Goal: Answer question/provide support: Share knowledge or assist other users

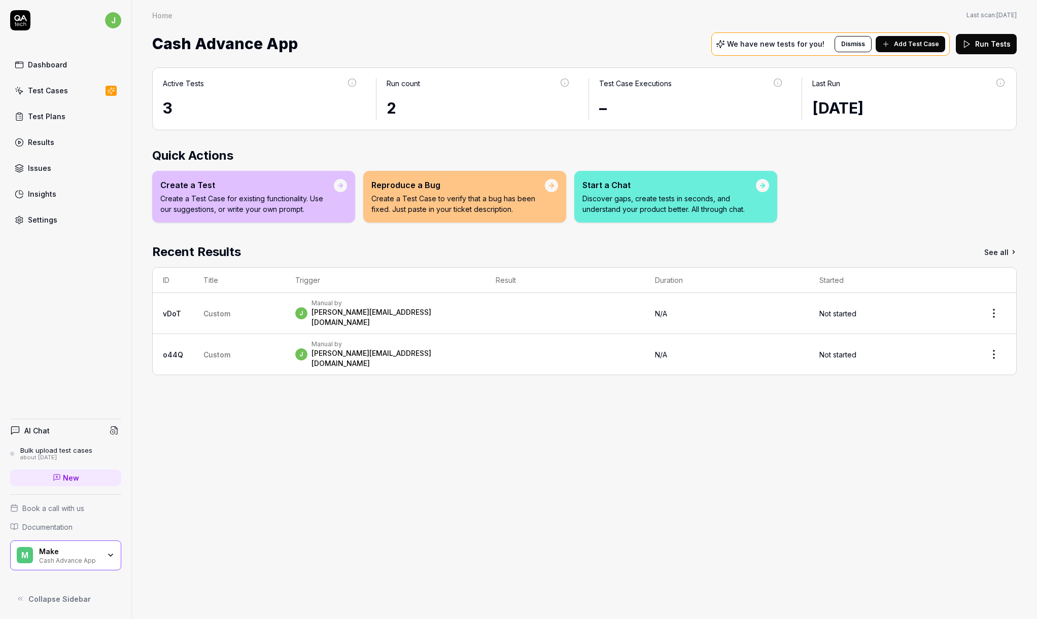
click at [83, 430] on div "AI Chat" at bounding box center [65, 430] width 111 height 15
click at [68, 477] on span "New" at bounding box center [71, 478] width 16 height 11
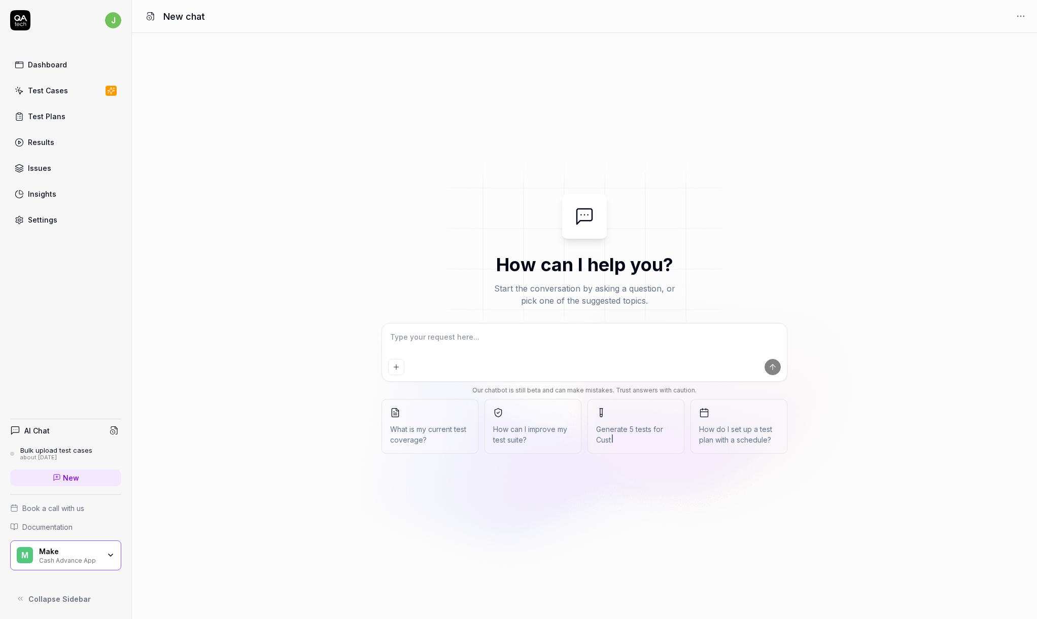
type textarea "*"
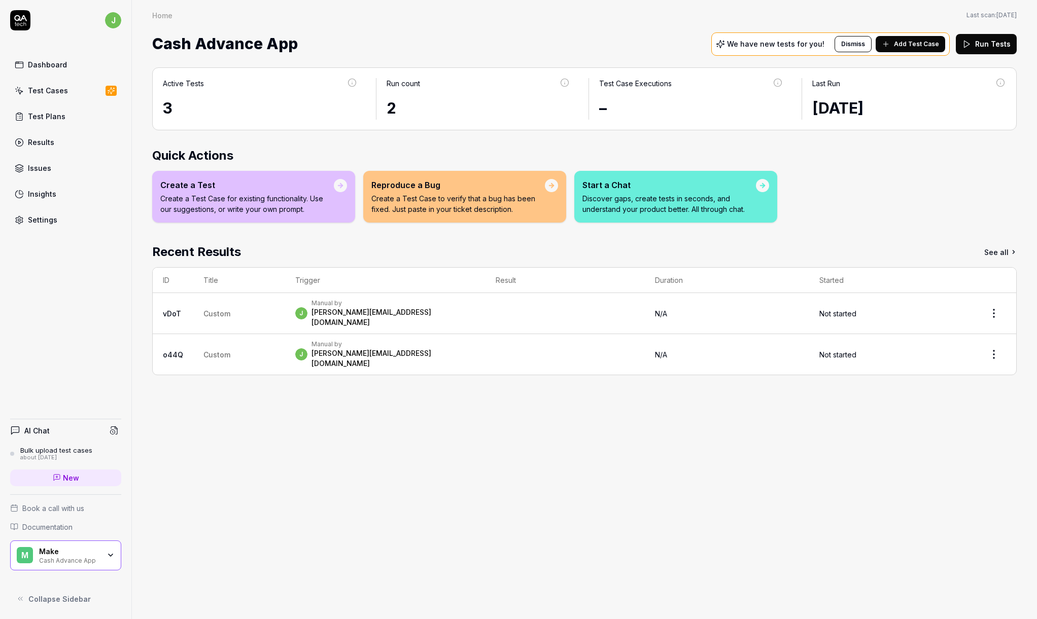
click at [99, 550] on div "Make Cash Advance App" at bounding box center [72, 555] width 67 height 17
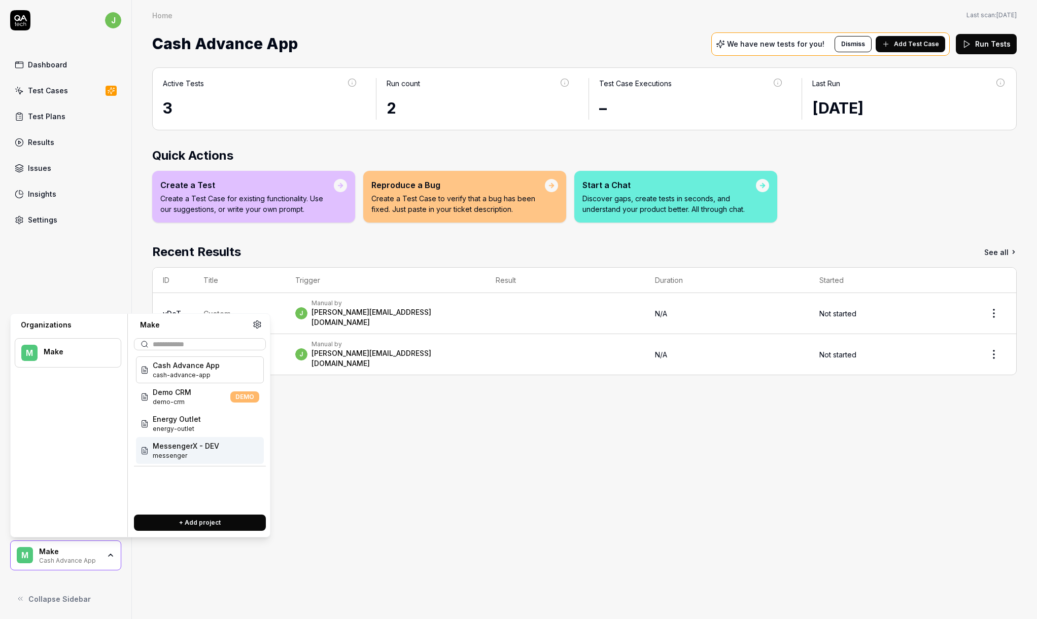
click at [192, 445] on span "MessengerX - DEV" at bounding box center [186, 446] width 66 height 11
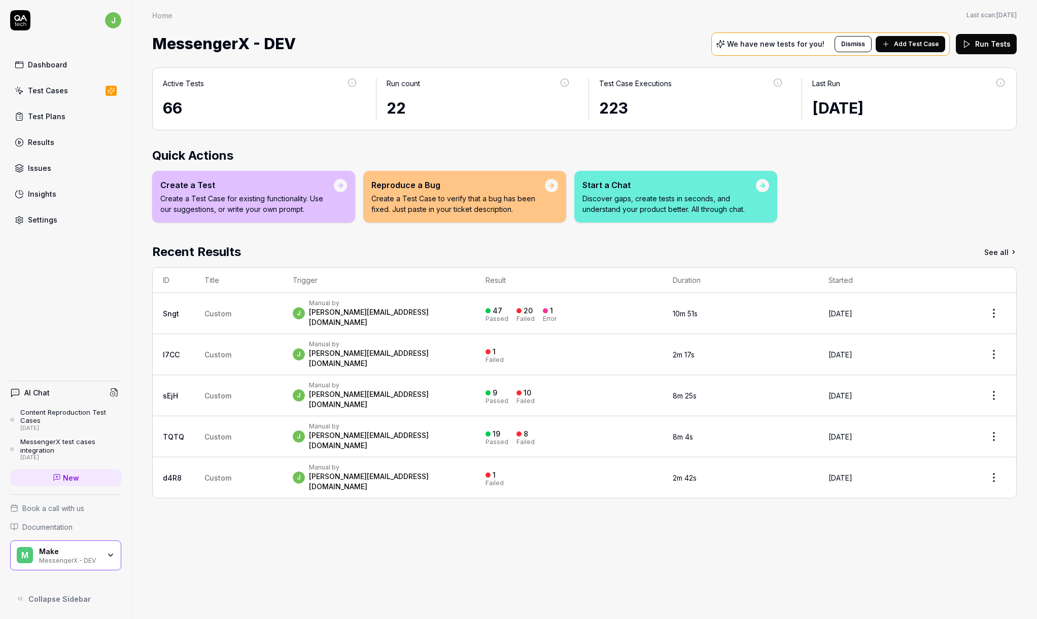
click at [131, 460] on div "AI Chat Content Reproduction Test Cases 26 days ago MessengerX test cases integ…" at bounding box center [65, 491] width 131 height 236
click at [88, 549] on div "Make" at bounding box center [69, 551] width 61 height 9
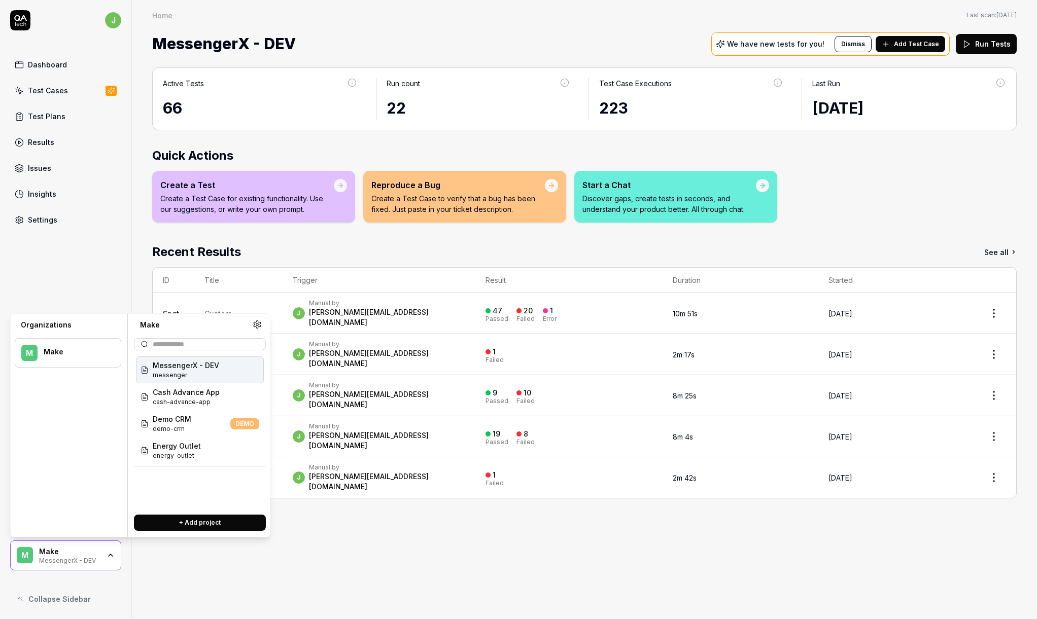
click at [364, 508] on div "Active Tests 66 Run count 22 Test Case Executions 223 Last Run Jul 31 2025 Quic…" at bounding box center [584, 338] width 905 height 562
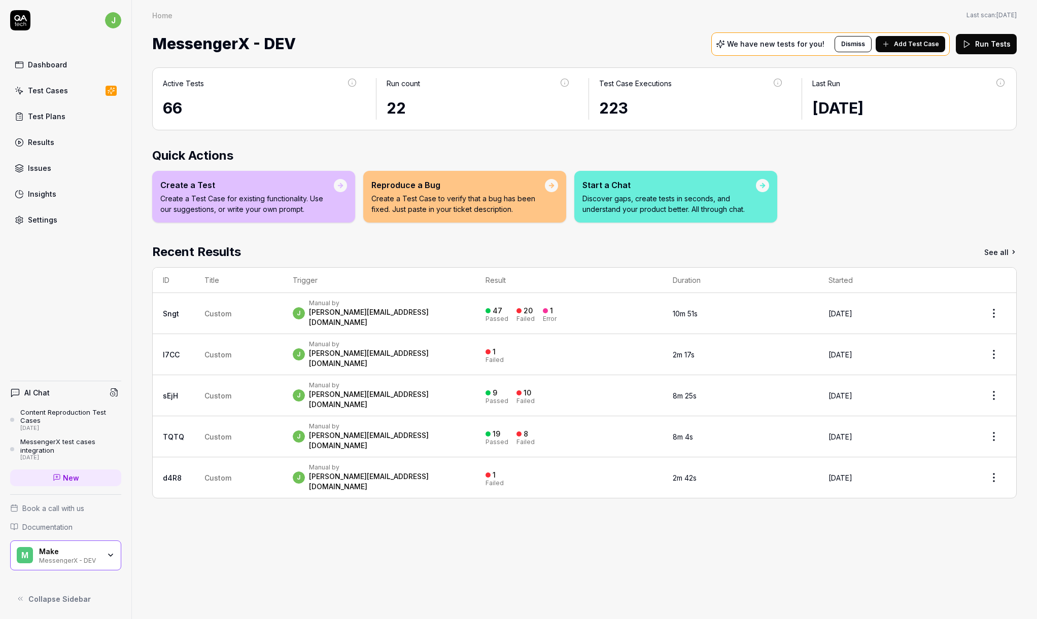
click at [980, 44] on button "Run Tests" at bounding box center [985, 44] width 61 height 20
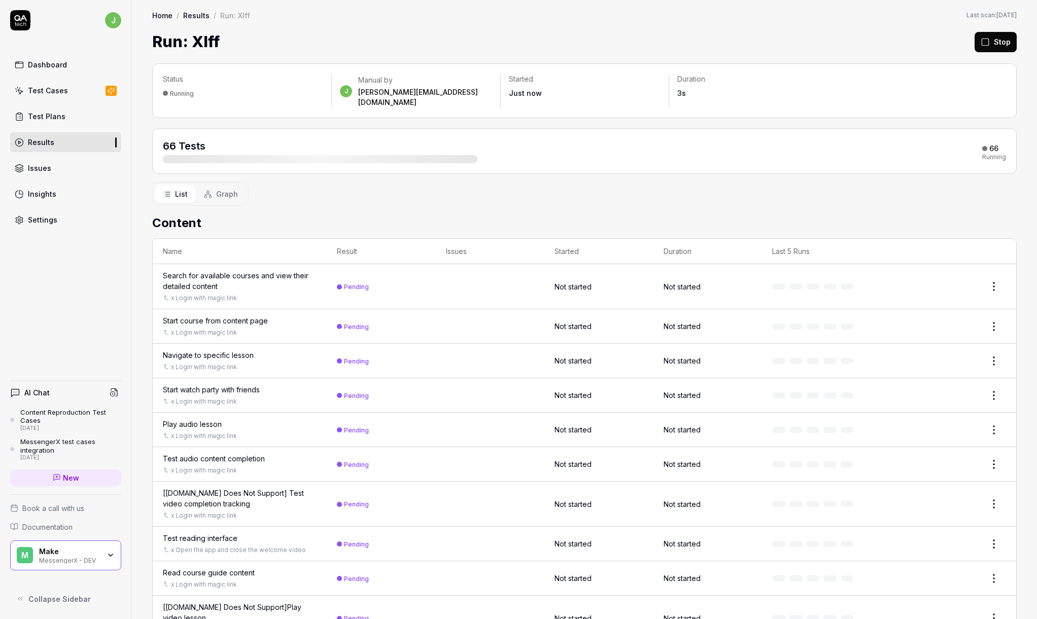
click at [112, 554] on icon "button" at bounding box center [111, 555] width 4 height 2
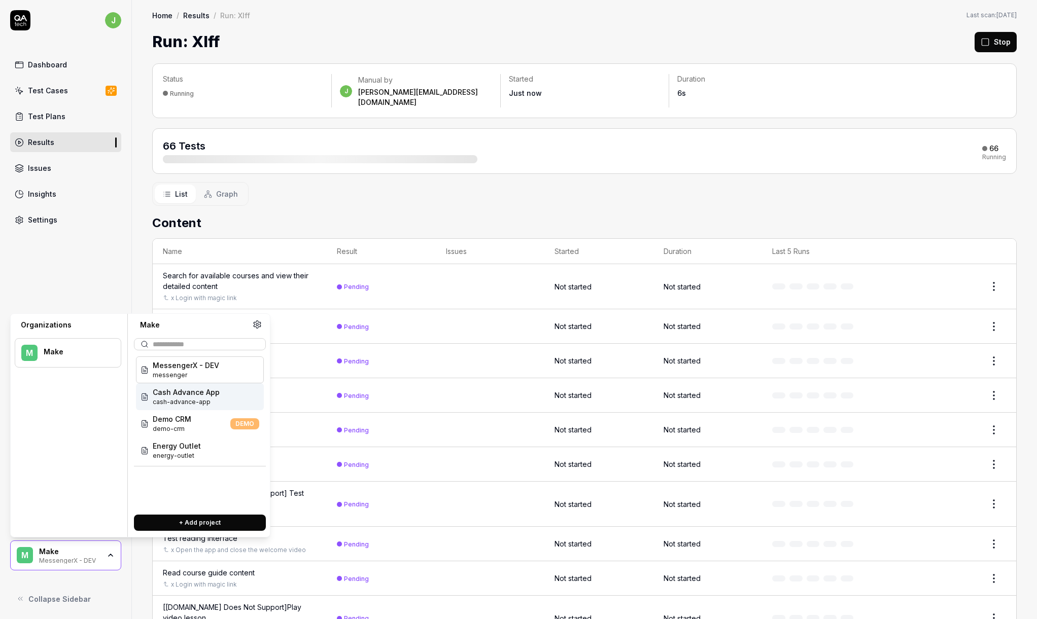
click at [188, 402] on span "cash-advance-app" at bounding box center [186, 402] width 67 height 9
click at [188, 391] on span "Cash Advance App" at bounding box center [186, 392] width 67 height 11
click at [203, 395] on span "Cash Advance App" at bounding box center [186, 392] width 67 height 11
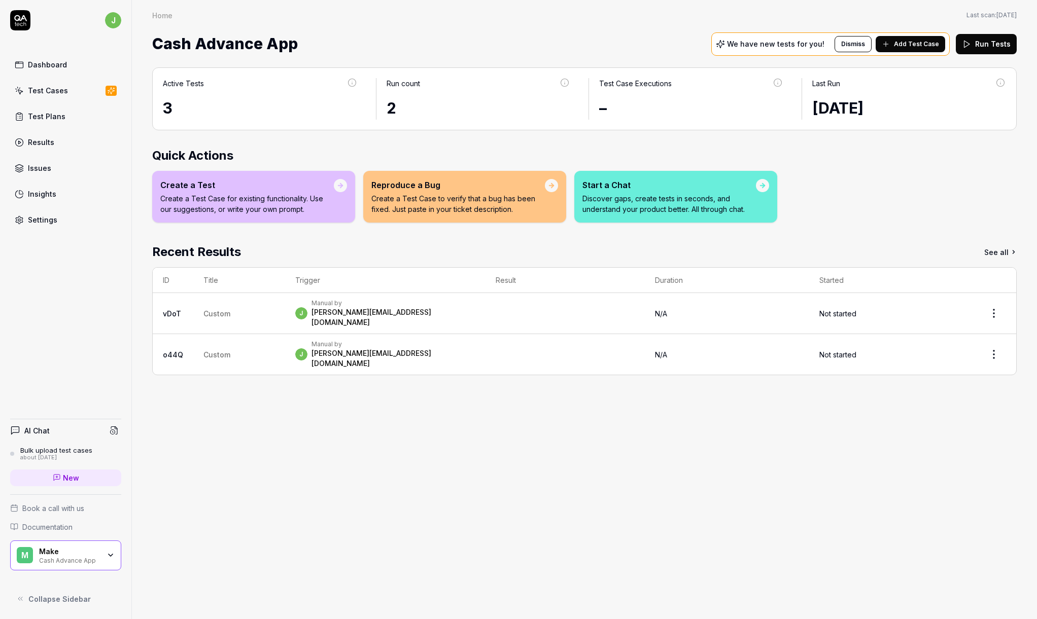
click at [58, 96] on link "Test Cases" at bounding box center [65, 91] width 111 height 20
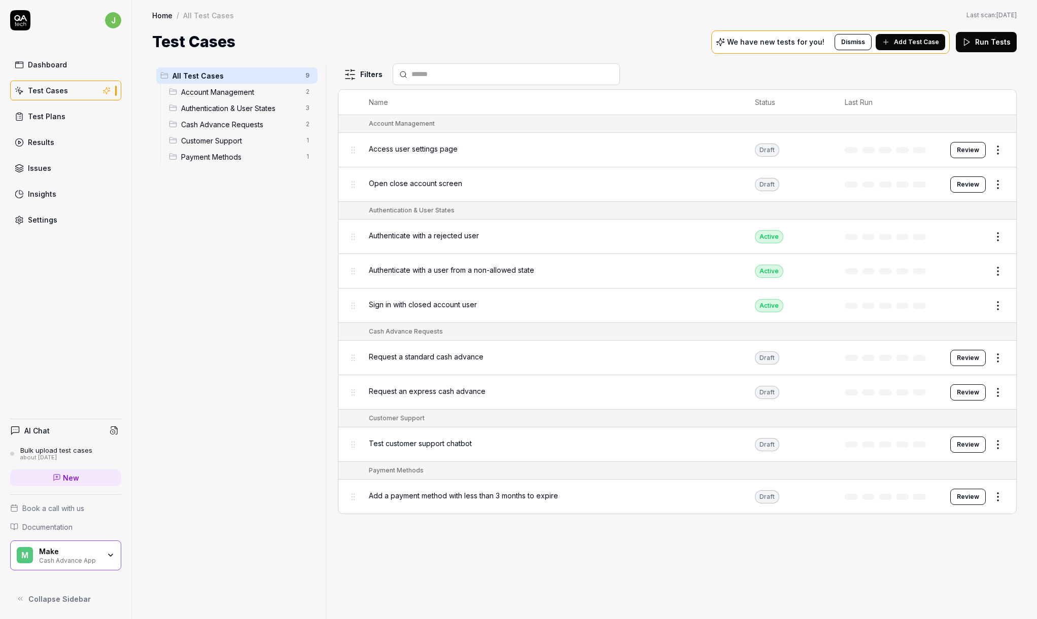
click at [446, 495] on span "Add a payment method with less than 3 months to expire" at bounding box center [463, 495] width 189 height 11
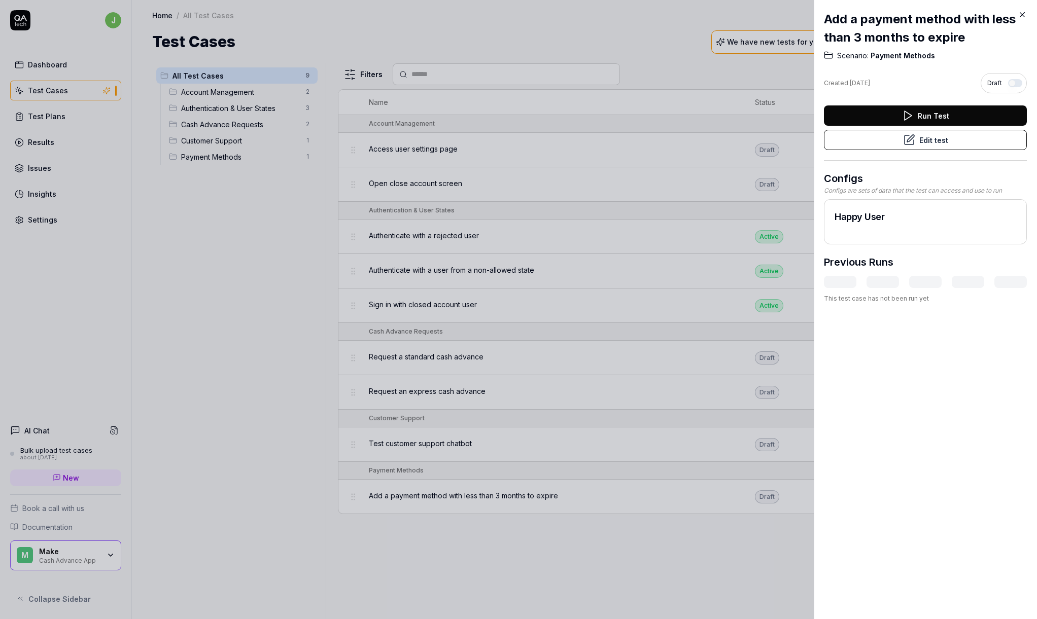
click at [939, 215] on h2 "Happy User" at bounding box center [925, 217] width 182 height 14
click at [1022, 13] on icon at bounding box center [1021, 14] width 9 height 9
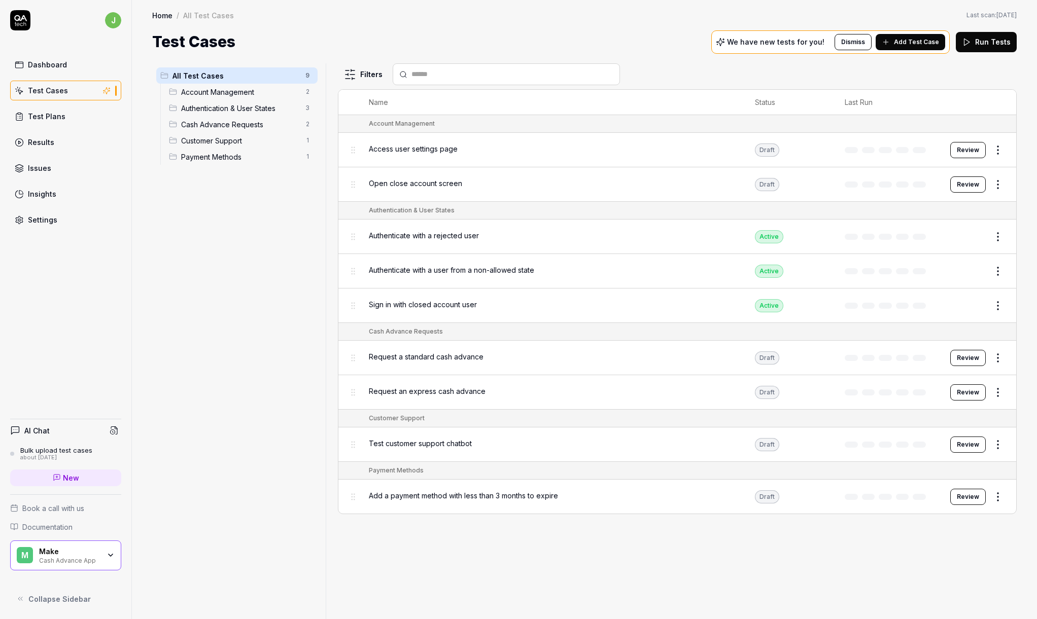
click at [943, 80] on div "Filters" at bounding box center [677, 74] width 679 height 22
click at [866, 81] on div "Filters" at bounding box center [677, 74] width 679 height 22
click at [87, 477] on link "New" at bounding box center [65, 478] width 111 height 17
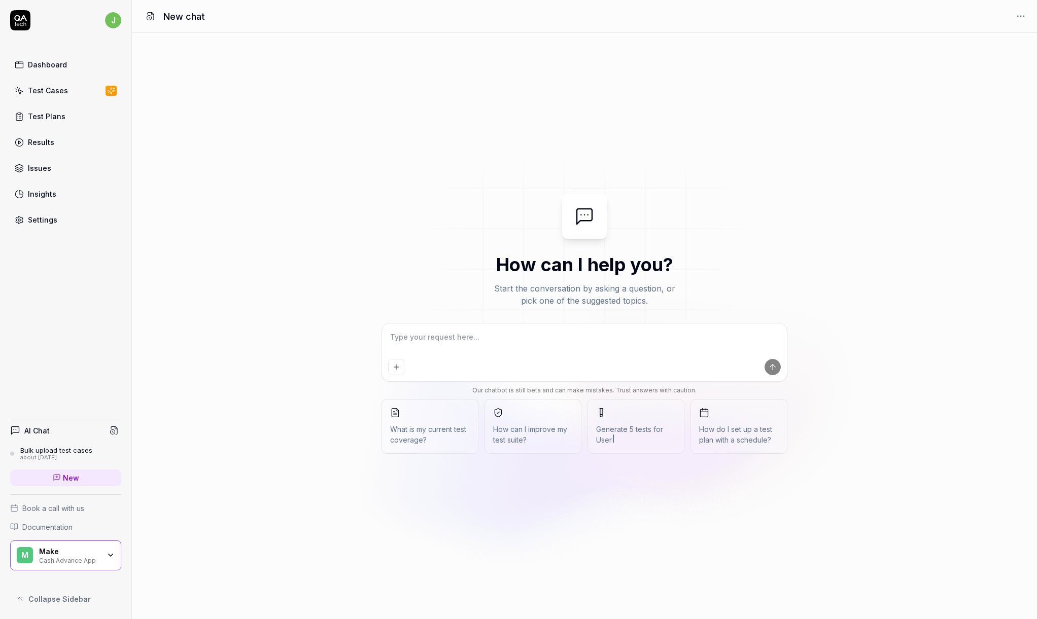
type textarea "*"
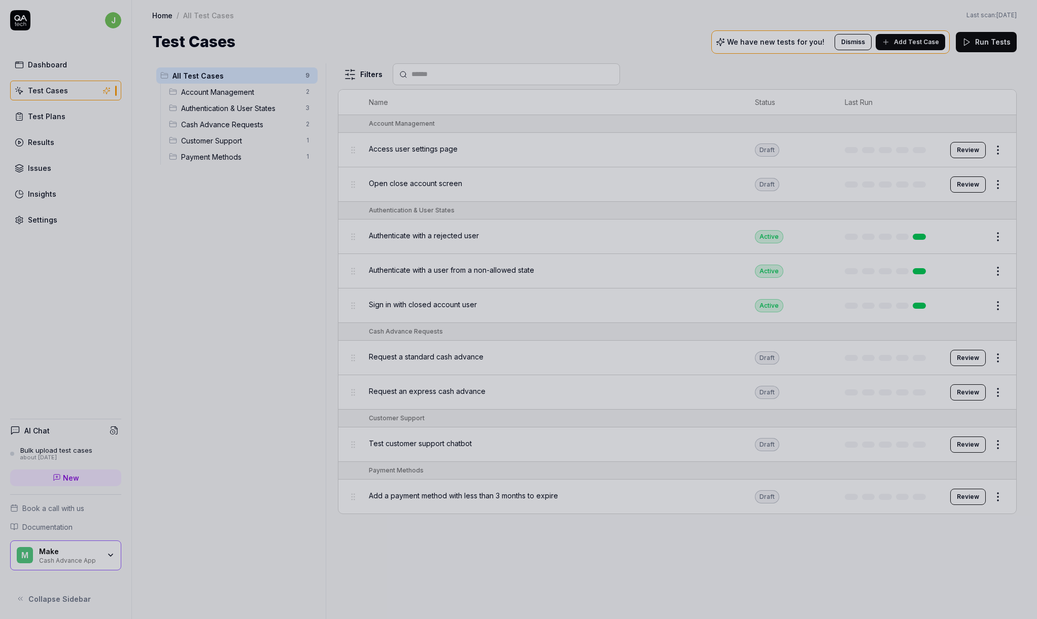
click at [457, 234] on div at bounding box center [518, 309] width 1037 height 619
click at [448, 236] on div at bounding box center [518, 309] width 1037 height 619
click at [436, 237] on div at bounding box center [518, 309] width 1037 height 619
click at [320, 246] on div at bounding box center [518, 309] width 1037 height 619
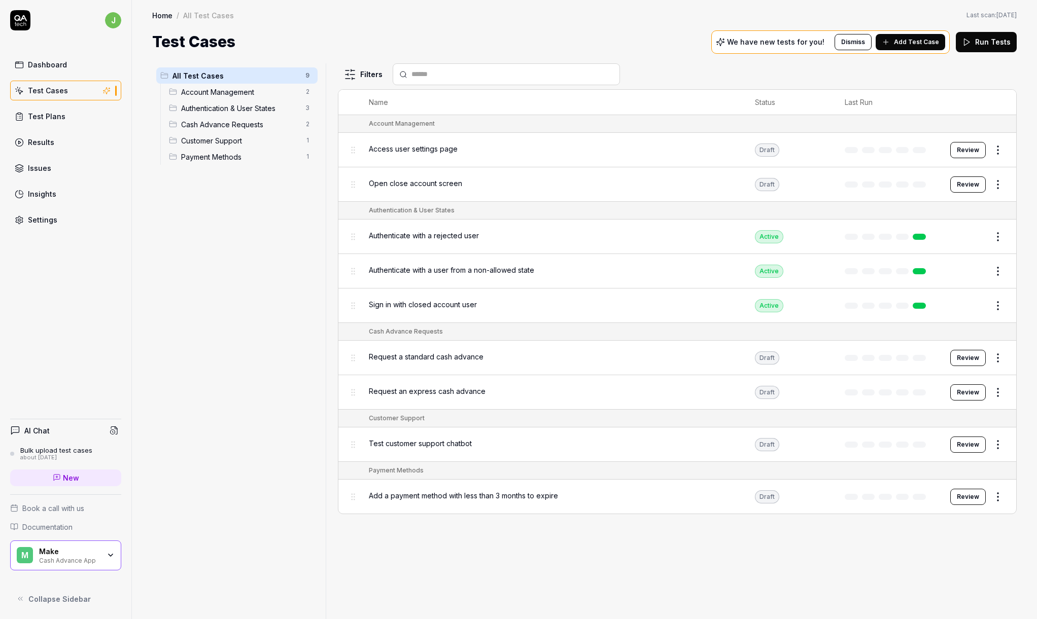
click at [412, 235] on span "Authenticate with a rejected user" at bounding box center [424, 235] width 110 height 11
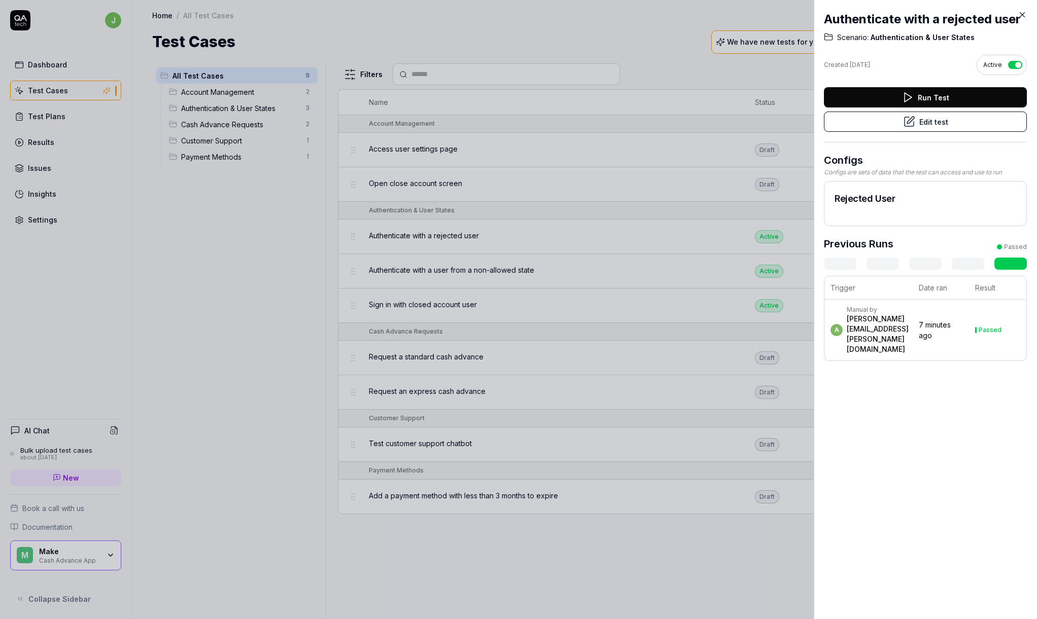
click at [1022, 11] on icon at bounding box center [1021, 14] width 9 height 9
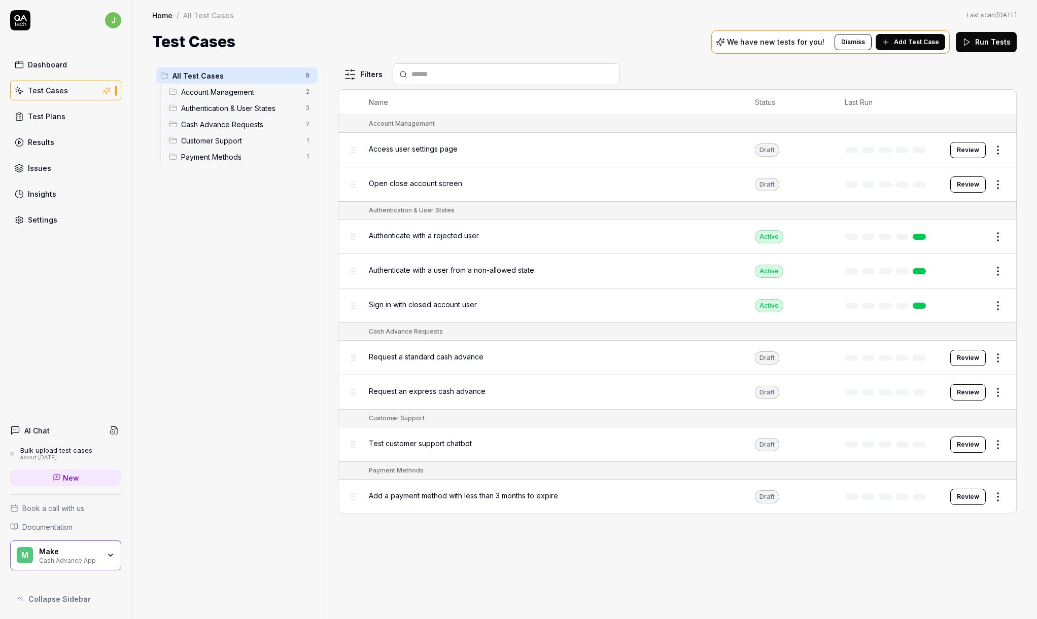
click at [979, 237] on button "Edit" at bounding box center [973, 237] width 24 height 16
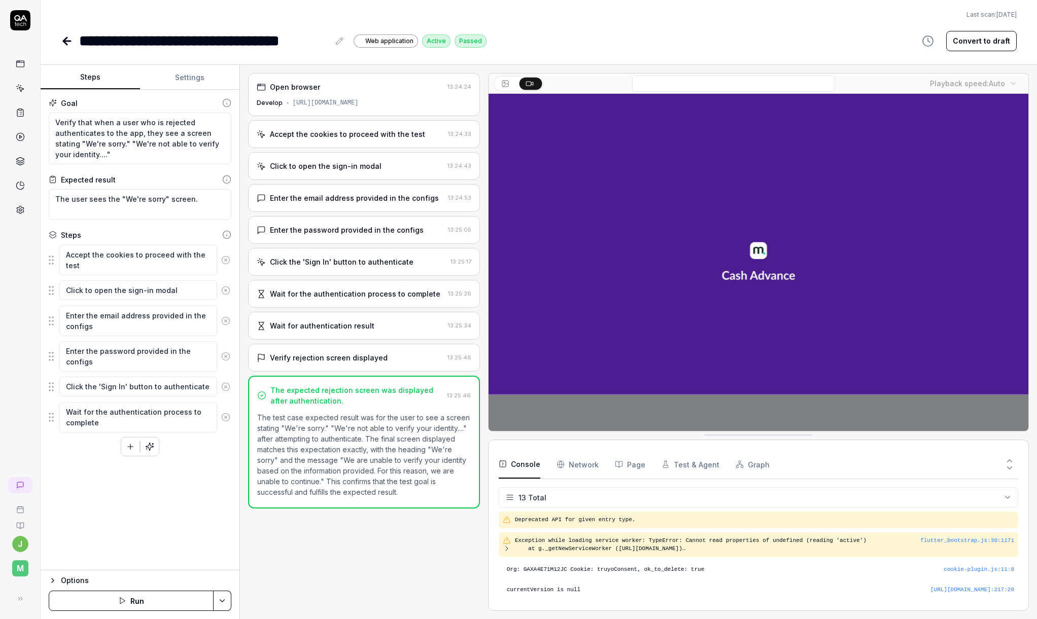
click at [350, 101] on div "https://develop.cash.money.app/" at bounding box center [326, 102] width 66 height 9
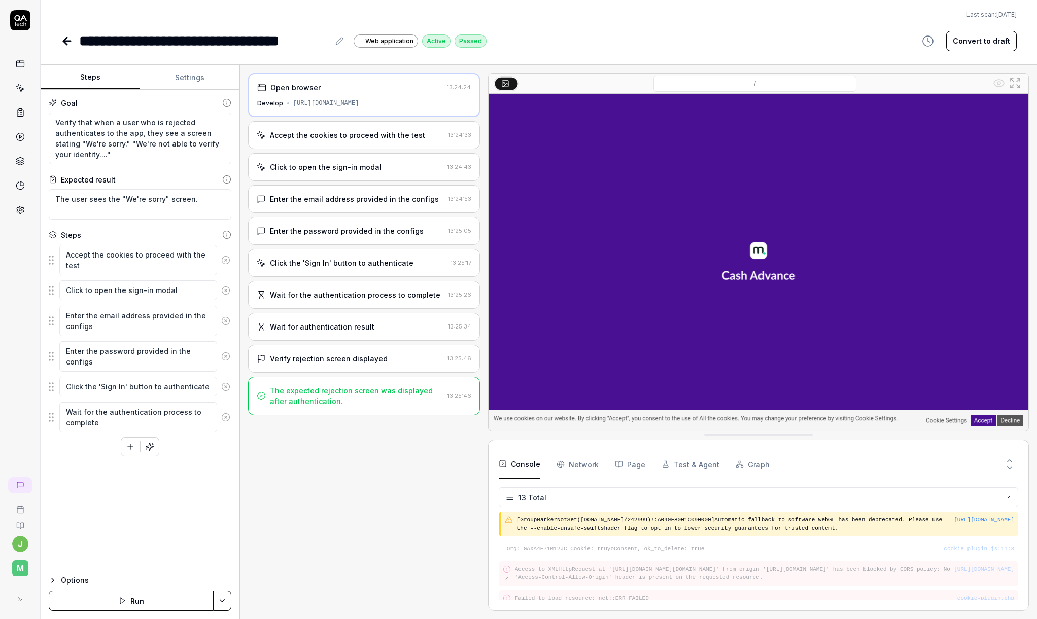
scroll to position [216, 0]
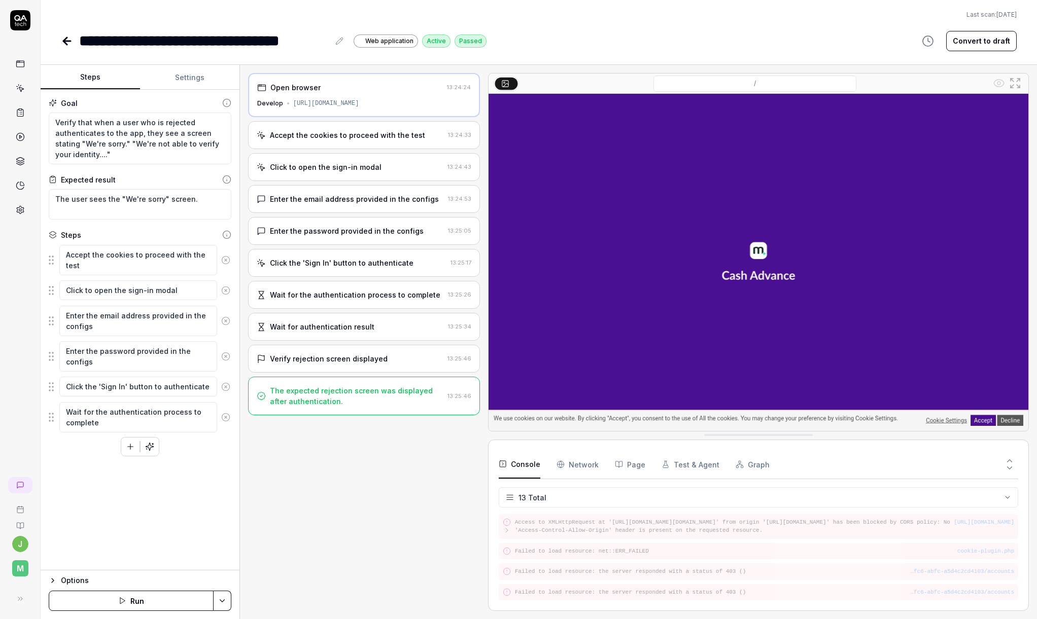
drag, startPoint x: 404, startPoint y: 104, endPoint x: 291, endPoint y: 106, distance: 113.1
click at [293, 106] on div "https://develop.cash.money.app/" at bounding box center [326, 103] width 66 height 9
click at [352, 484] on div "Open browser 13:24:24 Develop https://develop.cash.money.app/ Accept the cookie…" at bounding box center [364, 342] width 232 height 538
drag, startPoint x: 411, startPoint y: 102, endPoint x: 291, endPoint y: 106, distance: 120.8
click at [291, 106] on div "Develop https://develop.cash.money.app/" at bounding box center [364, 103] width 214 height 9
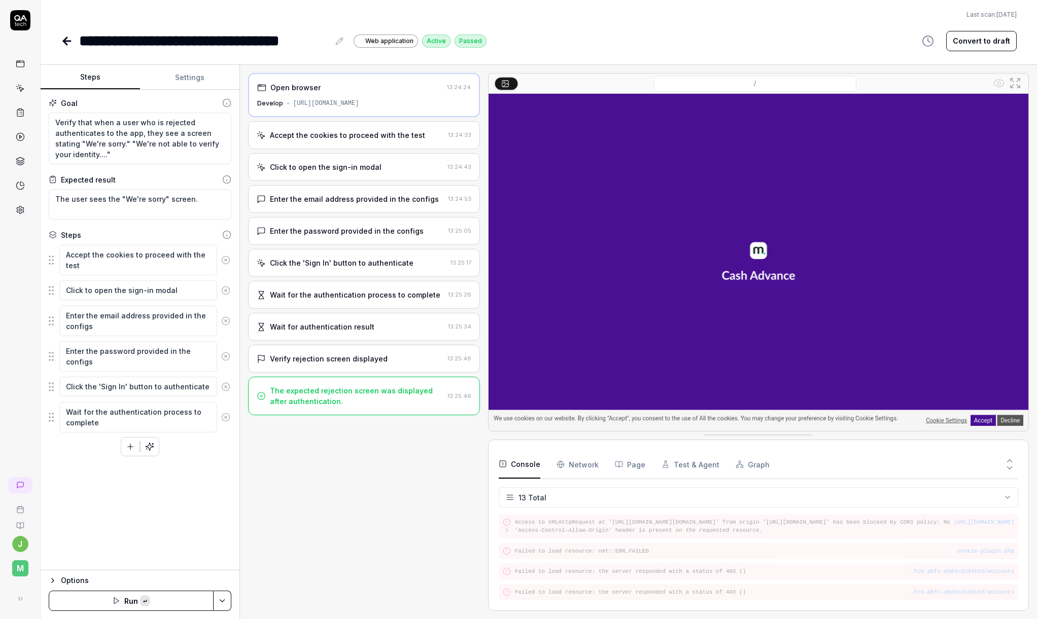
copy div "https://develop.cash.money.app/"
type textarea "*"
click at [67, 44] on icon at bounding box center [65, 41] width 4 height 7
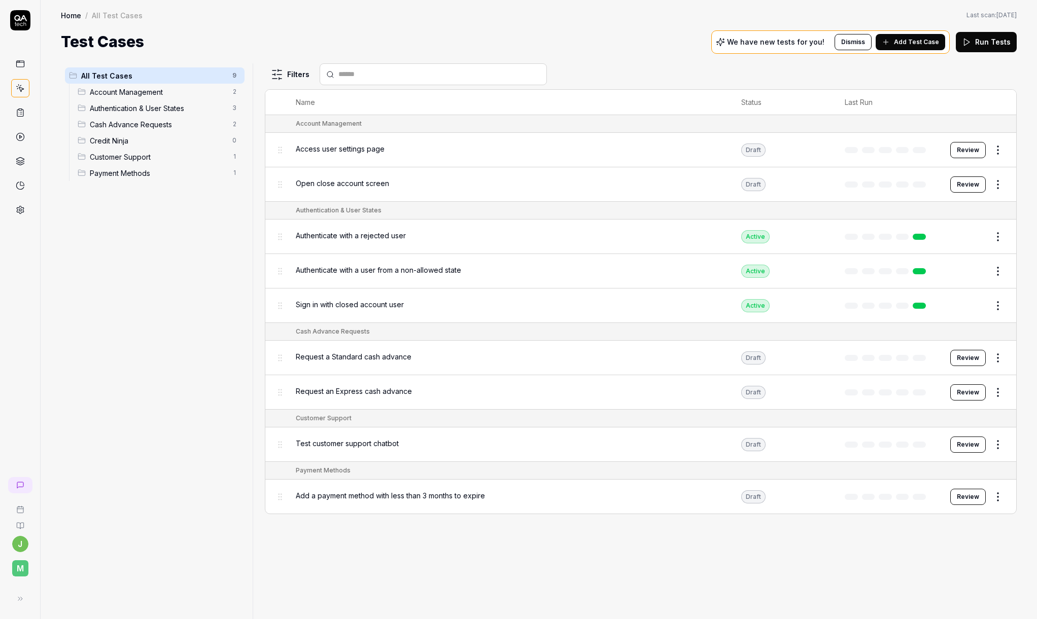
click at [91, 41] on h1 "Test Cases" at bounding box center [102, 41] width 83 height 23
click at [72, 16] on link "Home" at bounding box center [71, 15] width 20 height 10
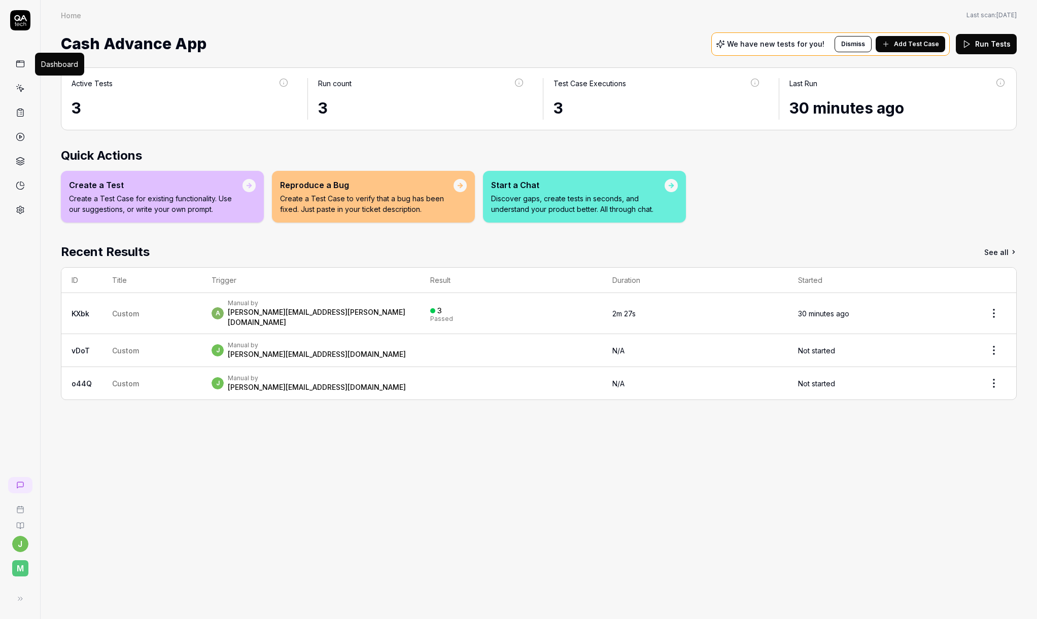
click at [21, 61] on icon at bounding box center [20, 63] width 9 height 9
click at [25, 600] on button at bounding box center [20, 599] width 20 height 20
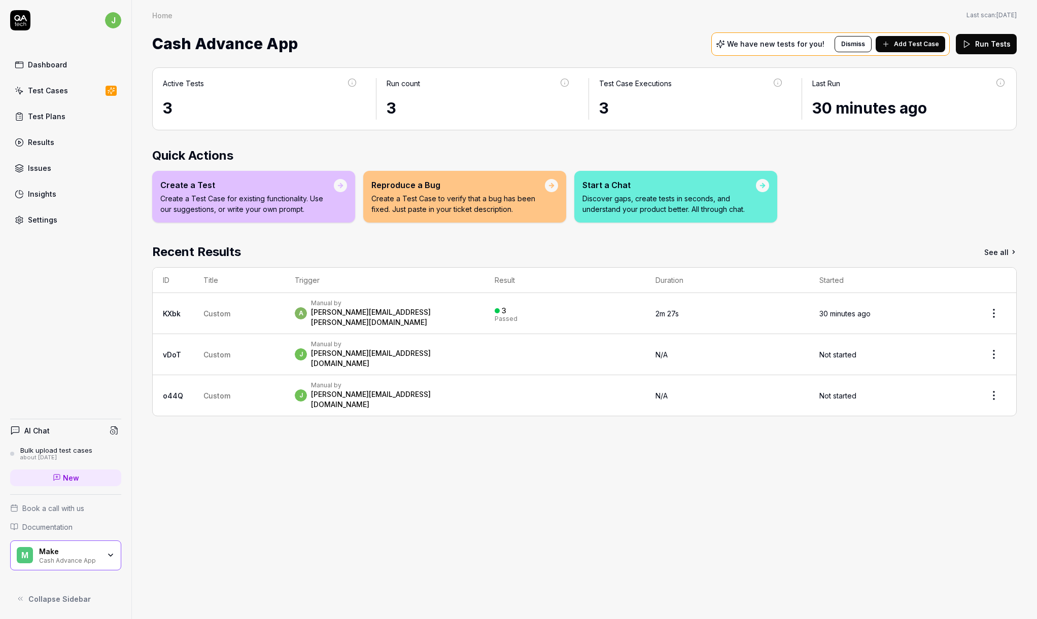
click at [72, 475] on span "New" at bounding box center [71, 478] width 16 height 11
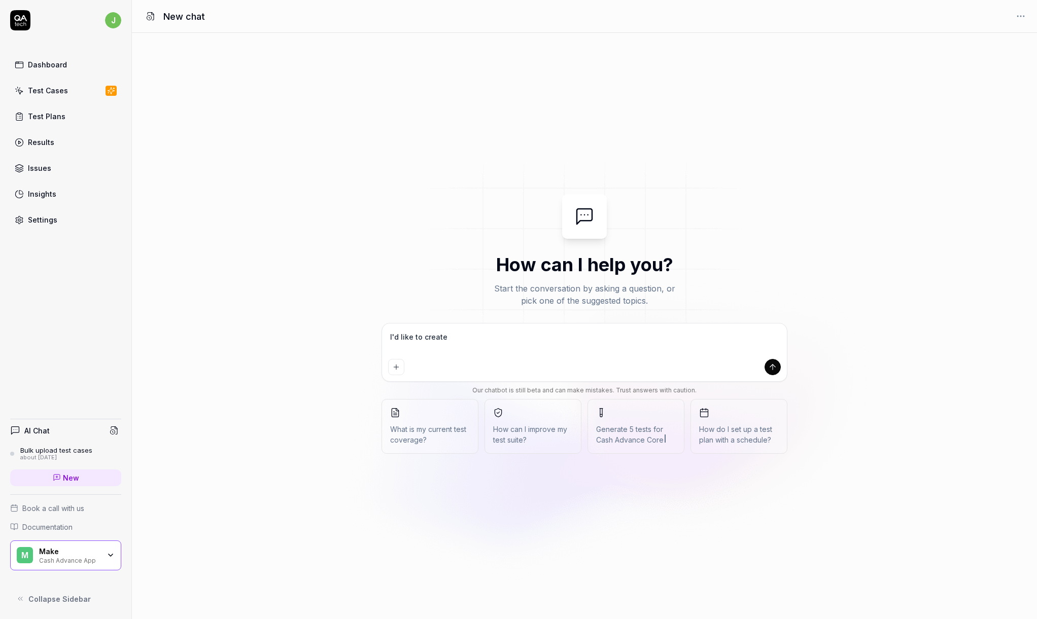
type textarea "I'd like to create o"
type textarea "*"
type textarea "I'd like to create on"
type textarea "*"
type textarea "I'd like to create one"
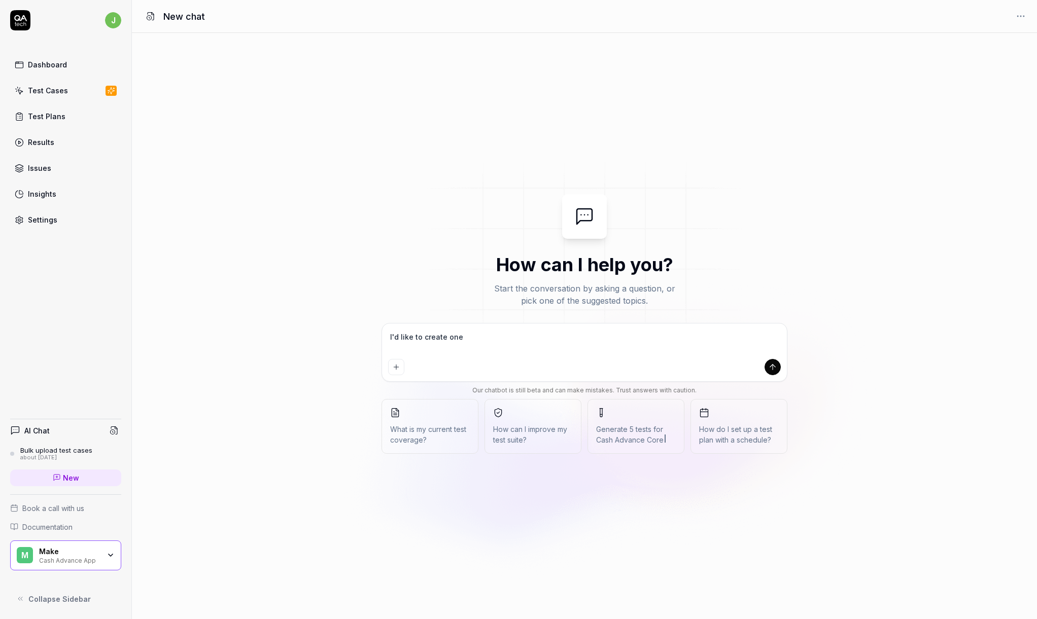
type textarea "*"
type textarea "I'd like to create one"
type textarea "*"
type textarea "I'd like to create one n"
type textarea "*"
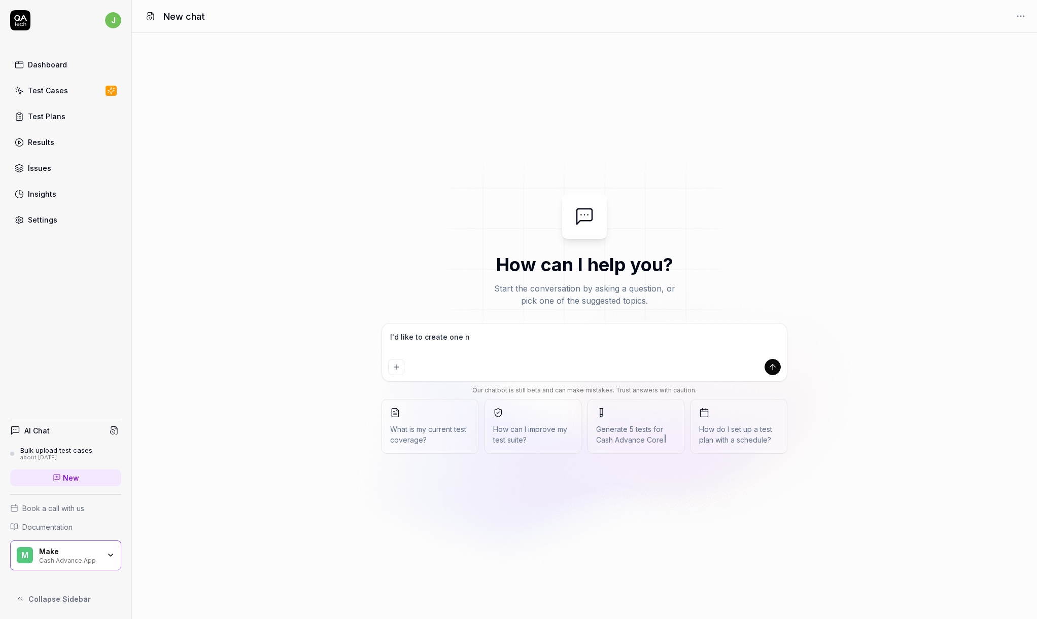
type textarea "I'd like to create one ne"
type textarea "*"
type textarea "I'd like to create one new"
type textarea "*"
type textarea "I'd like to create one new"
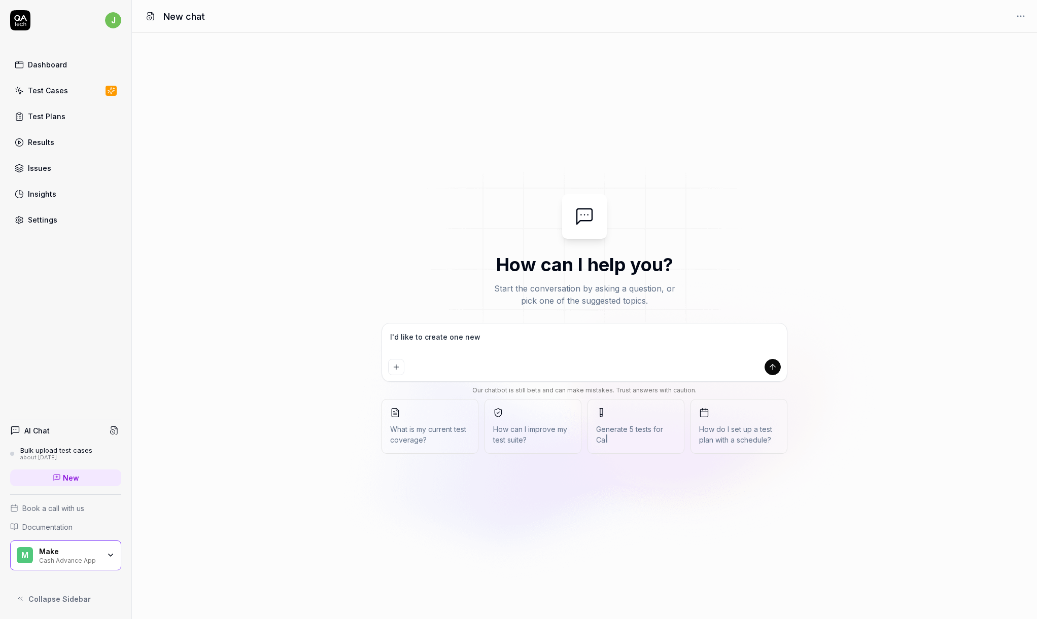
type textarea "*"
type textarea "I'd like to create one new t"
type textarea "*"
type textarea "I'd like to create one new te"
type textarea "*"
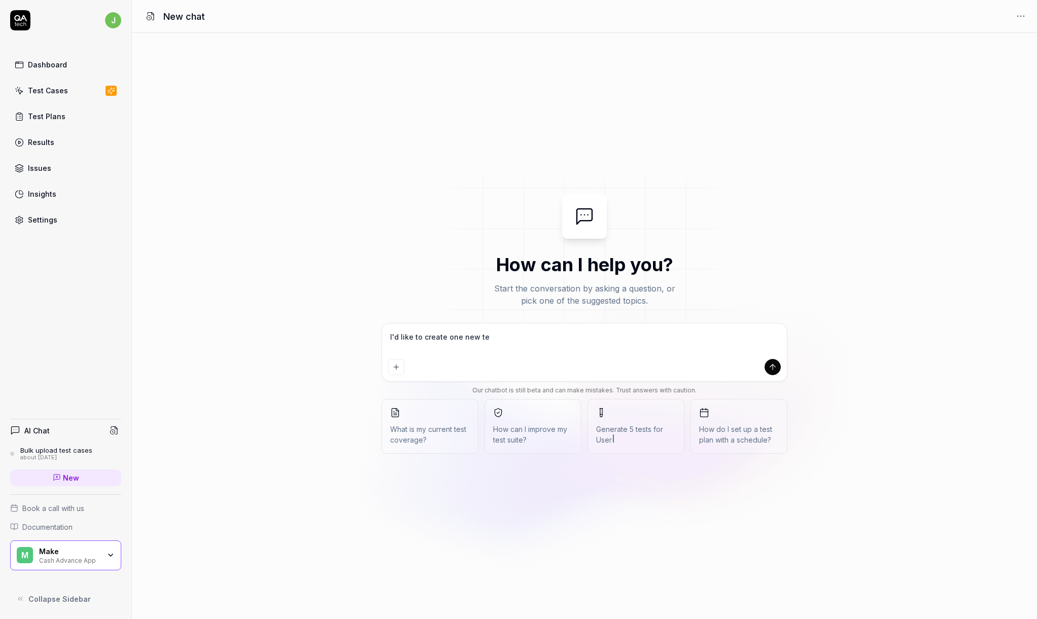
type textarea "I'd like to create one new tes"
type textarea "*"
type textarea "I'd like to create one new test"
type textarea "*"
type textarea "I'd like to create one new test"
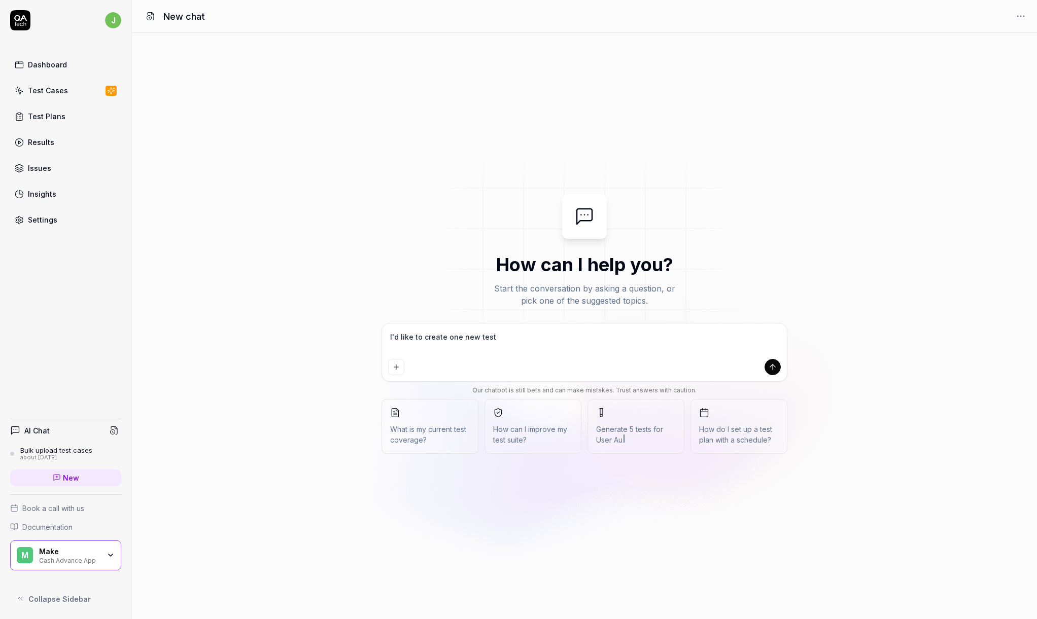
type textarea "*"
type textarea "I'd like to create one new test c"
type textarea "*"
type textarea "I'd like to create one new test ca"
type textarea "*"
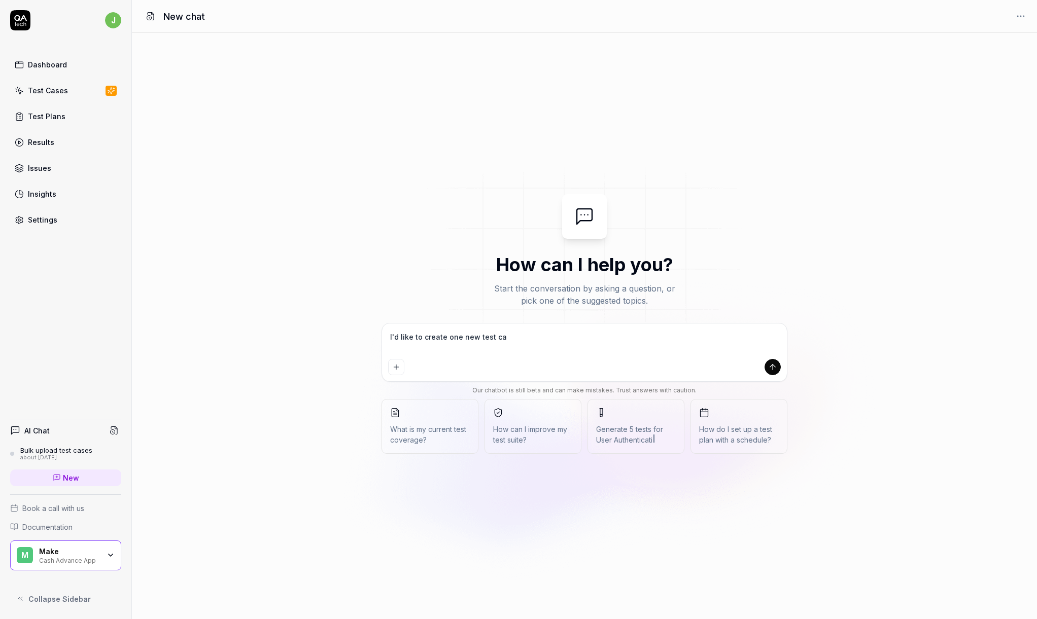
type textarea "I'd like to create one new test cas"
type textarea "*"
type textarea "I'd like to create one new test case"
type textarea "*"
type textarea "I'd like to create one new test case."
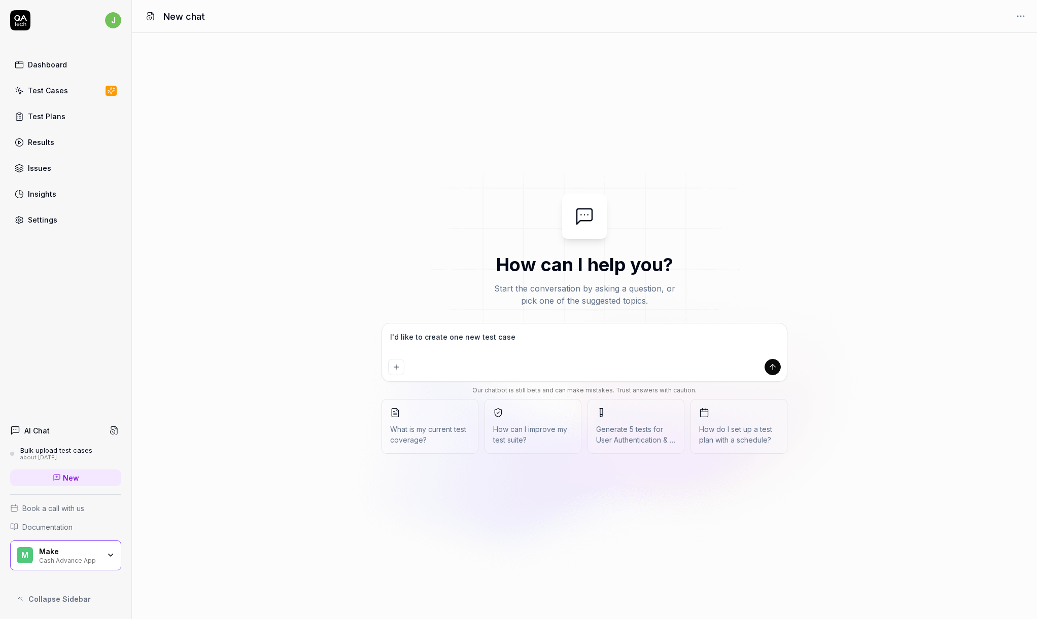
type textarea "*"
type textarea "I'd like to create one new test case."
type textarea "*"
type textarea "I'd like to create one new test case. I"
type textarea "*"
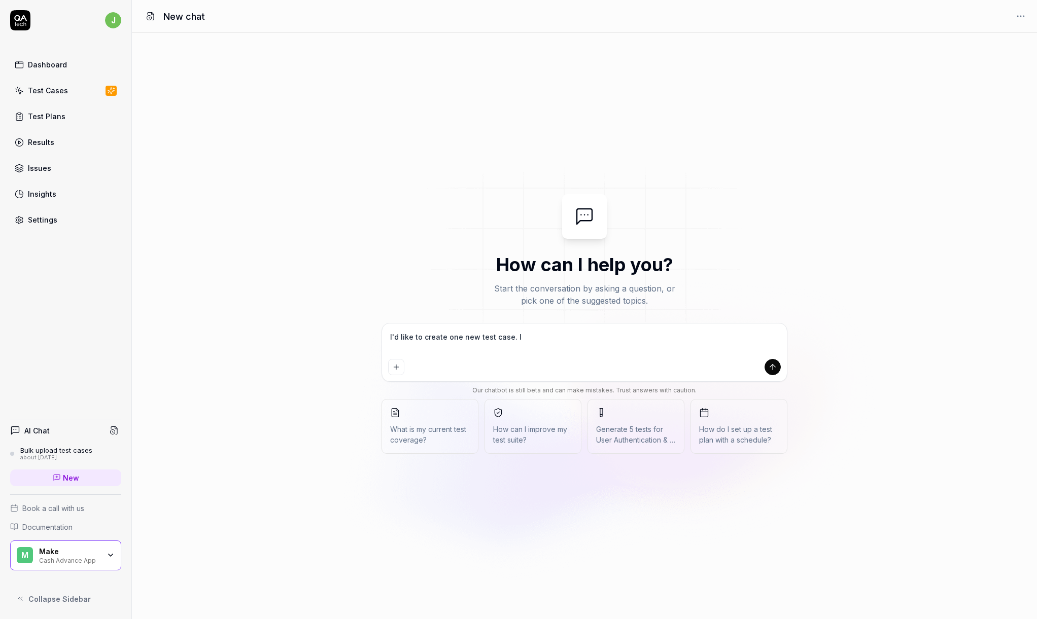
type textarea "I'd like to create one new test case. I"
type textarea "*"
type textarea "I'd like to create one new test case. I a"
type textarea "*"
type textarea "I'd like to create one new test case. I am"
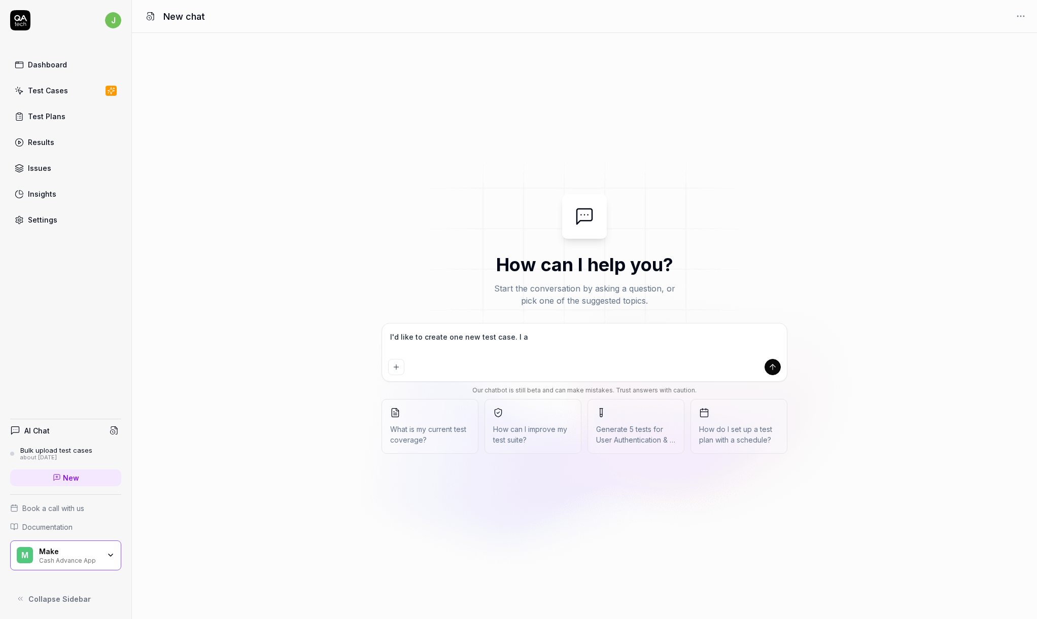
type textarea "*"
type textarea "I'd like to create one new test case. I am"
type textarea "*"
type textarea "I'd like to create one new test case. I am i"
type textarea "*"
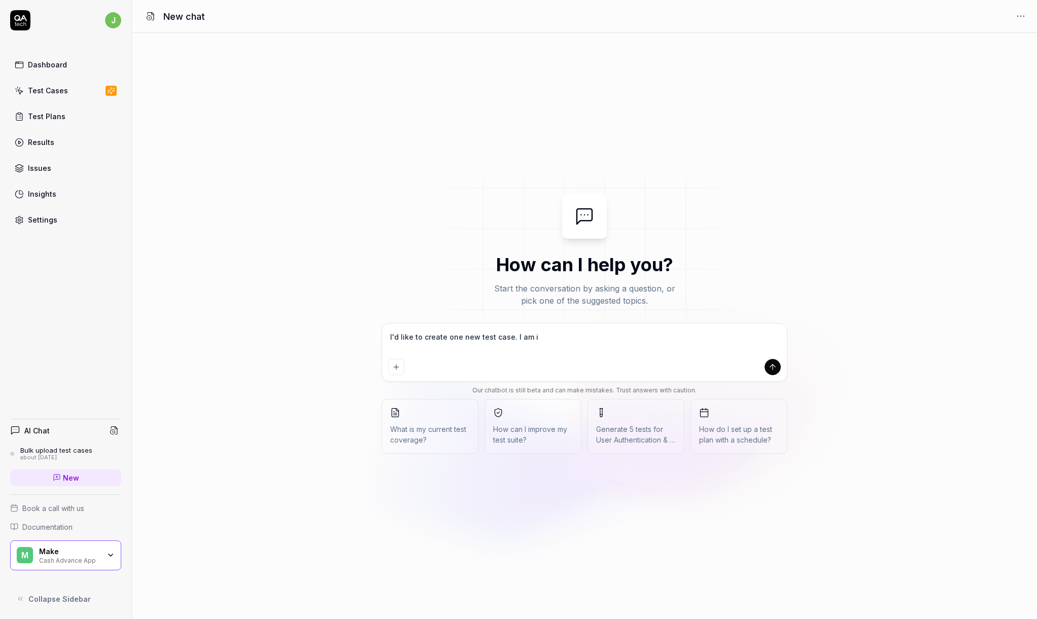
type textarea "I'd like to create one new test case. I am in"
type textarea "*"
type textarea "I'd like to create one new test case. I am ins"
type textarea "*"
type textarea "I'd like to create one new test case. I am inse"
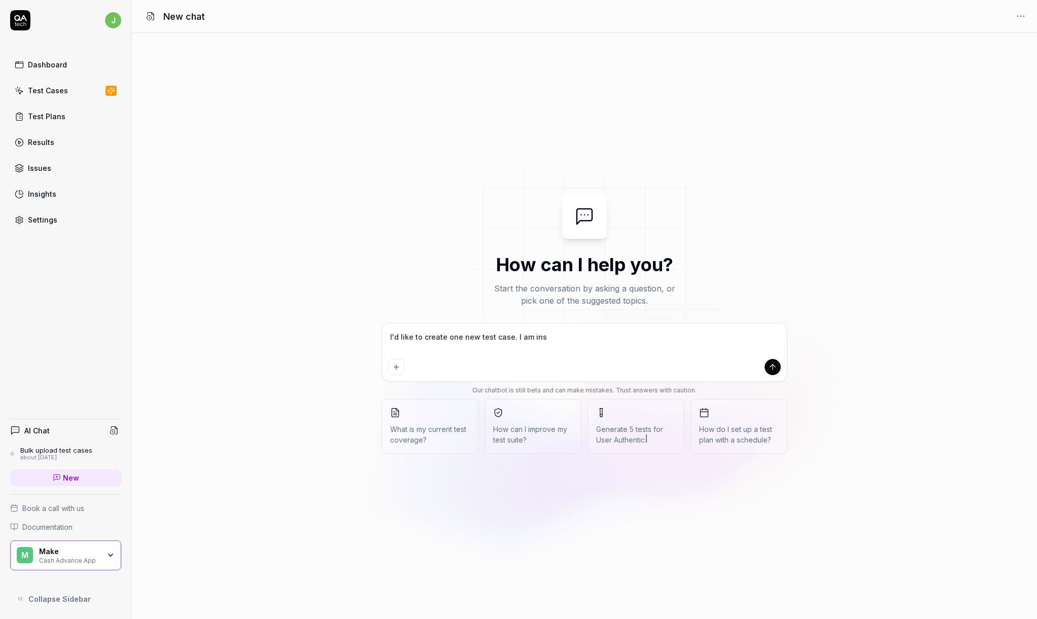
type textarea "*"
type textarea "I'd like to create one new test case. I am inser"
type textarea "*"
type textarea "I'd like to create one new test case. I am insert"
type textarea "*"
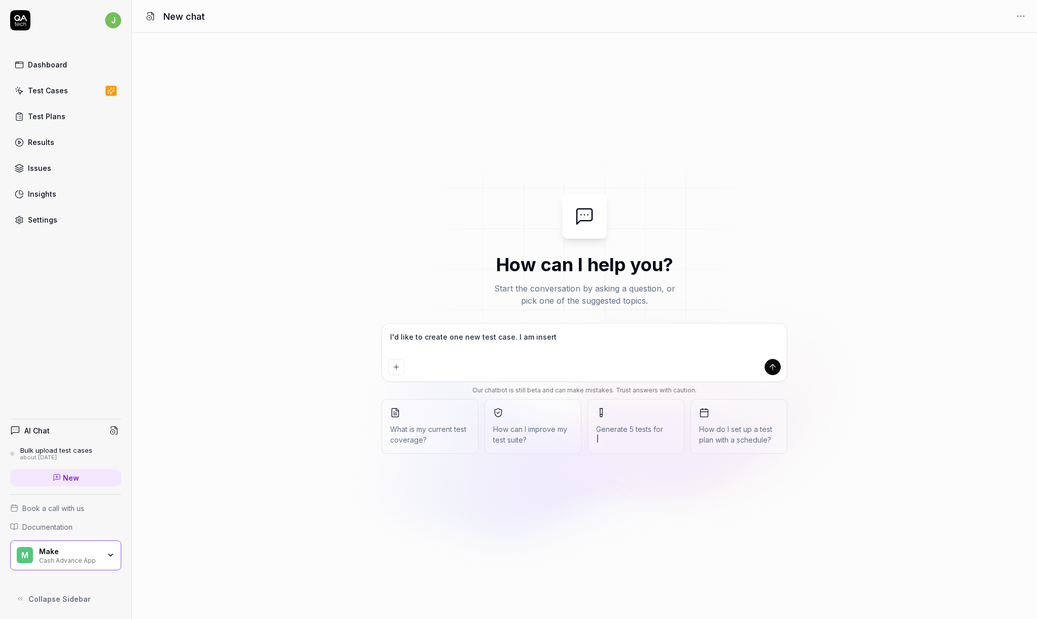
type textarea "I'd like to create one new test case. I am inserti"
type textarea "*"
type textarea "I'd like to create one new test case. I am insertin"
type textarea "*"
type textarea "I'd like to create one new test case. I am inserting"
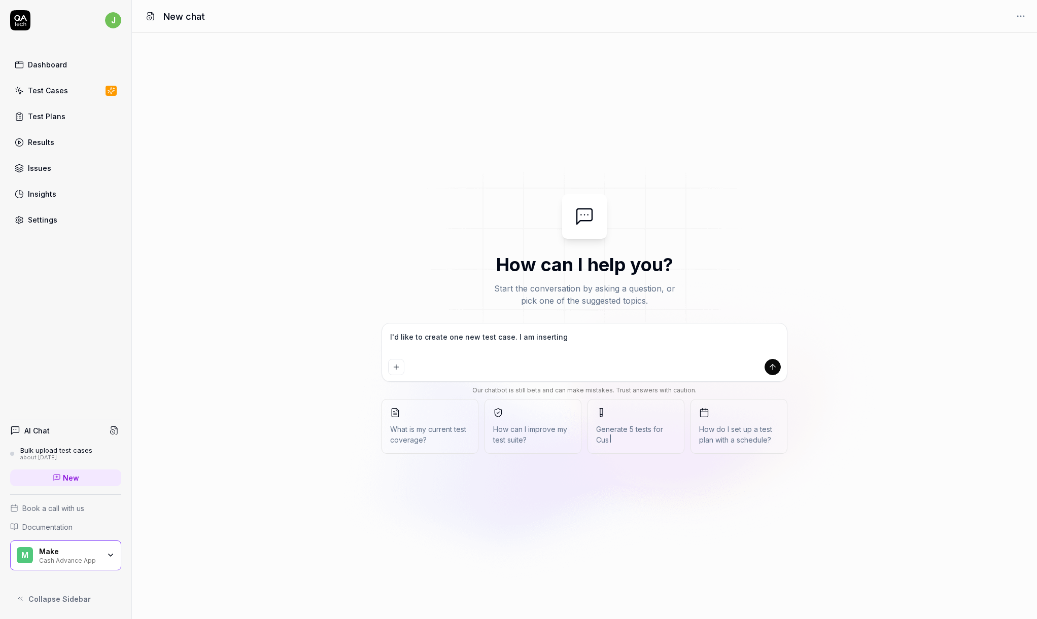
type textarea "*"
type textarea "I'd like to create one new test case. I am inserting"
type textarea "*"
type textarea "I'd like to create one new test case. I am inserting d"
type textarea "*"
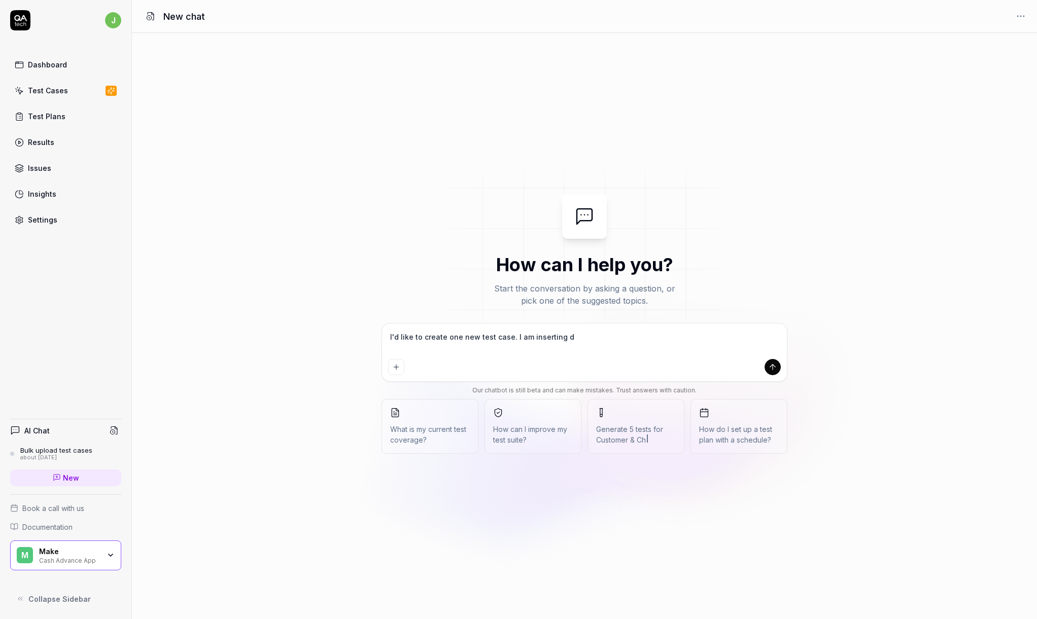
type textarea "I'd like to create one new test case. I am inserting di"
type textarea "*"
type textarea "I'd like to create one new test case. I am inserting dir"
type textarea "*"
type textarea "I'd like to create one new test case. I am inserting dire"
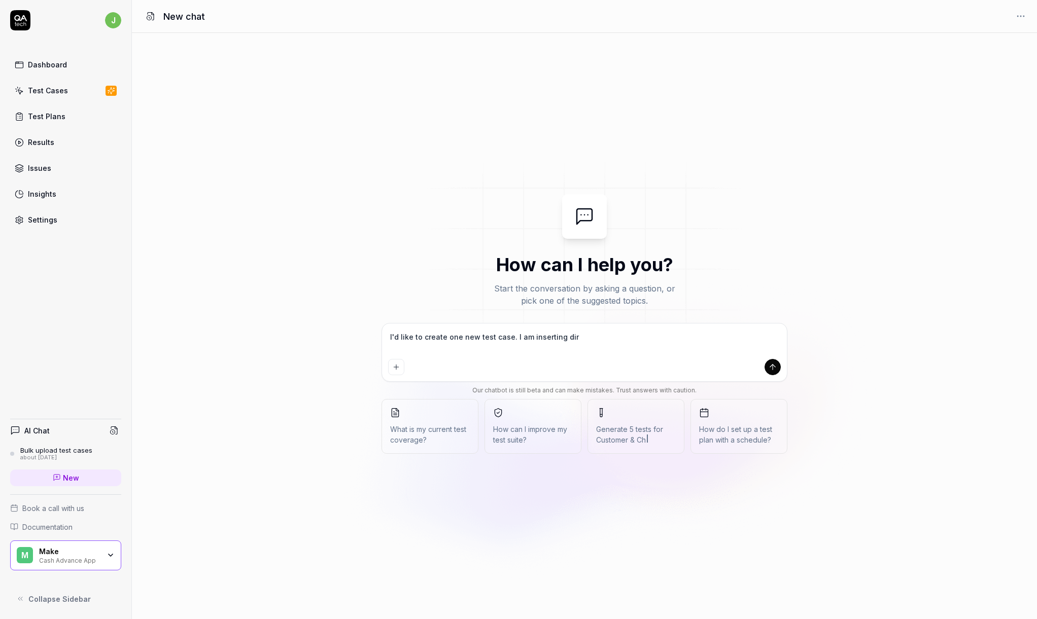
type textarea "*"
type textarea "I'd like to create one new test case. I am inserting direc"
type textarea "*"
type textarea "I'd like to create one new test case. I am inserting direct"
type textarea "*"
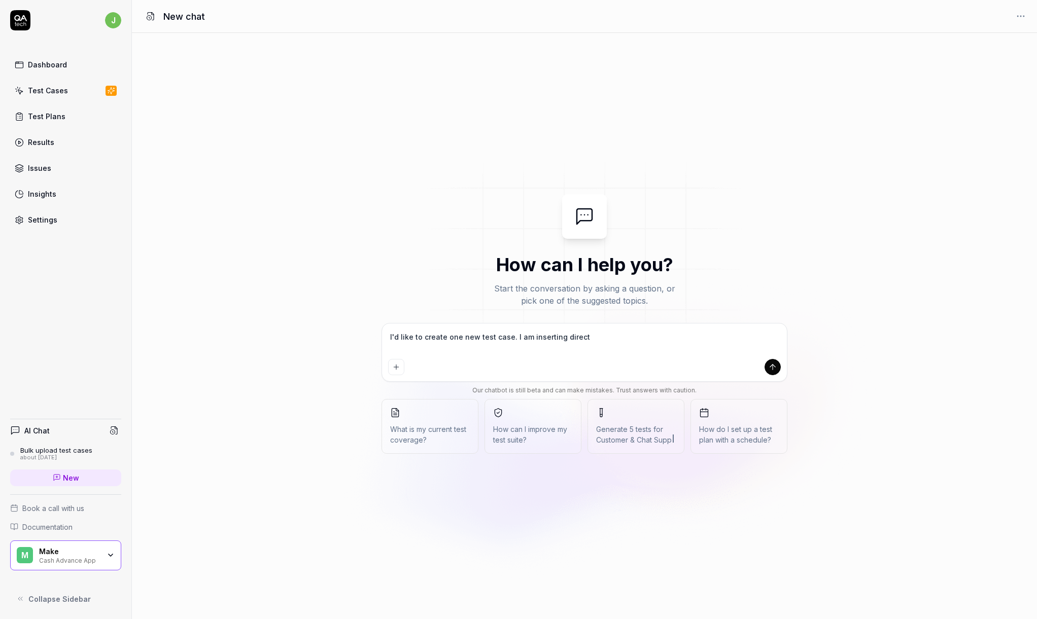
type textarea "I'd like to create one new test case. I am inserting directi"
type textarea "*"
type textarea "I'd like to create one new test case. I am inserting directio"
type textarea "*"
type textarea "I'd like to create one new test case. I am inserting direction"
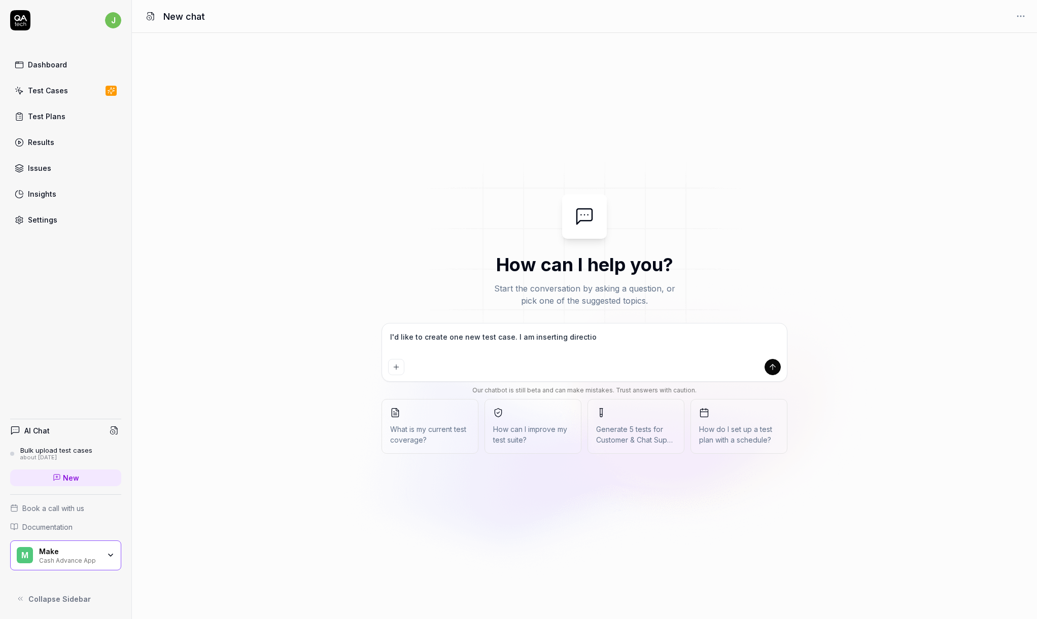
type textarea "*"
type textarea "I'd like to create one new test case. I am inserting directions"
type textarea "*"
type textarea "I'd like to create one new test case. I am inserting directions"
type textarea "*"
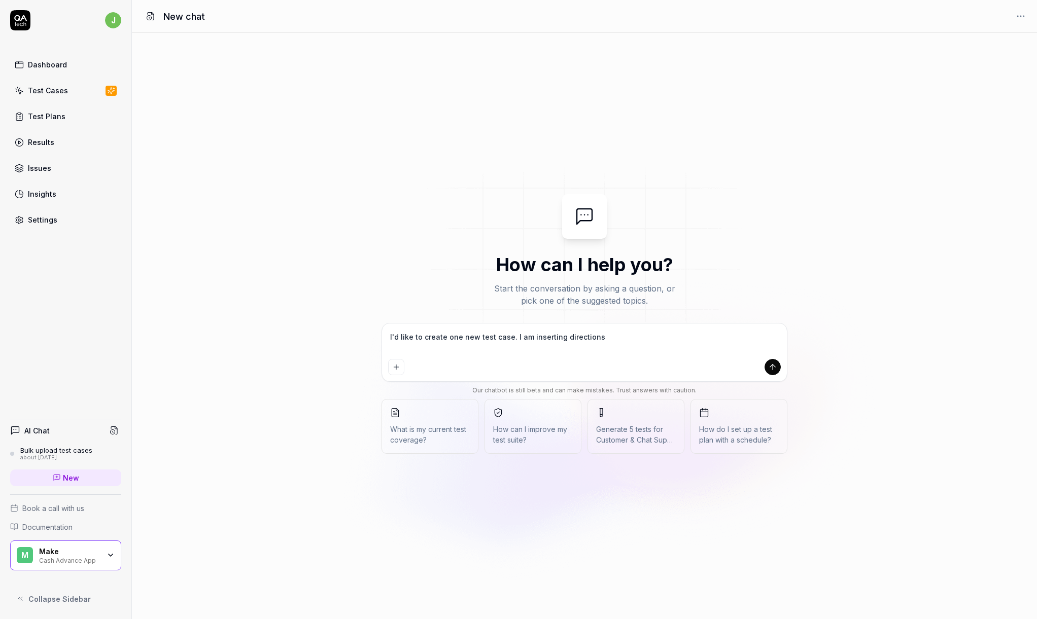
type textarea "I'd like to create one new test case. I am inserting directions b"
type textarea "*"
type textarea "I'd like to create one new test case. I am inserting directions be"
type textarea "*"
type textarea "I'd like to create one new test case. I am inserting directions bel"
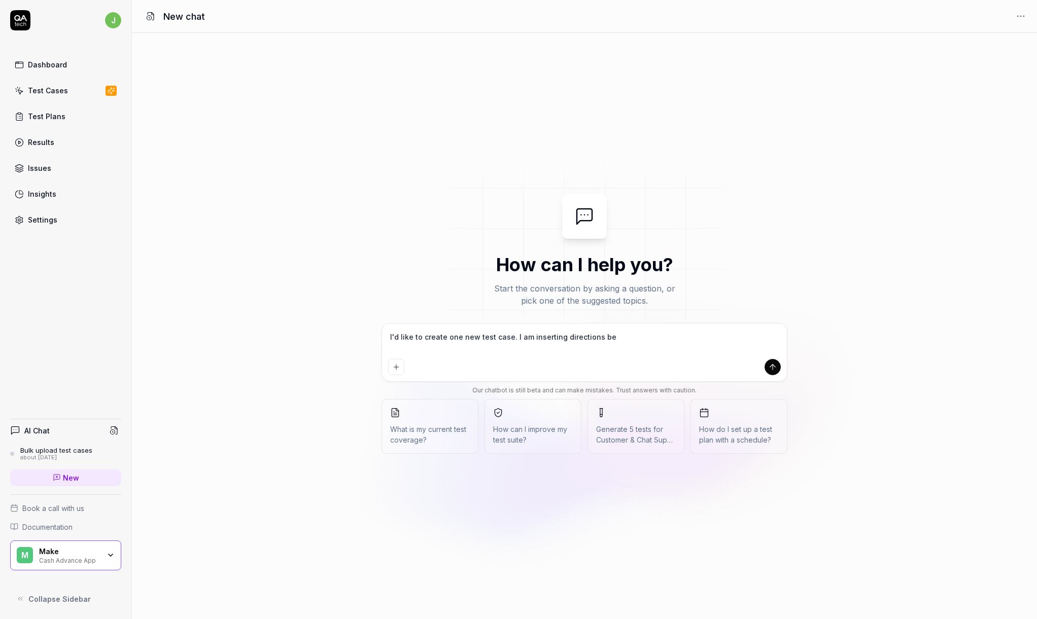
type textarea "*"
type textarea "I'd like to create one new test case. I am inserting directions belo"
type textarea "*"
type textarea "I'd like to create one new test case. I am inserting directions below"
type textarea "*"
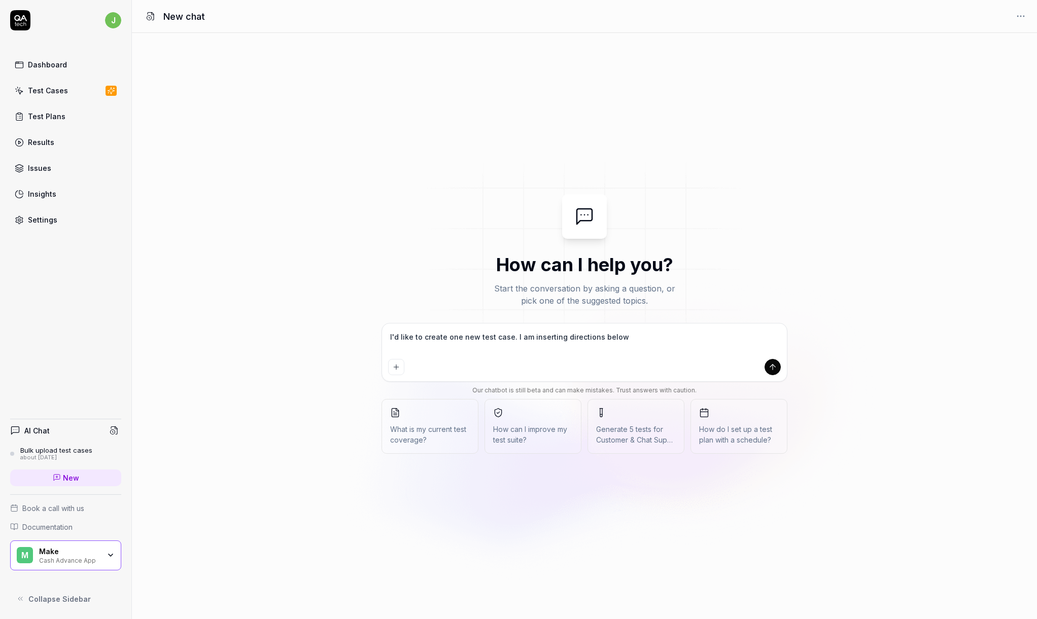
type textarea "I'd like to create one new test case. I am inserting directions below:"
type textarea "*"
type textarea "I'd like to create one new test case. I am inserting directions below:"
type textarea "*"
type textarea "I'd like to create one new test case. I am inserting directions below:"
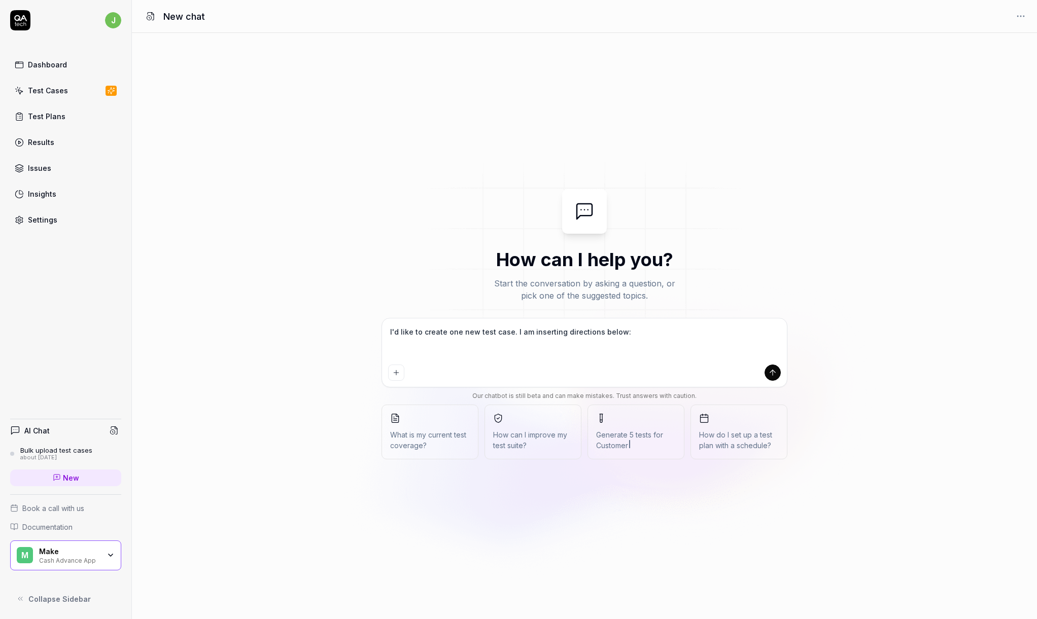
type textarea "*"
type textarea "I'd like to create one new test case. I am inserting directions below: Test Cas…"
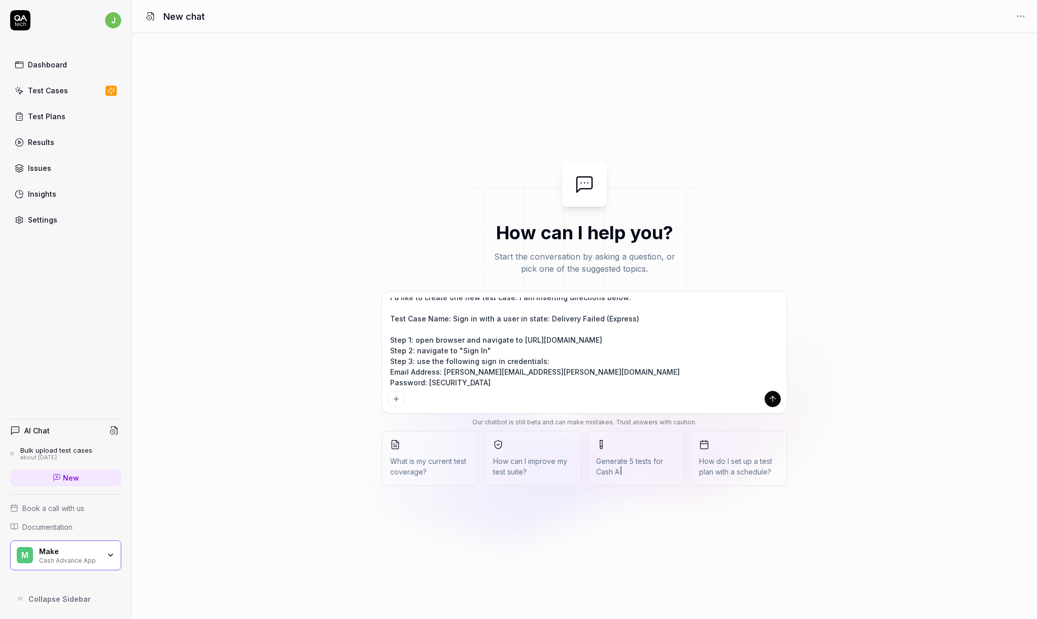
scroll to position [32, 0]
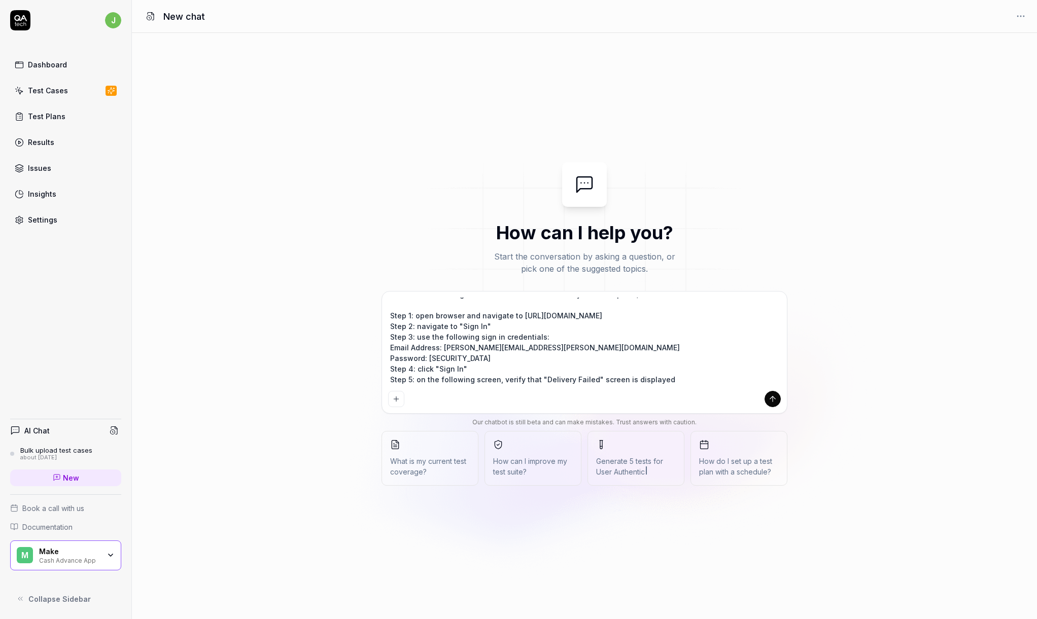
type textarea "*"
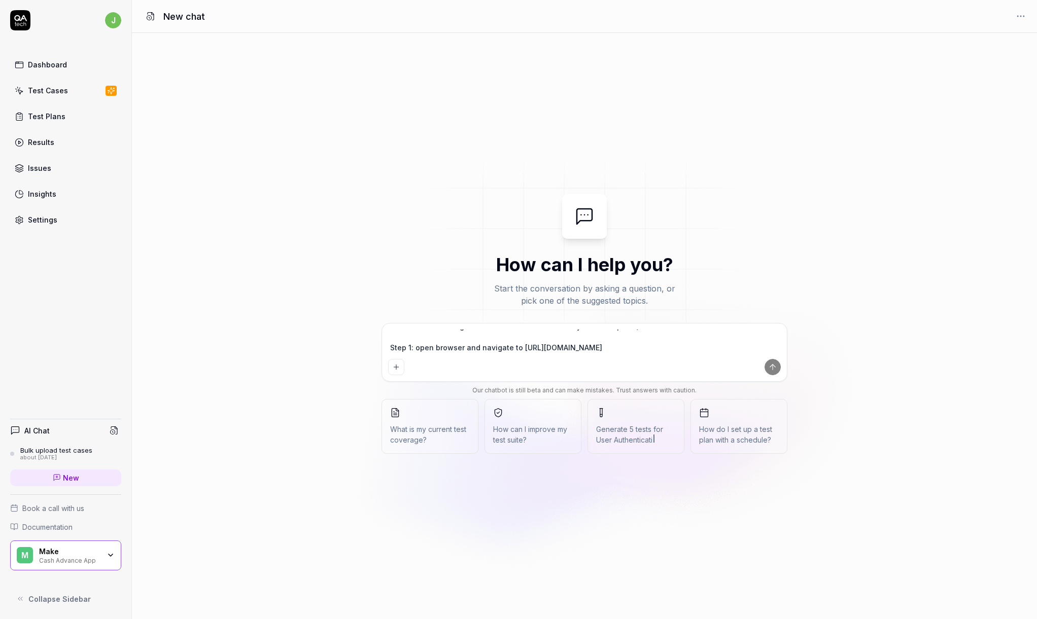
scroll to position [0, 0]
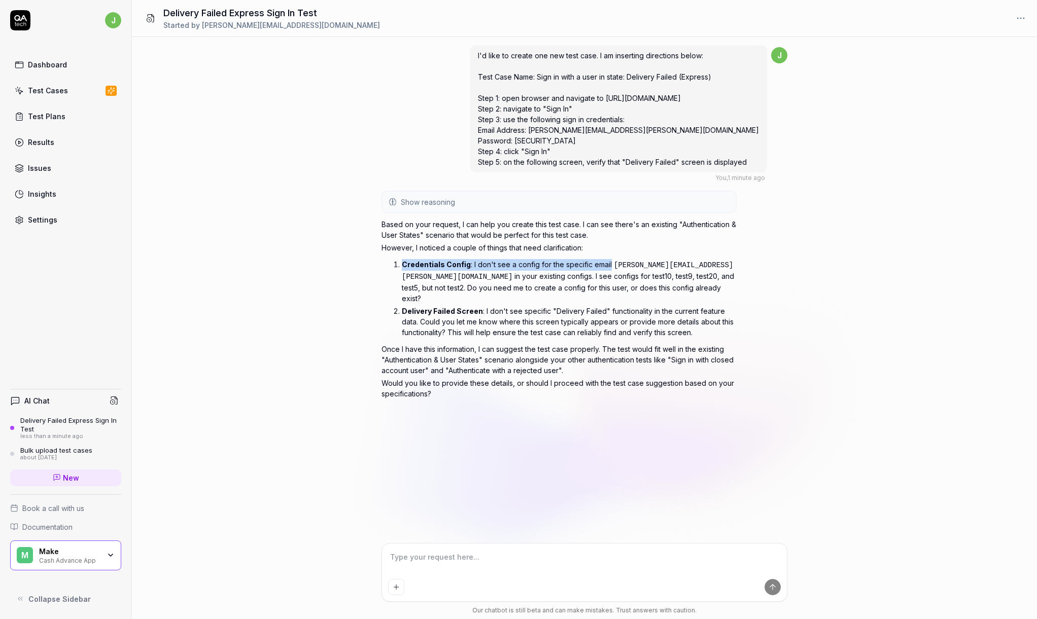
drag, startPoint x: 403, startPoint y: 264, endPoint x: 608, endPoint y: 267, distance: 204.9
click at [608, 267] on p "Credentials Config : I don't see a config for the specific email agustin.ponced…" at bounding box center [569, 281] width 335 height 45
copy p "Credentials Config : I don't see a config for the specific email"
type textarea "*"
click at [515, 559] on textarea at bounding box center [584, 562] width 393 height 25
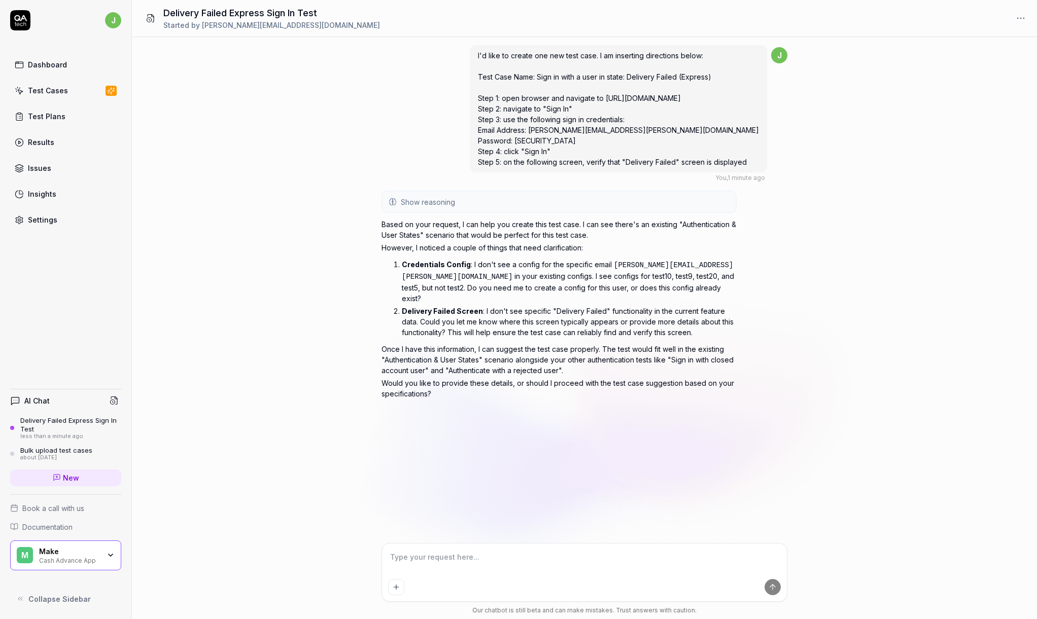
paste textarea "Credentials Config: I don't see a config for the specific email"
type textarea "Credentials Config: I don't see a config for the specific email"
type textarea "*"
click at [390, 558] on textarea "Credentials Config: I don't see a config for the specific email" at bounding box center [584, 562] width 393 height 25
type textarea ""Credentials Config: I don't see a config for the specific email"
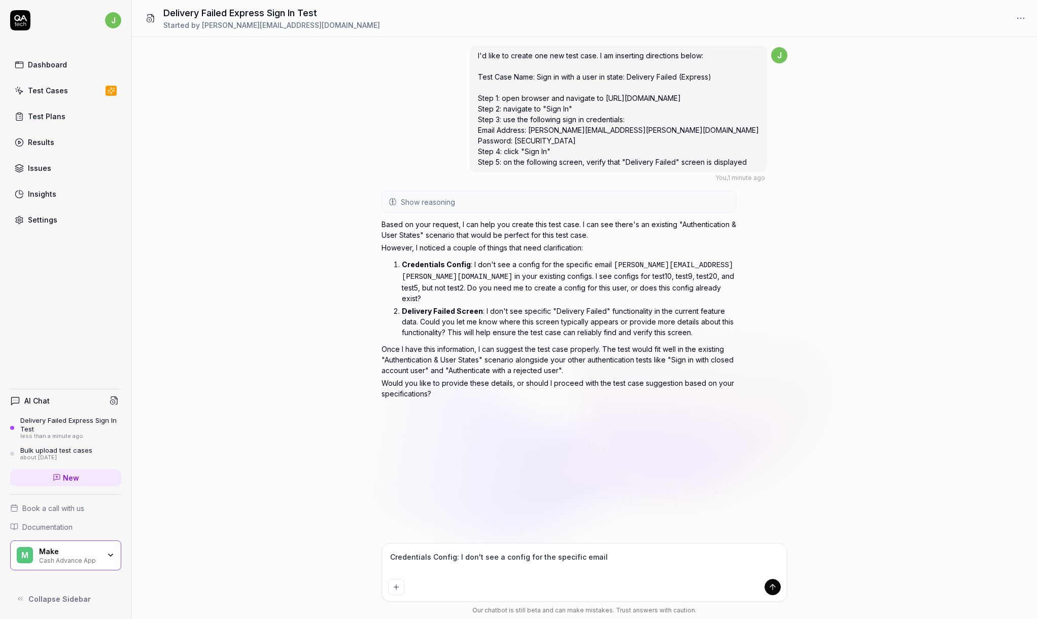
type textarea "*"
type textarea ""Credentials Config: I don't see a config for the specific email""
type textarea "*"
type textarea ""Credentials Config: I don't see a config for the specific email""
type textarea "*"
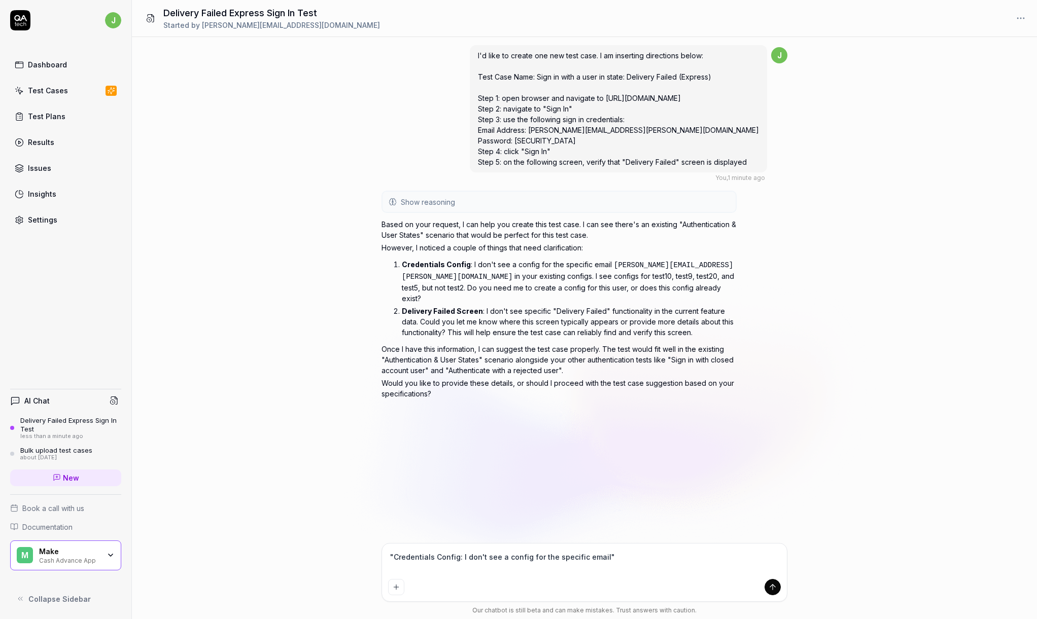
type textarea ""Credentials Config: I don't see a config for the specific email" -"
type textarea "*"
type textarea ""Credentials Config: I don't see a config for the specific email" -"
type textarea "*"
type textarea ""Credentials Config: I don't see a config for the specific email" - c"
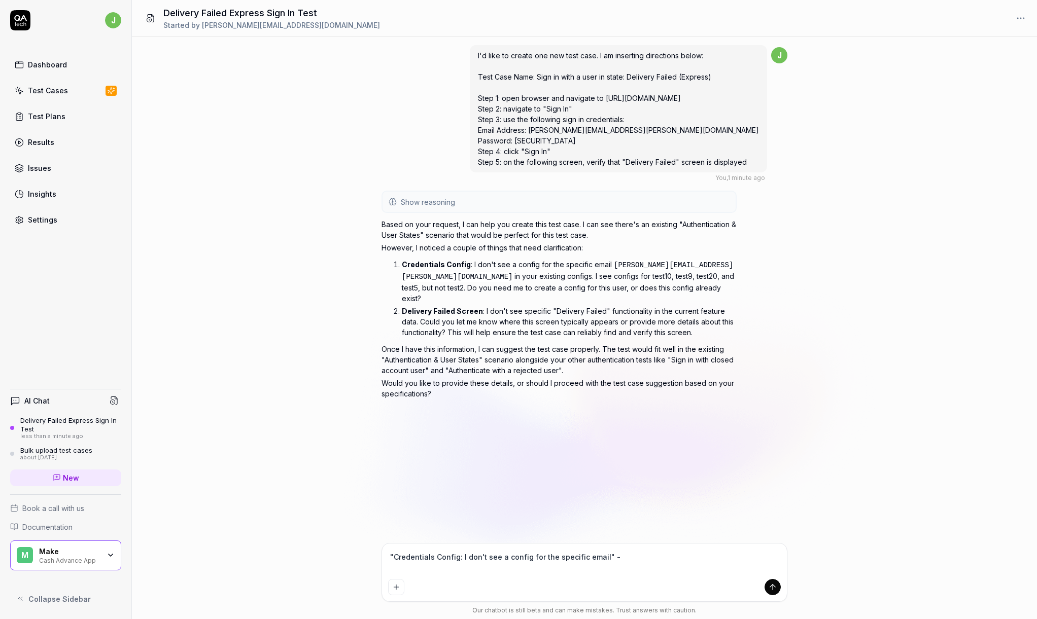
type textarea "*"
type textarea ""Credentials Config: I don't see a config for the specific email" - co"
type textarea "*"
type textarea ""Credentials Config: I don't see a config for the specific email" - cou"
type textarea "*"
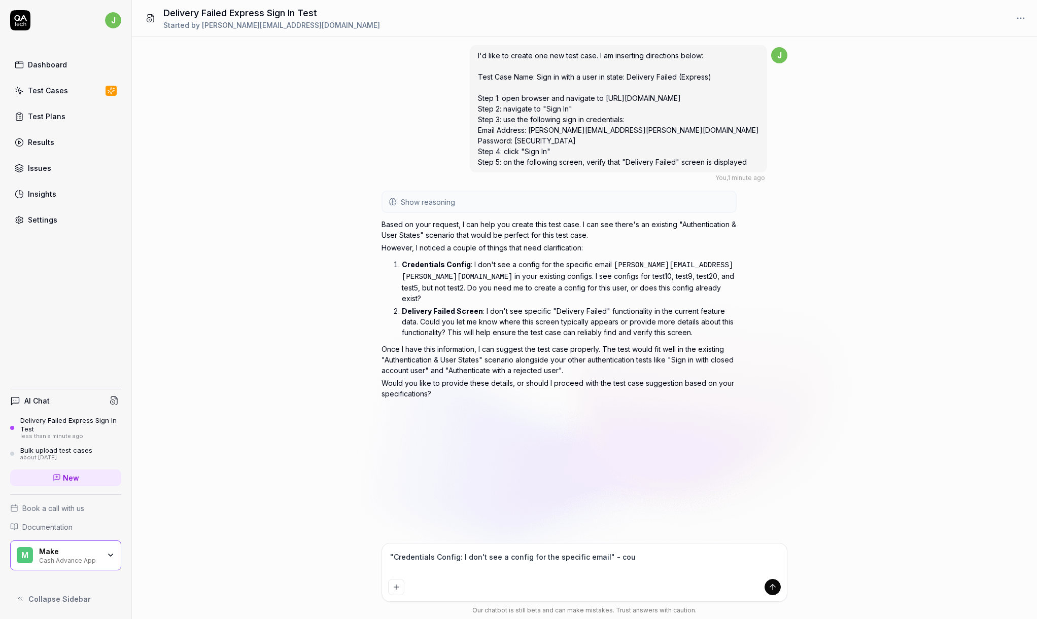
type textarea ""Credentials Config: I don't see a config for the specific email" - coul"
type textarea "*"
type textarea ""Credentials Config: I don't see a config for the specific email" - could"
type textarea "*"
type textarea ""Credentials Config: I don't see a config for the specific email" - could"
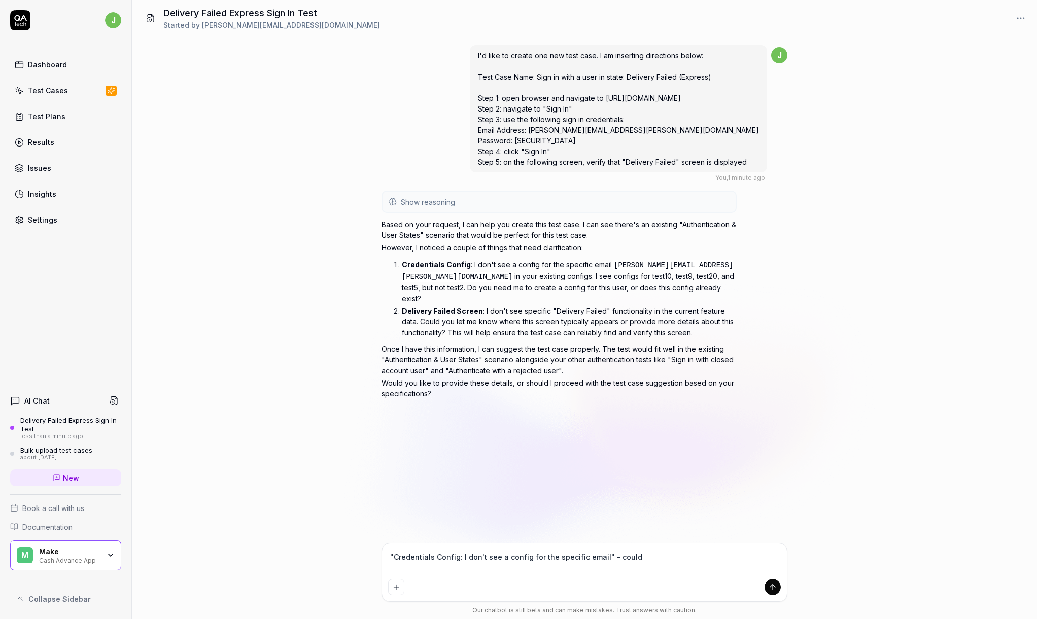
type textarea "*"
type textarea ""Credentials Config: I don't see a config for the specific email" - could y"
type textarea "*"
type textarea ""Credentials Config: I don't see a config for the specific email" - could yo"
type textarea "*"
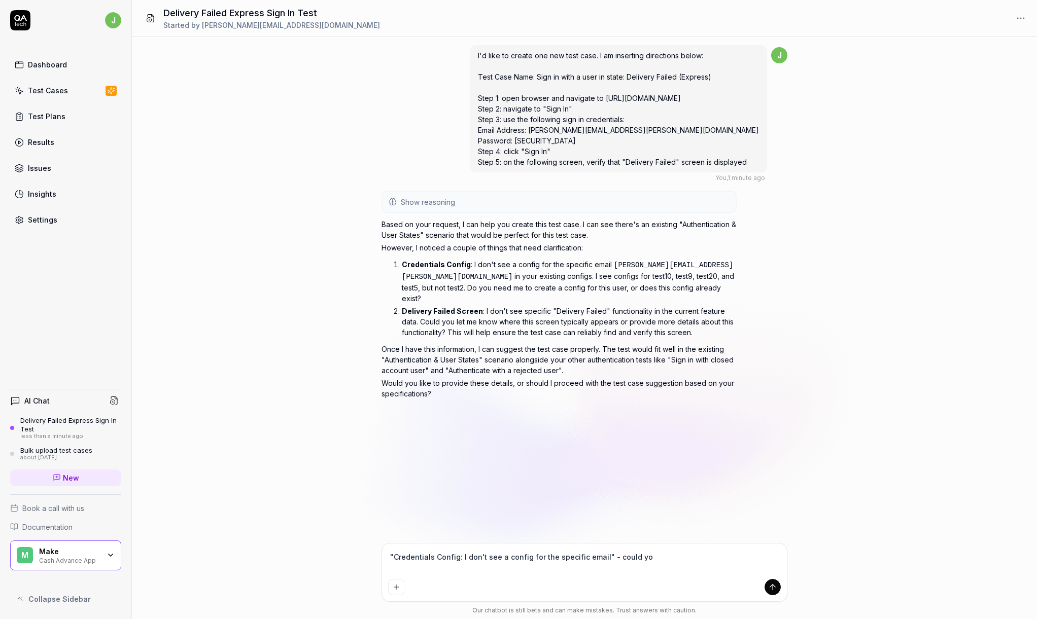
type textarea ""Credentials Config: I don't see a config for the specific email" - could you"
type textarea "*"
type textarea ""Credentials Config: I don't see a config for the specific email" - could you"
type textarea "*"
type textarea ""Credentials Config: I don't see a config for the specific email" - could you a"
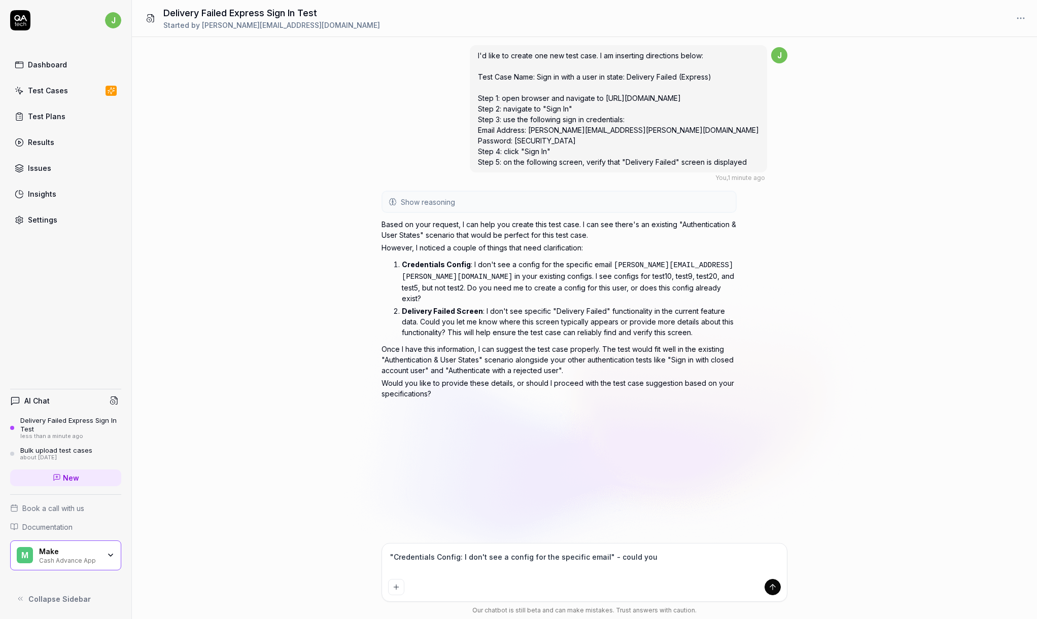
type textarea "*"
type textarea ""Credentials Config: I don't see a config for the specific email" - could you ad"
type textarea "*"
type textarea ""Credentials Config: I don't see a config for the specific email" - could you a…"
type textarea "*"
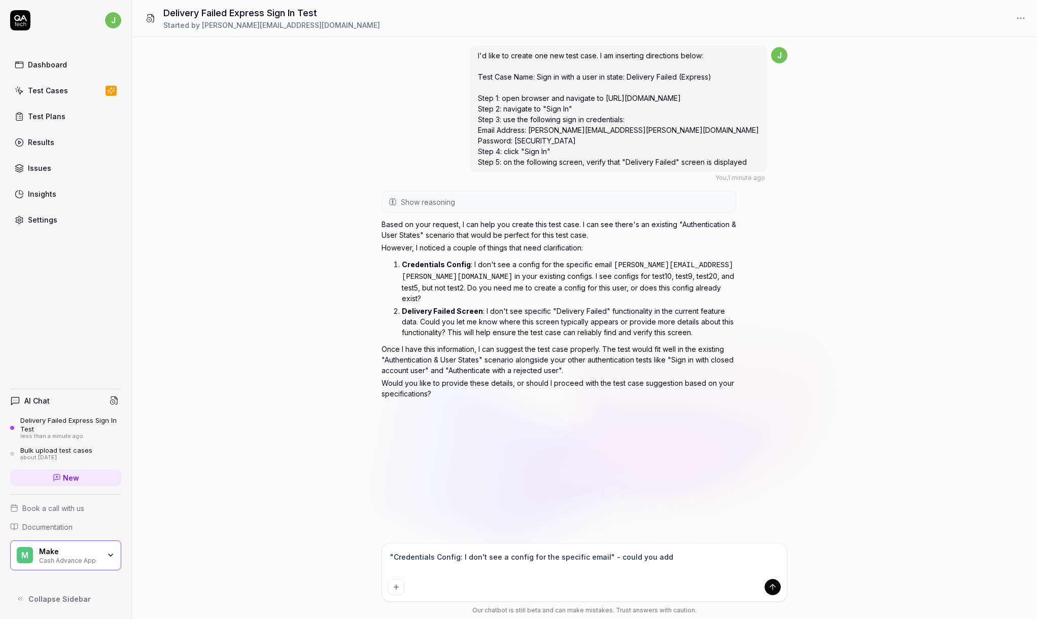
type textarea ""Credentials Config: I don't see a config for the specific email" - could you a…"
type textarea "*"
type textarea ""Credentials Config: I don't see a config for the specific email" - could you a…"
type textarea "*"
type textarea ""Credentials Config: I don't see a config for the specific email" - could you a…"
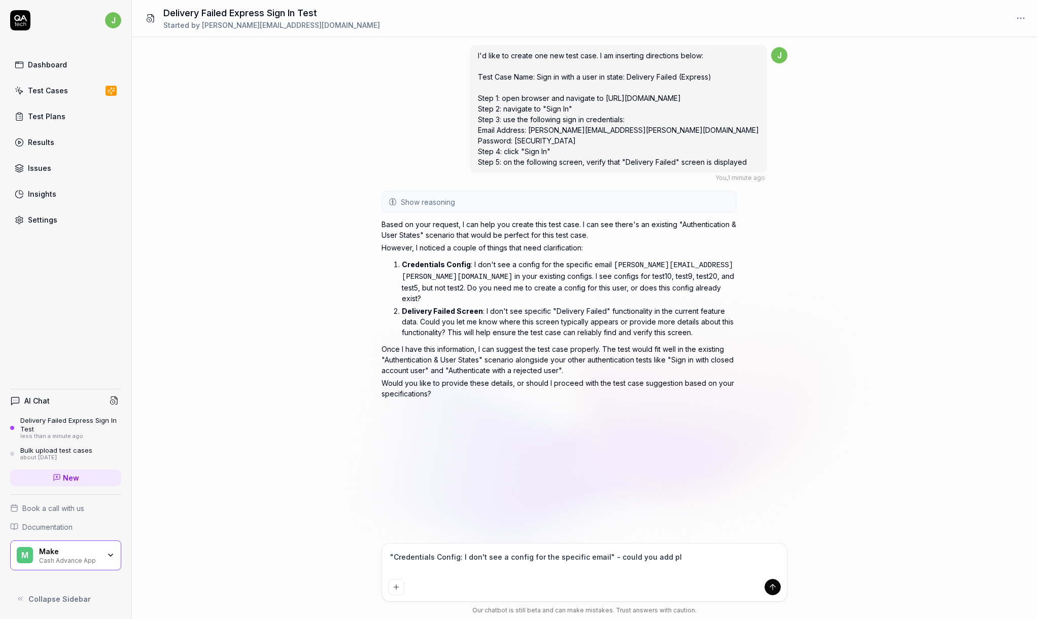
type textarea "*"
type textarea ""Credentials Config: I don't see a config for the specific email" - could you a…"
type textarea "*"
type textarea ""Credentials Config: I don't see a config for the specific email" - could you a…"
type textarea "*"
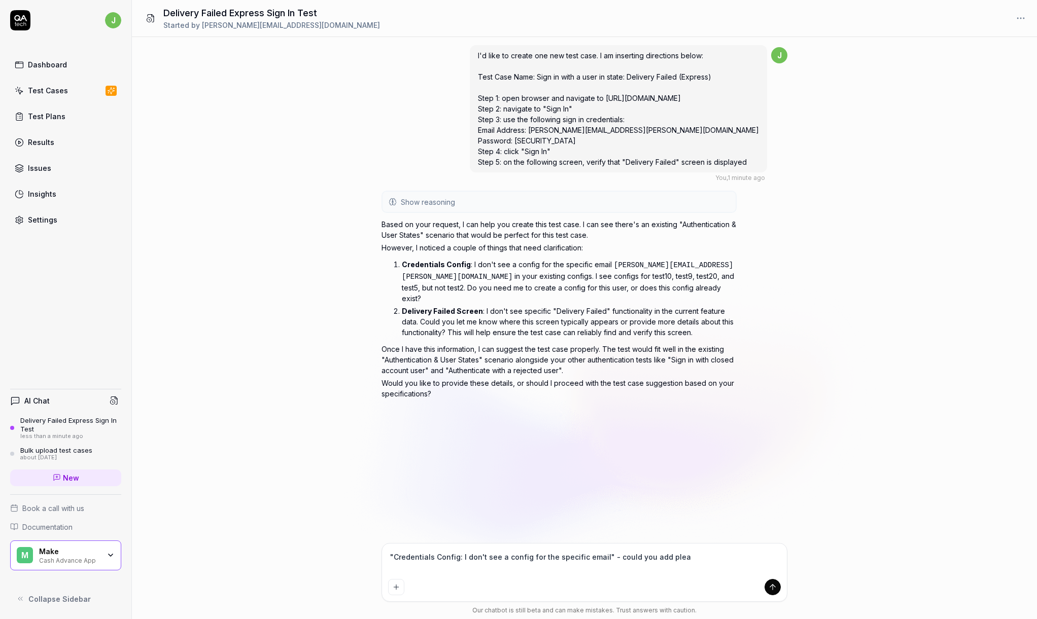
type textarea ""Credentials Config: I don't see a config for the specific email" - could you a…"
type textarea "*"
type textarea ""Credentials Config: I don't see a config for the specific email" - could you a…"
type textarea "*"
type textarea ""Credentials Config: I don't see a config for the specific email" - could you a…"
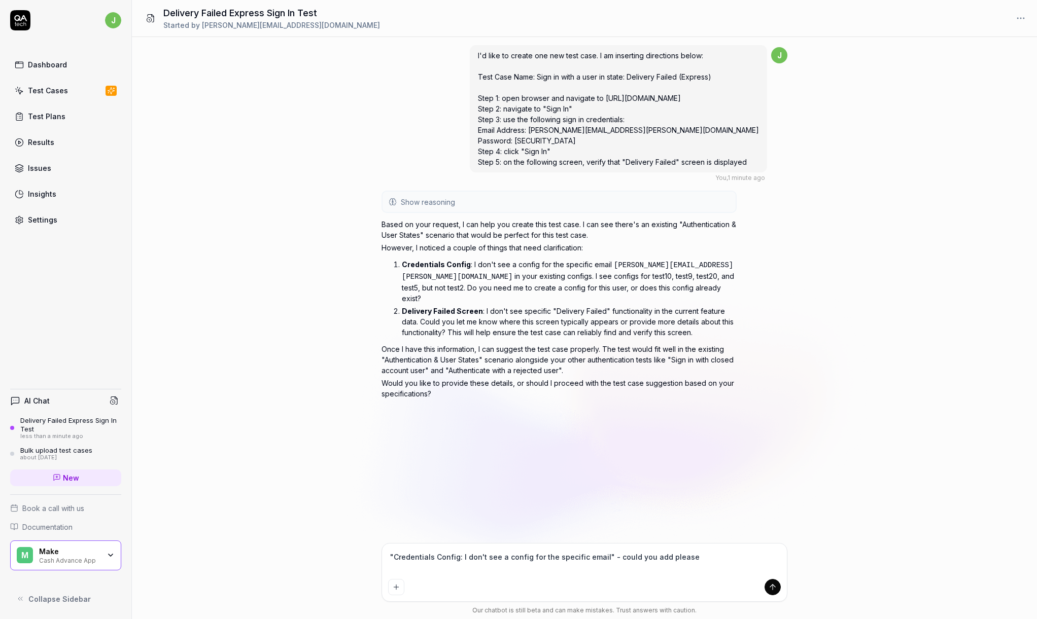
type textarea "*"
type textarea ""Credentials Config: I don't see a config for the specific email" - could you a…"
type textarea "*"
type textarea ""Credentials Config: I don't see a config for the specific email" - could you a…"
type textarea "*"
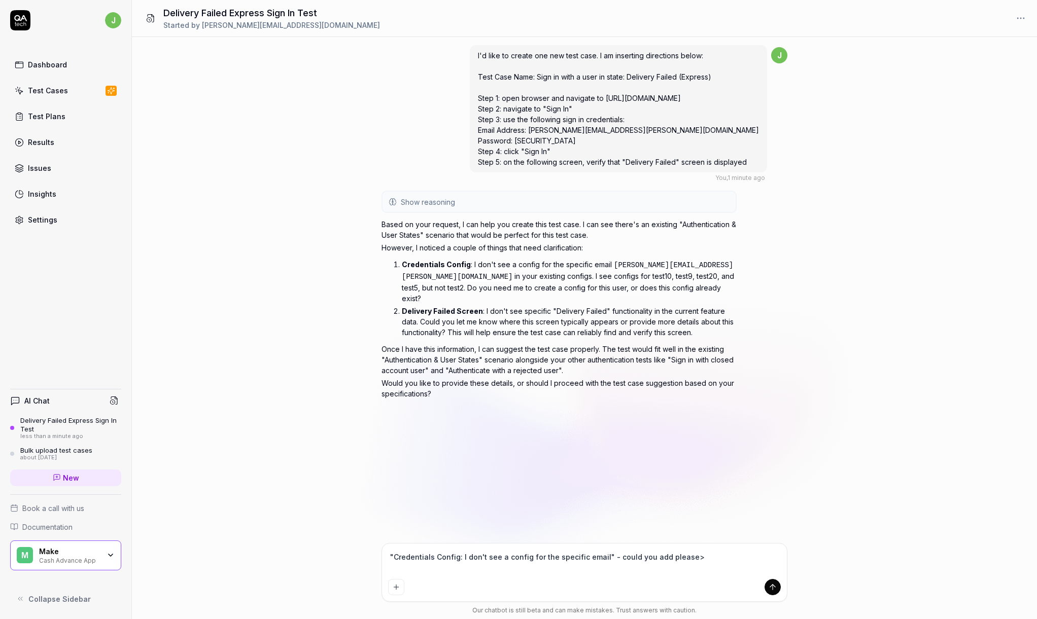
type textarea ""Credentials Config: I don't see a config for the specific email" - could you a…"
type textarea "*"
type textarea ""Credentials Config: I don't see a config for the specific email" - could you a…"
type textarea "*"
type textarea ""Credentials Config: I don't see a config for the specific email" - could you a…"
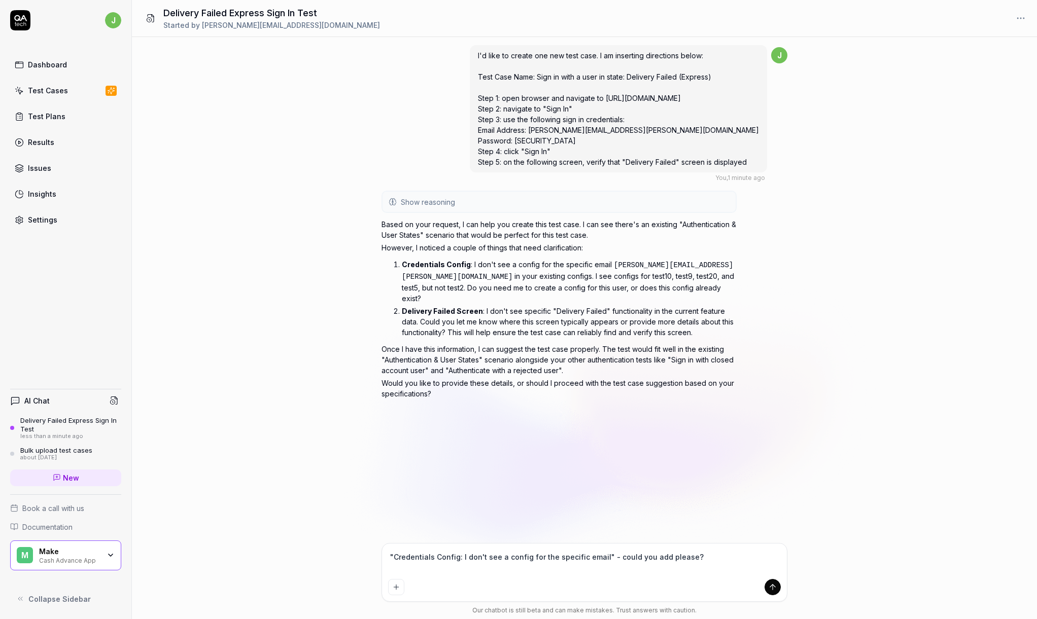
type textarea "*"
type textarea ""Credentials Config: I don't see a config for the specific email" - could you a…"
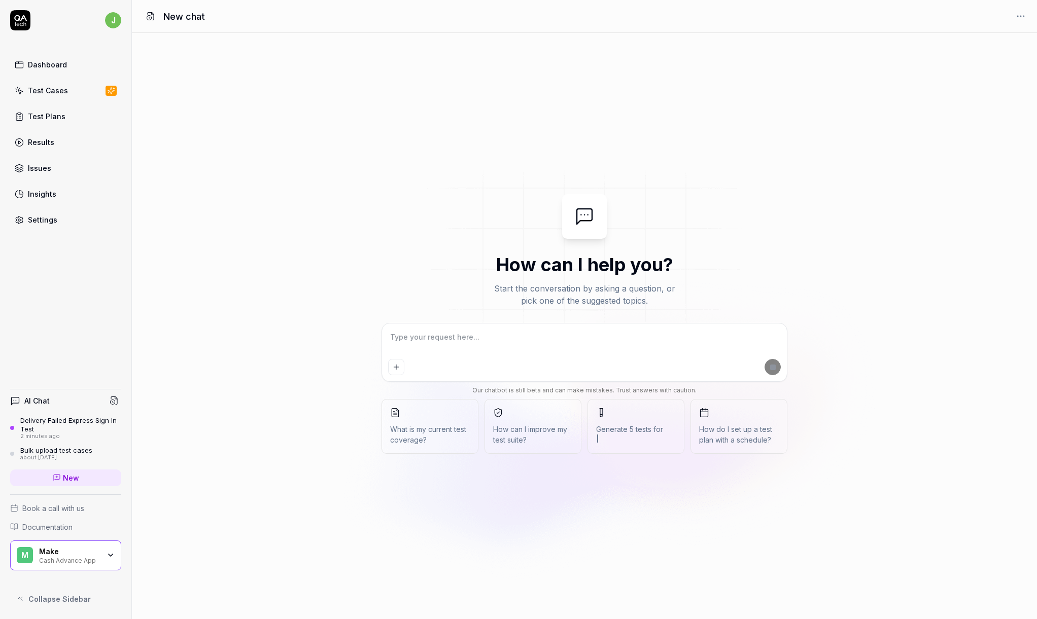
click at [397, 590] on div "How can I help you? Start the conversation by asking a question, or pick one of…" at bounding box center [584, 326] width 905 height 586
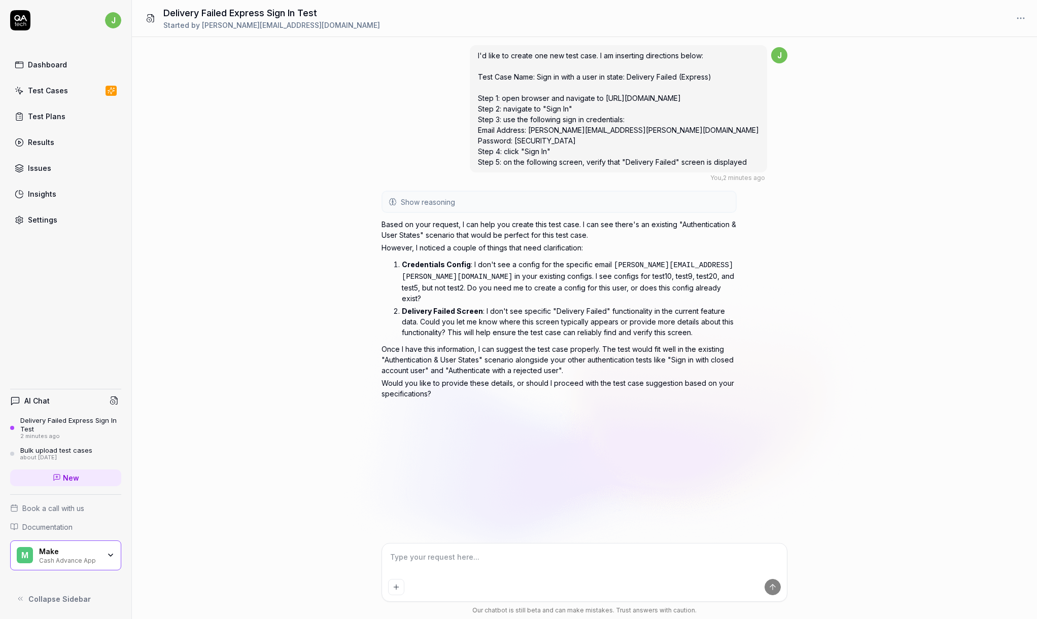
click at [396, 587] on icon "Add attachment" at bounding box center [396, 587] width 8 height 8
type textarea "*"
click at [455, 561] on textarea at bounding box center [584, 562] width 393 height 25
type textarea "*"
type textarea "1"
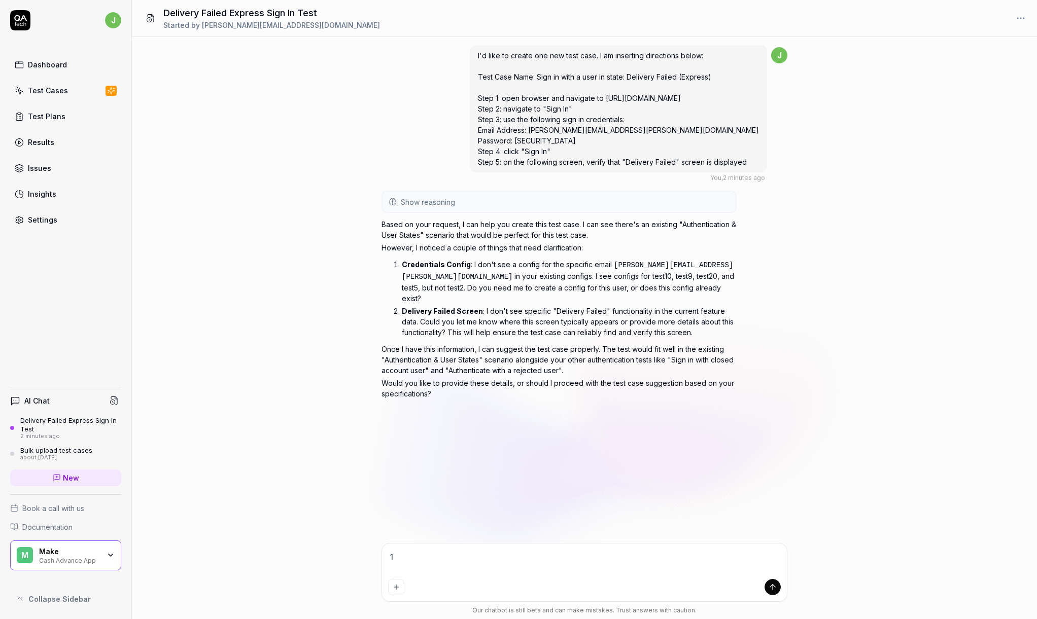
type textarea "*"
type textarea "1."
type textarea "*"
type textarea "1. W"
type textarea "*"
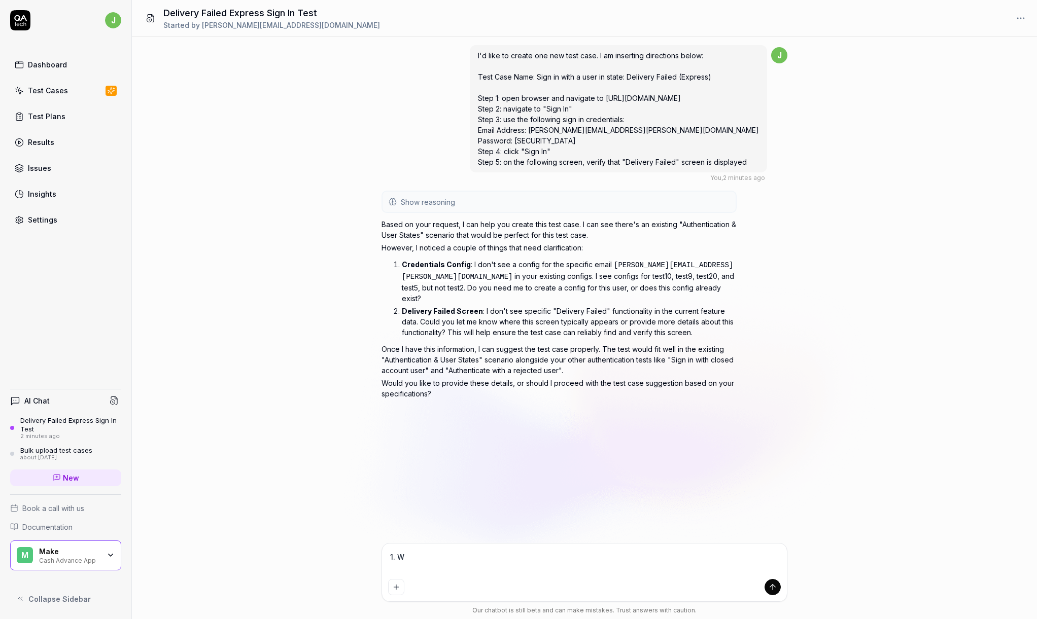
type textarea "1. We"
type textarea "*"
type textarea "1. We"
type textarea "*"
type textarea "1. We a"
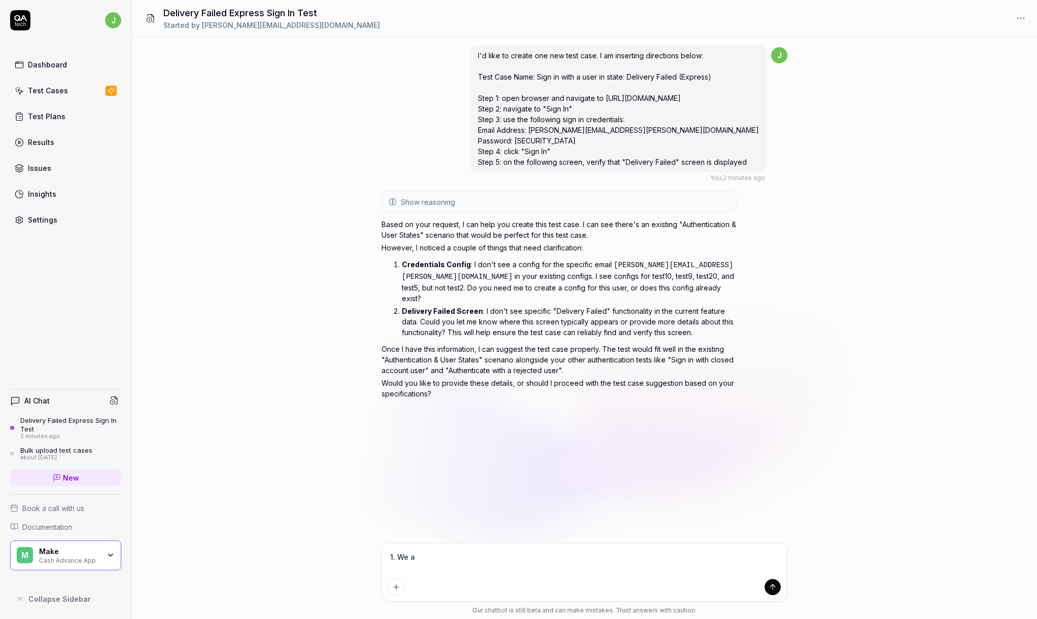
type textarea "*"
type textarea "1. We ad"
type textarea "*"
type textarea "1. We add"
type textarea "*"
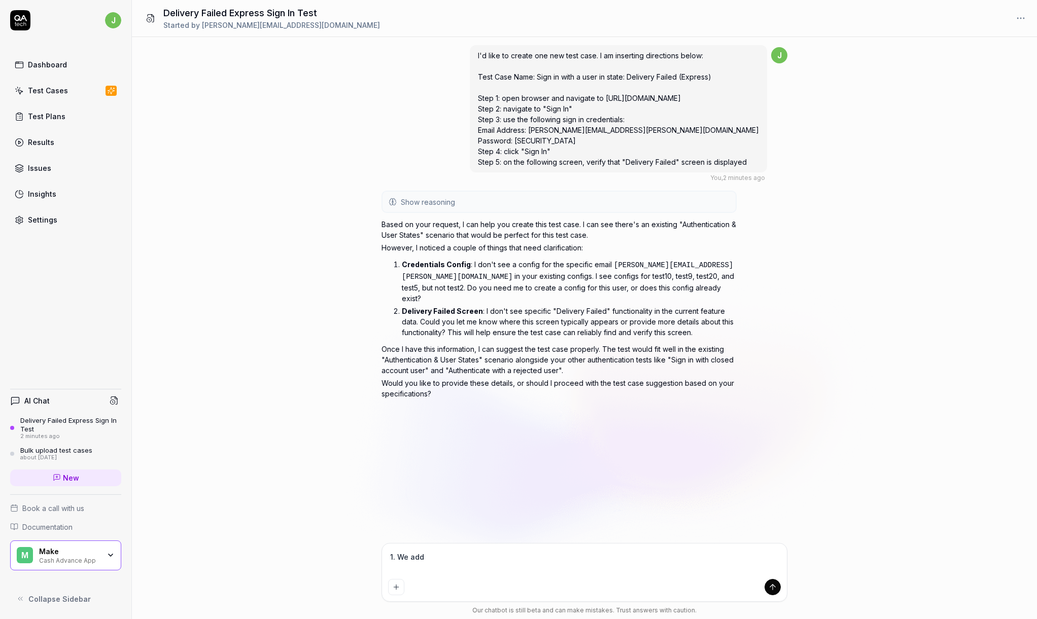
type textarea "1. We adde"
type textarea "*"
type textarea "1. We added"
type textarea "*"
type textarea "1. We added"
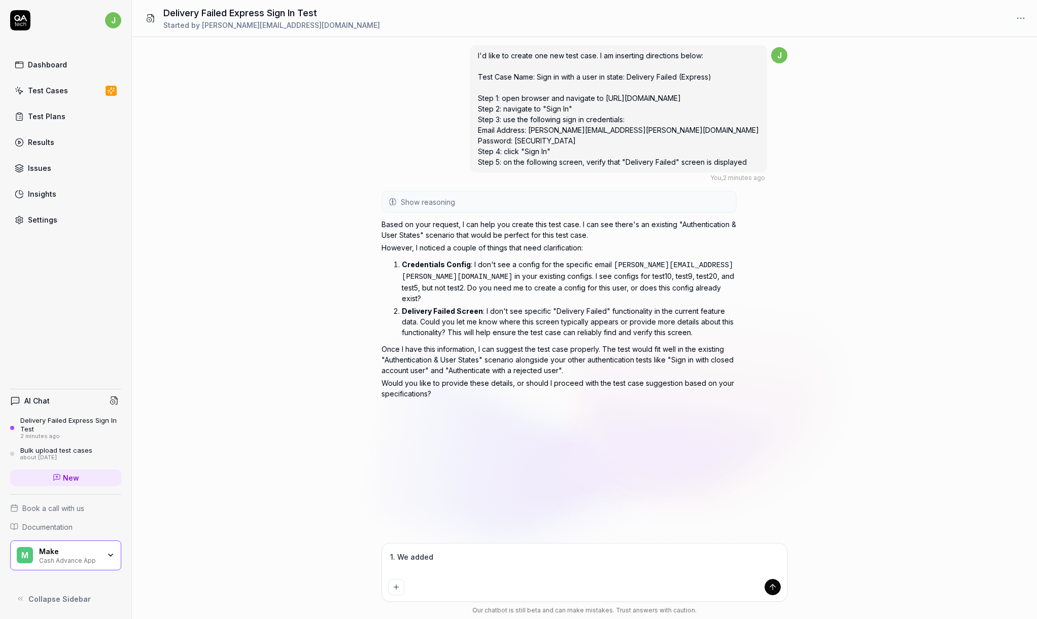
type textarea "*"
click at [389, 586] on button "Add attachment" at bounding box center [396, 587] width 16 height 16
click at [431, 577] on div "Screenshot 2025-08-12 at 1.57.33 PM.png PNG 1. We added the email to the config…" at bounding box center [584, 555] width 405 height 91
click at [74, 424] on div "Delivery Failed Express Sign In Test" at bounding box center [70, 424] width 101 height 17
click at [62, 422] on div "Delivery Failed Express Sign In Test" at bounding box center [70, 424] width 101 height 17
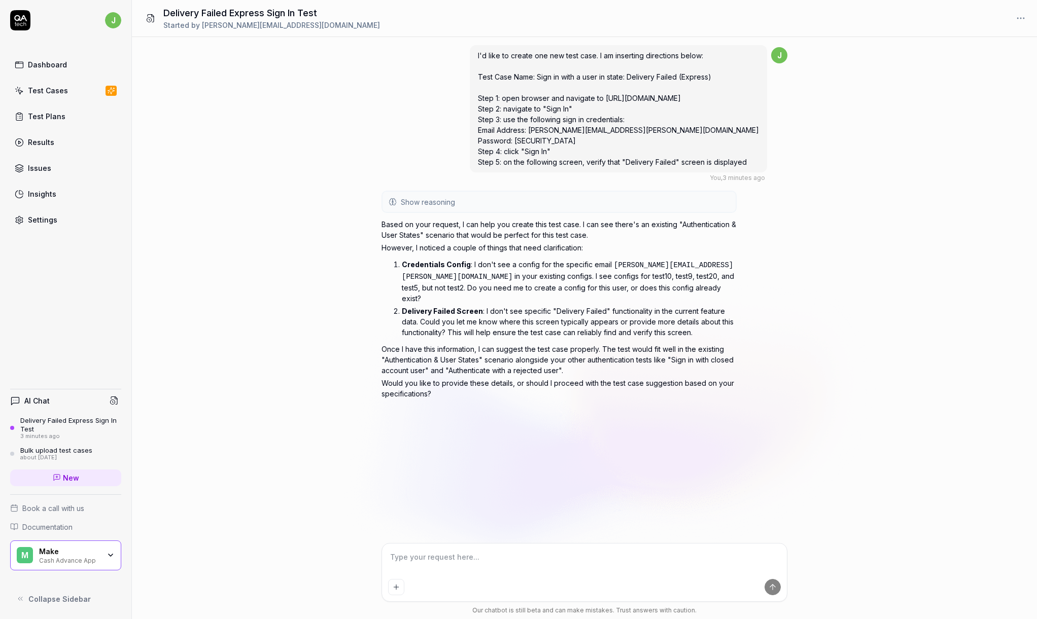
type textarea "*"
click at [448, 557] on textarea at bounding box center [584, 562] width 393 height 25
type textarea "1"
type textarea "*"
type textarea "1."
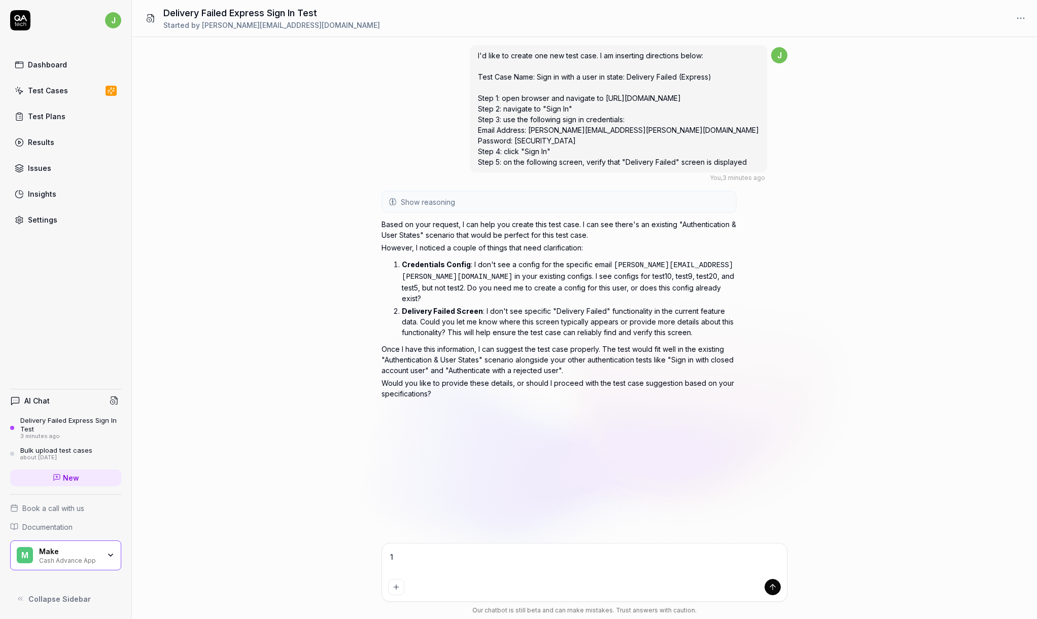
type textarea "*"
type textarea "1."
type textarea "*"
type textarea "1. U"
type textarea "*"
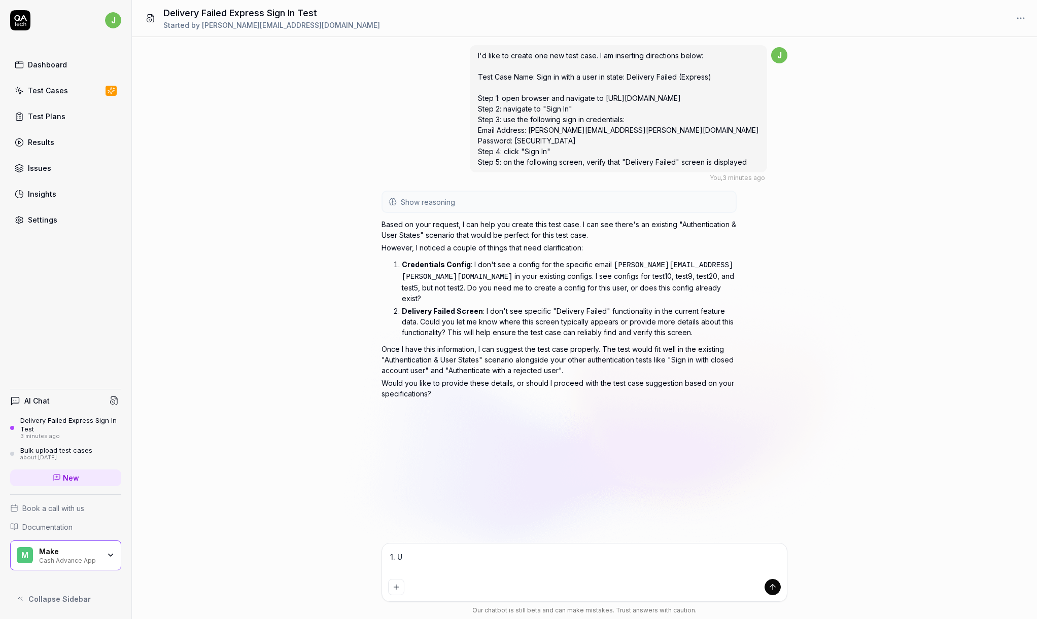
type textarea "1. Up"
type textarea "*"
type textarea "1. Upd"
type textarea "*"
type textarea "1. Upda"
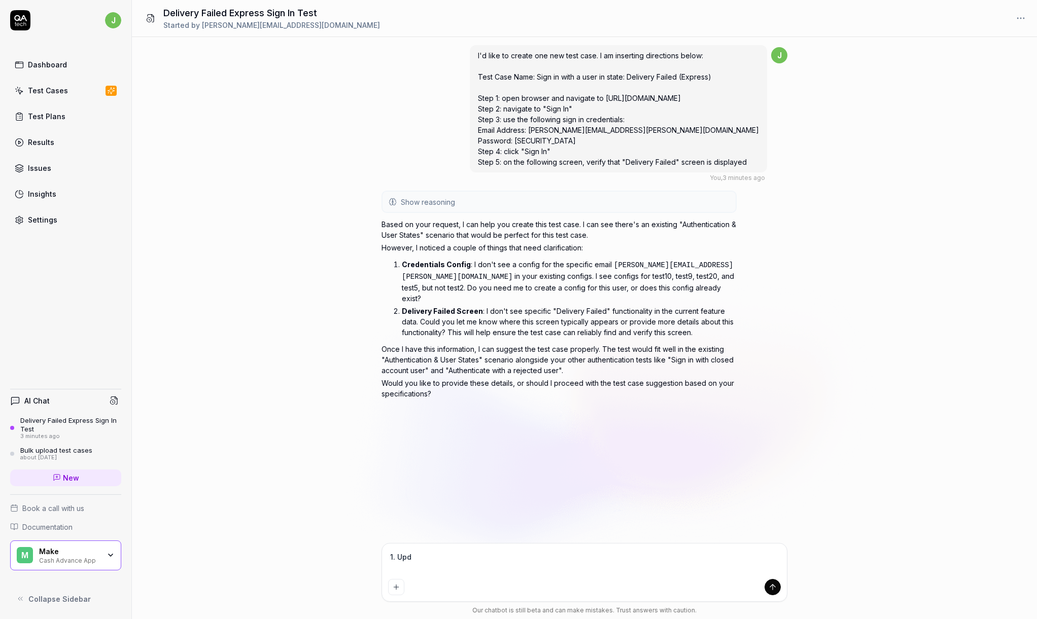
type textarea "*"
type textarea "1. Updat"
type textarea "*"
type textarea "1. Update"
type textarea "*"
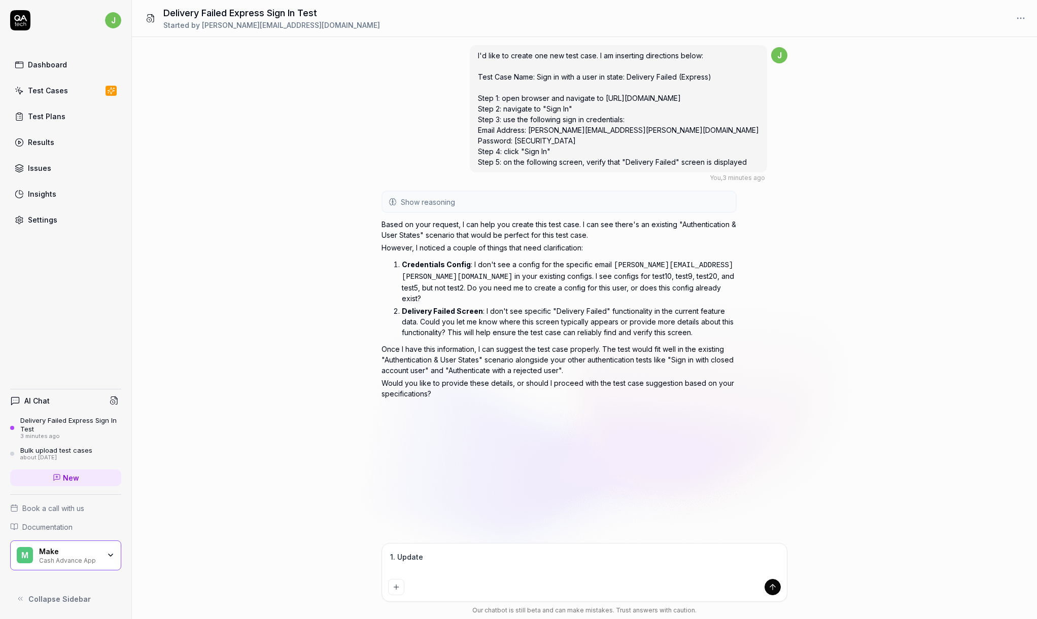
type textarea "1. Updated"
type textarea "*"
type textarea "1. Updated"
type textarea "*"
type textarea "1. Updated t"
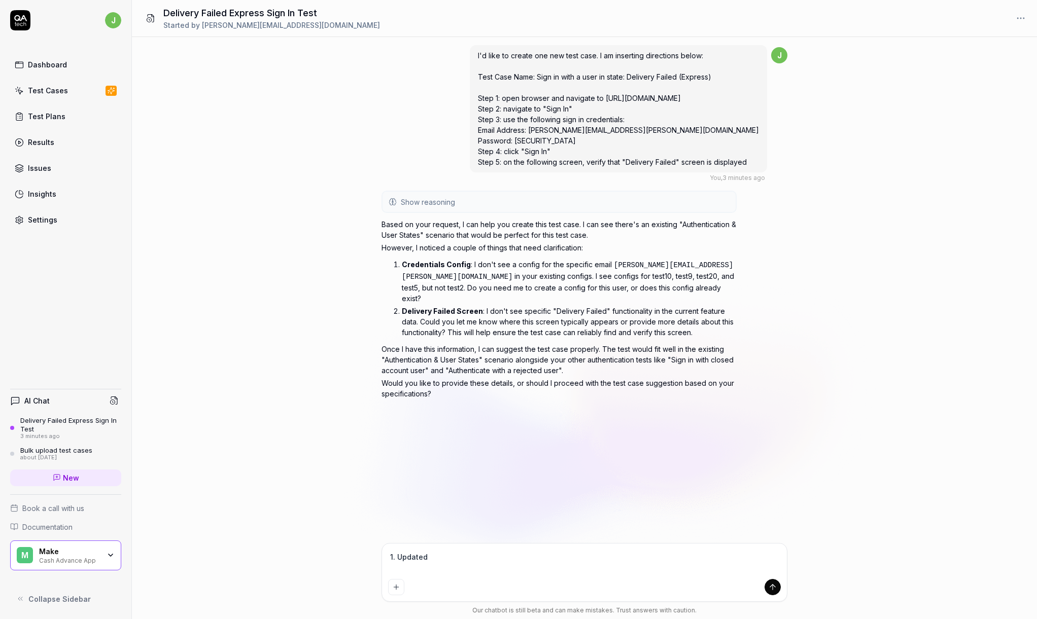
type textarea "*"
type textarea "1. Updated to"
type textarea "*"
type textarea "1. Updated to"
type textarea "*"
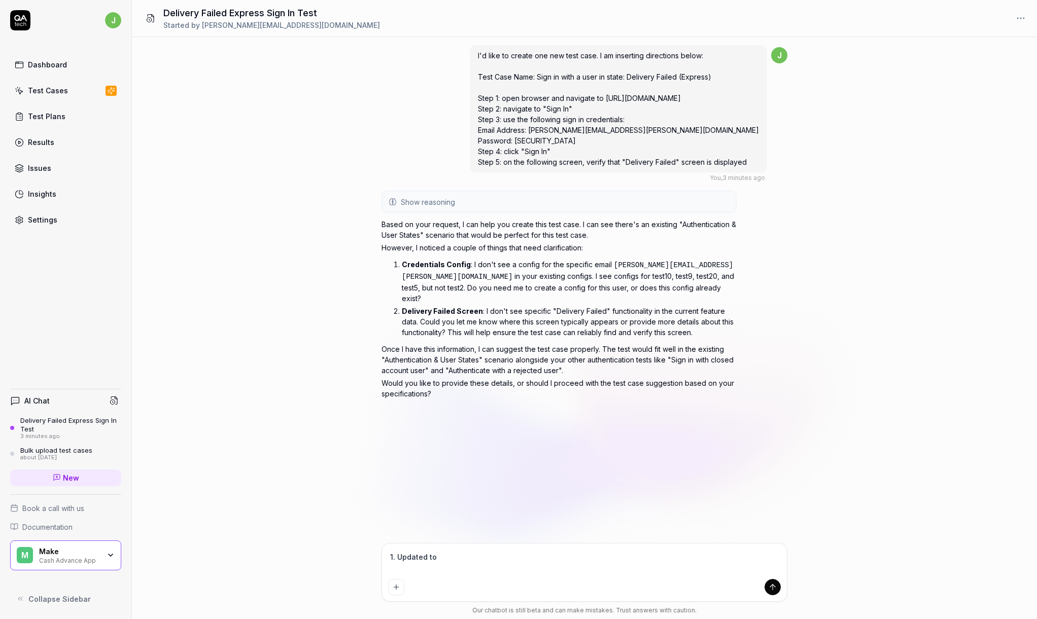
type textarea "1. Updated to i"
type textarea "*"
type textarea "1. Updated to in"
type textarea "*"
type textarea "1. Updated to inc"
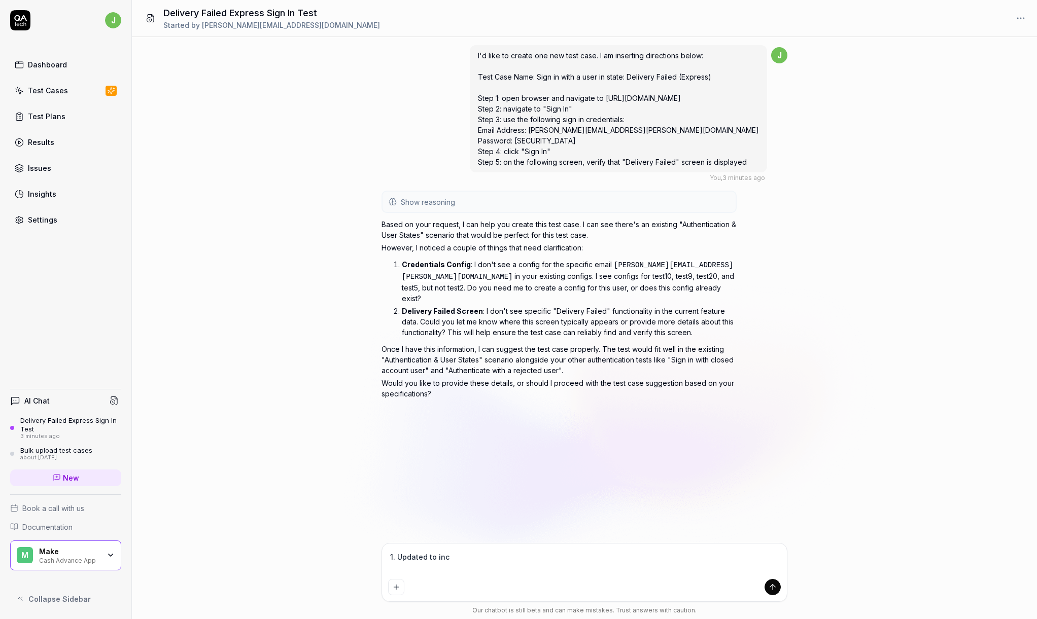
type textarea "*"
type textarea "1. Updated to incl"
type textarea "*"
type textarea "1. Updated to inclu"
type textarea "*"
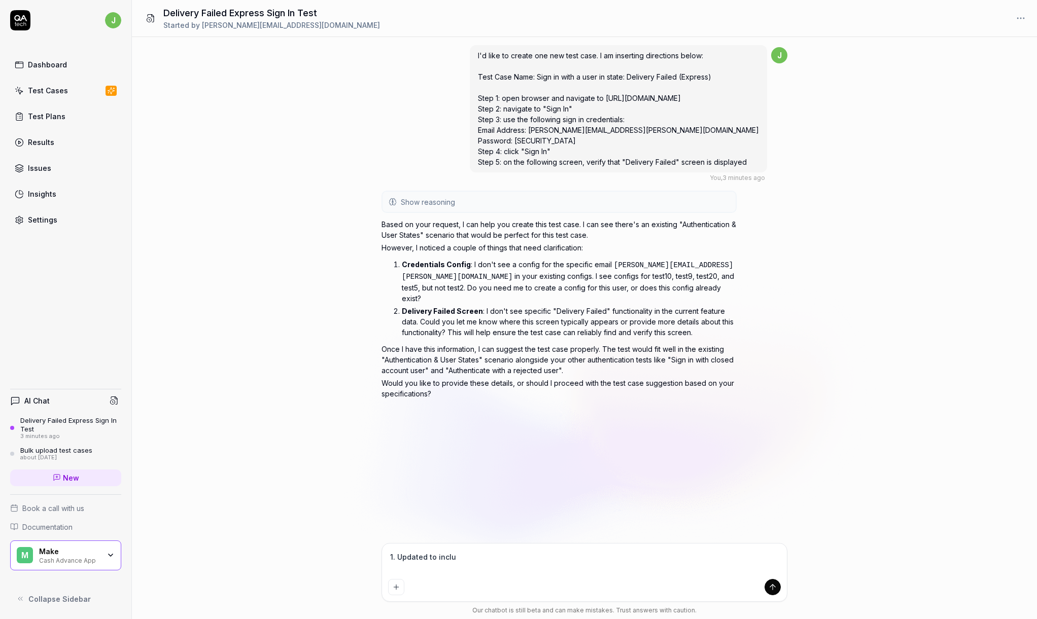
type textarea "1. Updated to includ"
type textarea "*"
type textarea "1. Updated to include"
type textarea "*"
type textarea "1. Updated to include"
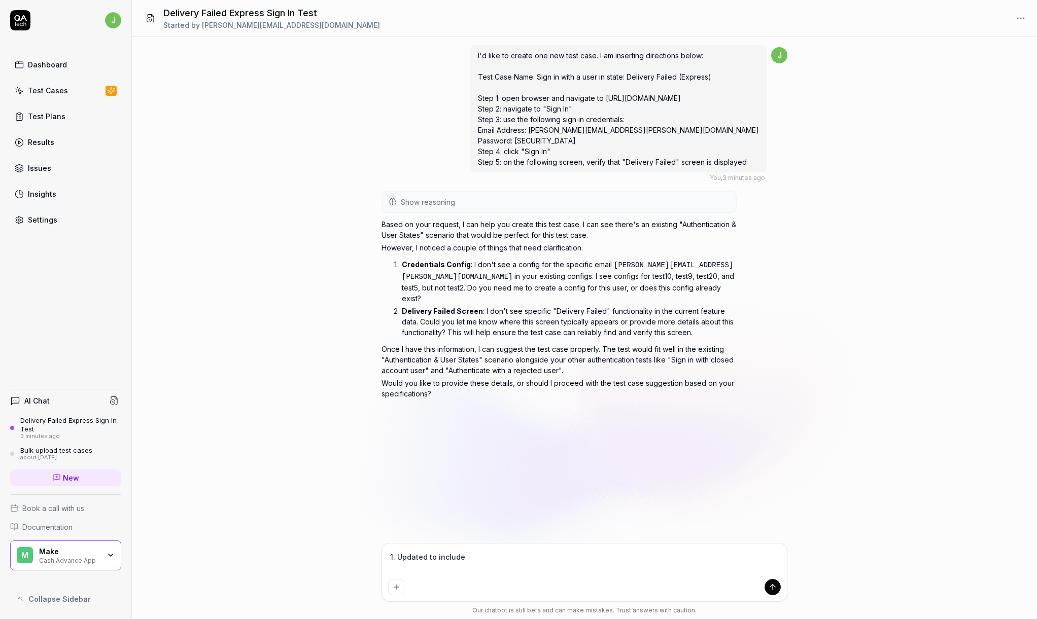
type textarea "*"
type textarea "1. Updated to include e"
type textarea "*"
type textarea "1. Updated to include em"
type textarea "*"
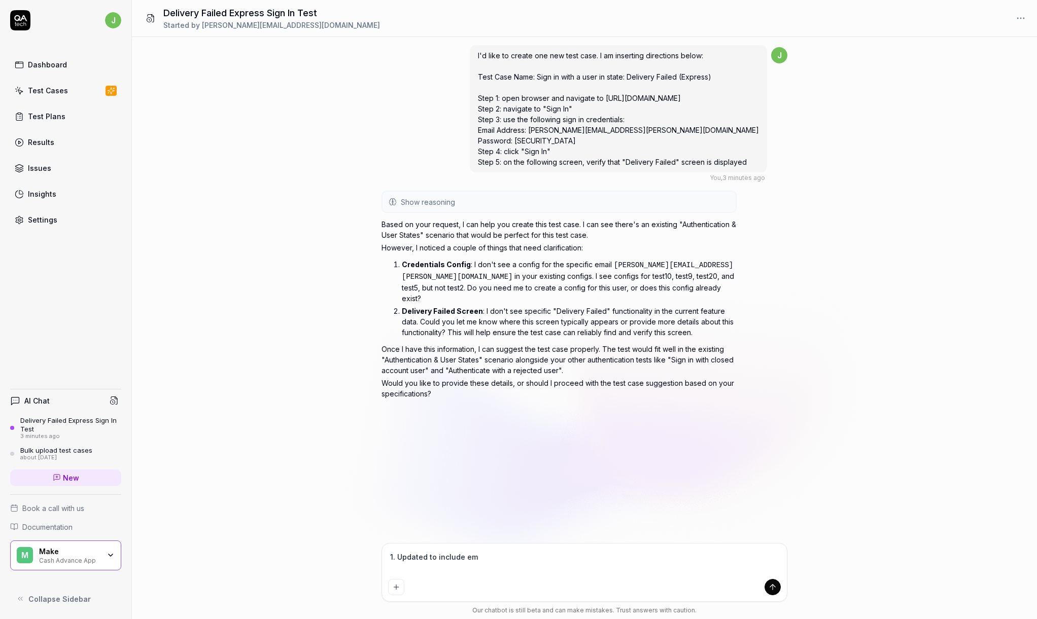
type textarea "1. Updated to include ema"
type textarea "*"
type textarea "1. Updated to include emai"
type textarea "*"
type textarea "1. Updated to include email"
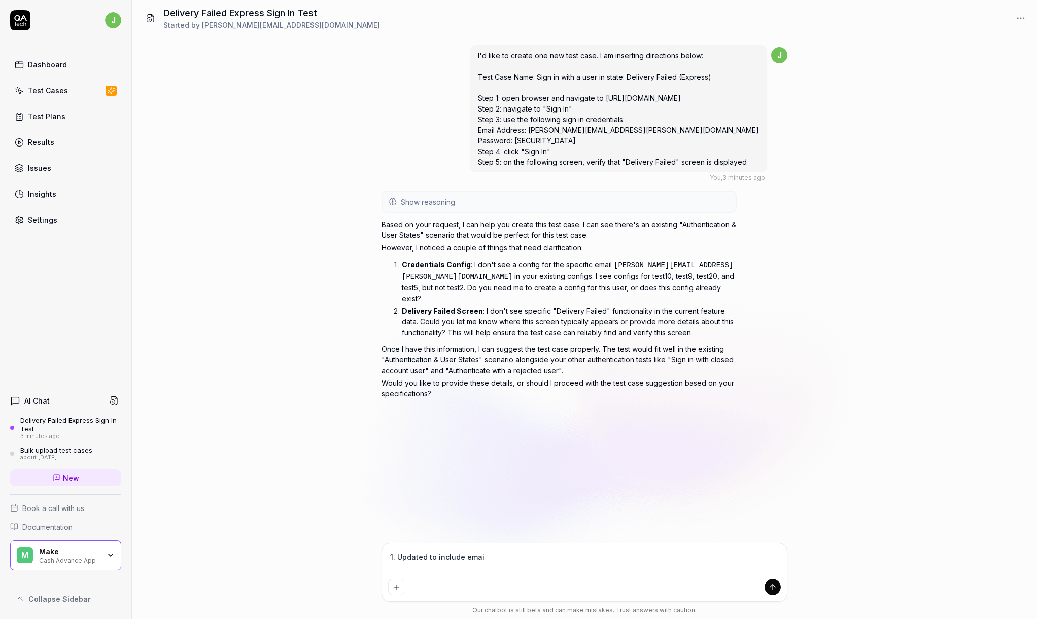
type textarea "*"
type textarea "1. Updated to include email"
type textarea "*"
type textarea "1. Updated to include email a"
type textarea "*"
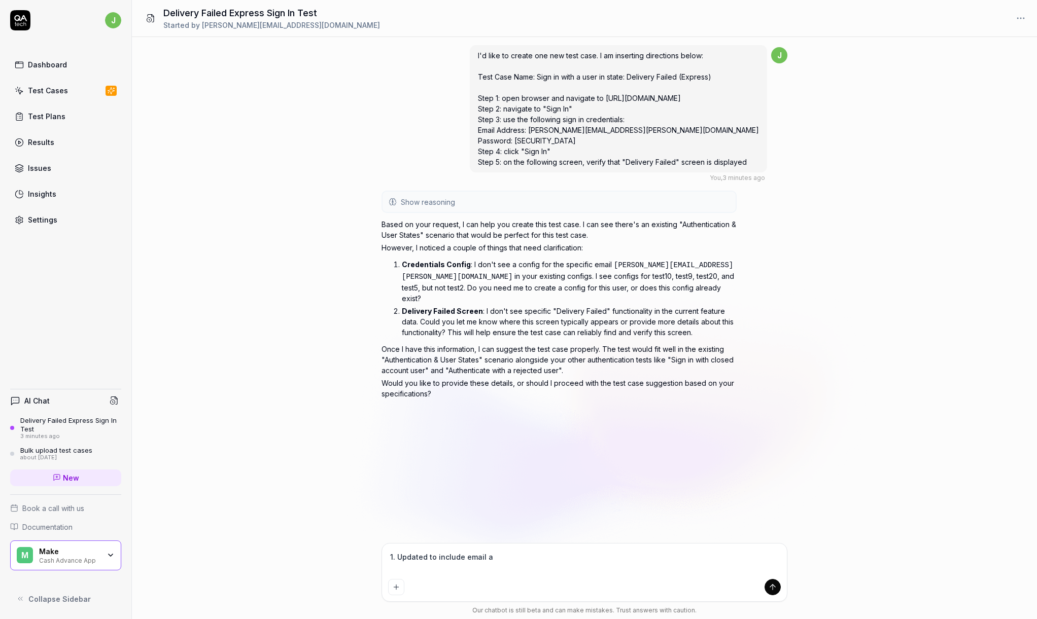
type textarea "1. Updated to include email ad"
type textarea "*"
type textarea "1. Updated to include email add"
type textarea "*"
type textarea "1. Updated to include email addr"
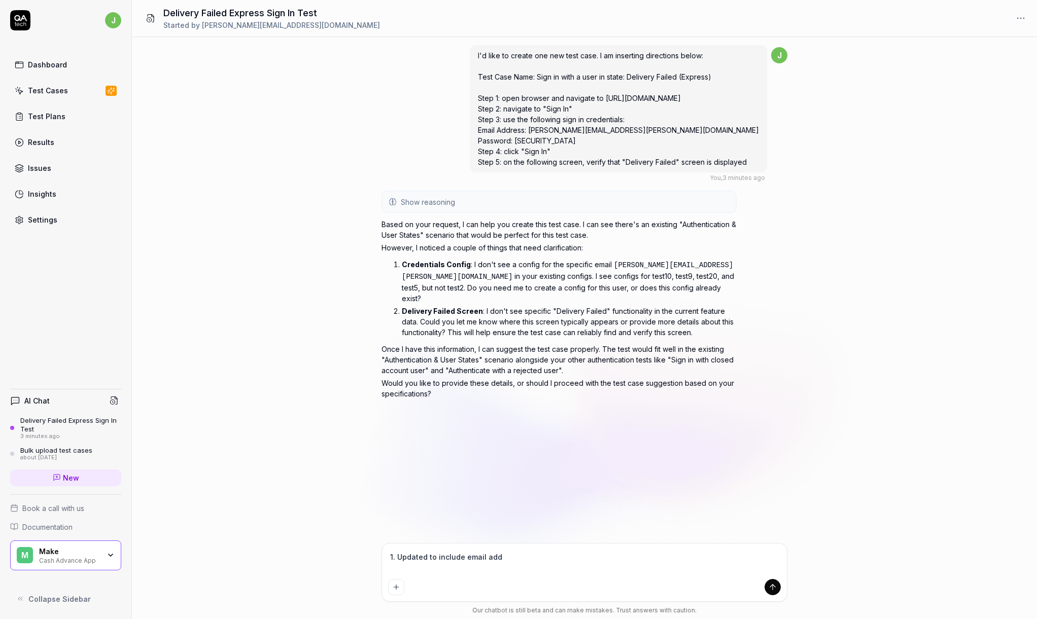
type textarea "*"
type textarea "1. Updated to include email addre"
type textarea "*"
type textarea "1. Updated to include email addres"
type textarea "*"
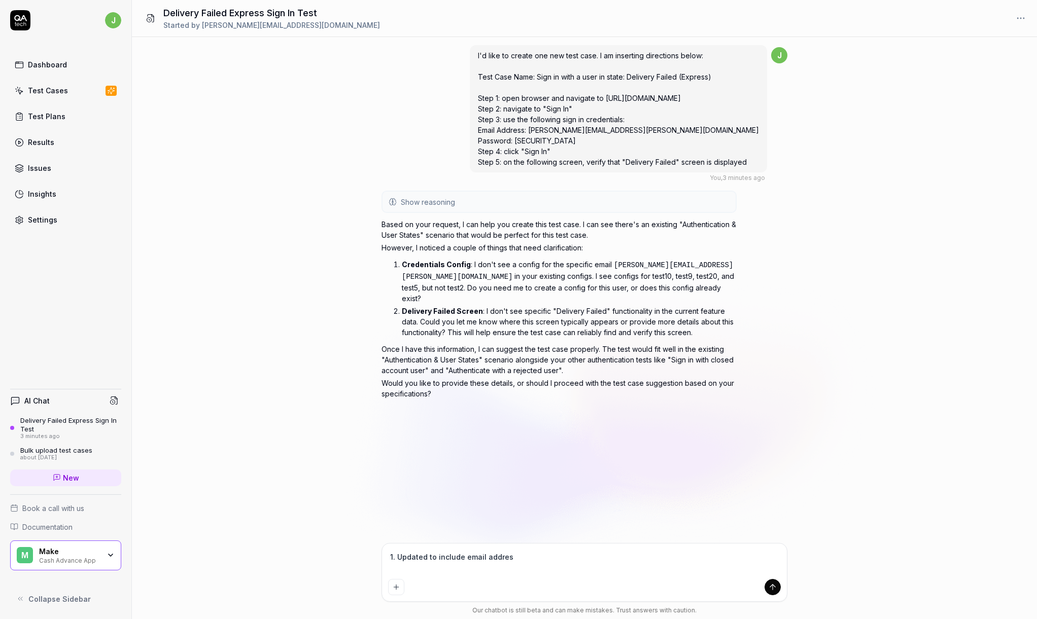
type textarea "1. Updated to include email address"
type textarea "*"
type textarea "1. Updated to include email address"
type textarea "*"
type textarea "1. Updated to include email address"
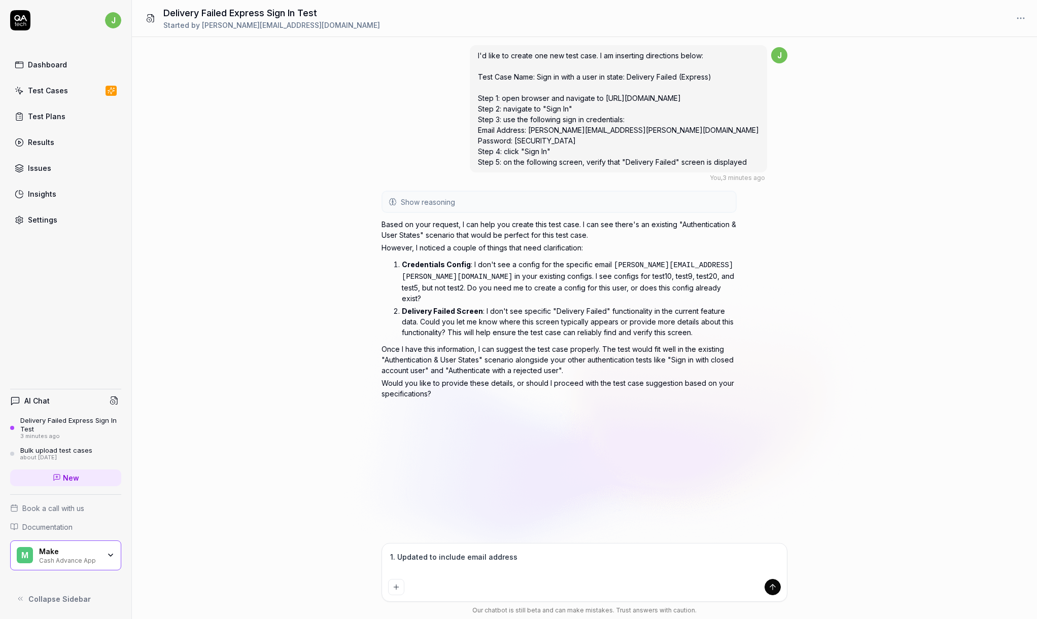
type textarea "*"
type textarea "1. Updated to include email address 2"
type textarea "*"
type textarea "1. Updated to include email address 2."
type textarea "*"
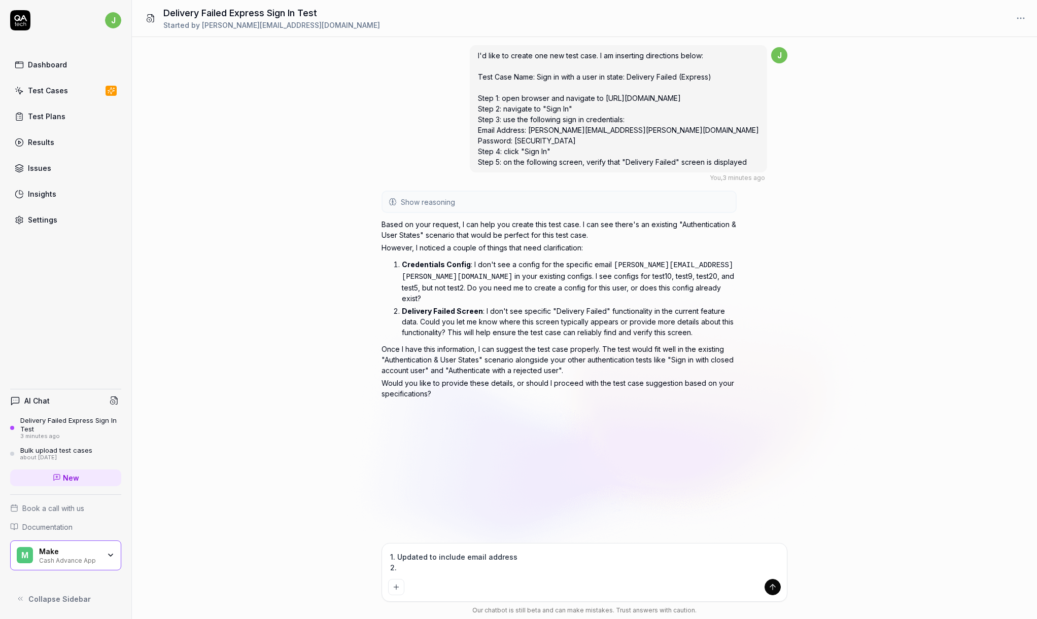
type textarea "1. Updated to include email address 2."
type textarea "*"
type textarea "1. Updated to include email address 2."
type textarea "*"
click at [403, 591] on button "Add attachment" at bounding box center [396, 587] width 16 height 16
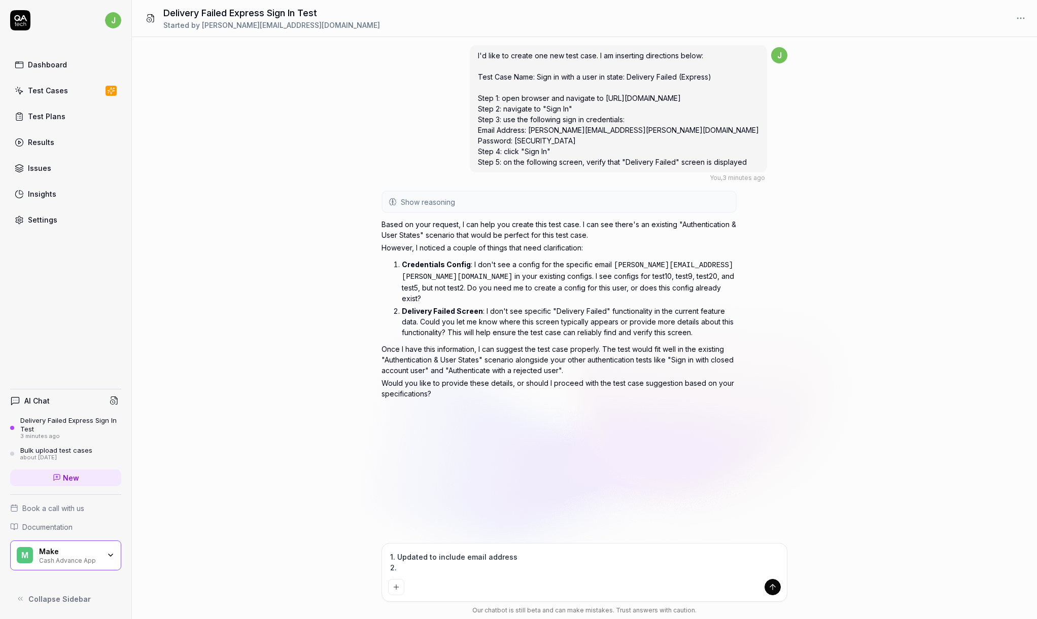
type textarea "*"
type input "**********"
click at [484, 567] on textarea "1. Updated to include email address 2." at bounding box center [584, 562] width 393 height 25
type textarea "*"
type textarea "1. Updated to include email address 2. I"
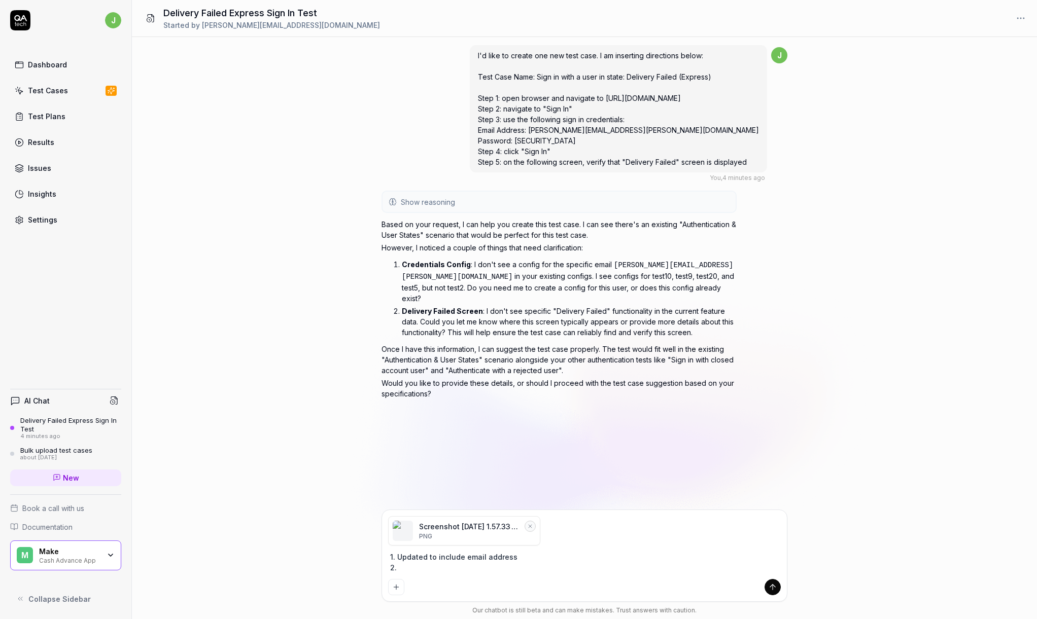
type textarea "*"
type textarea "1. Updated to include email address 2. I"
type textarea "*"
type textarea "1. Updated to include email address 2. I a"
type textarea "*"
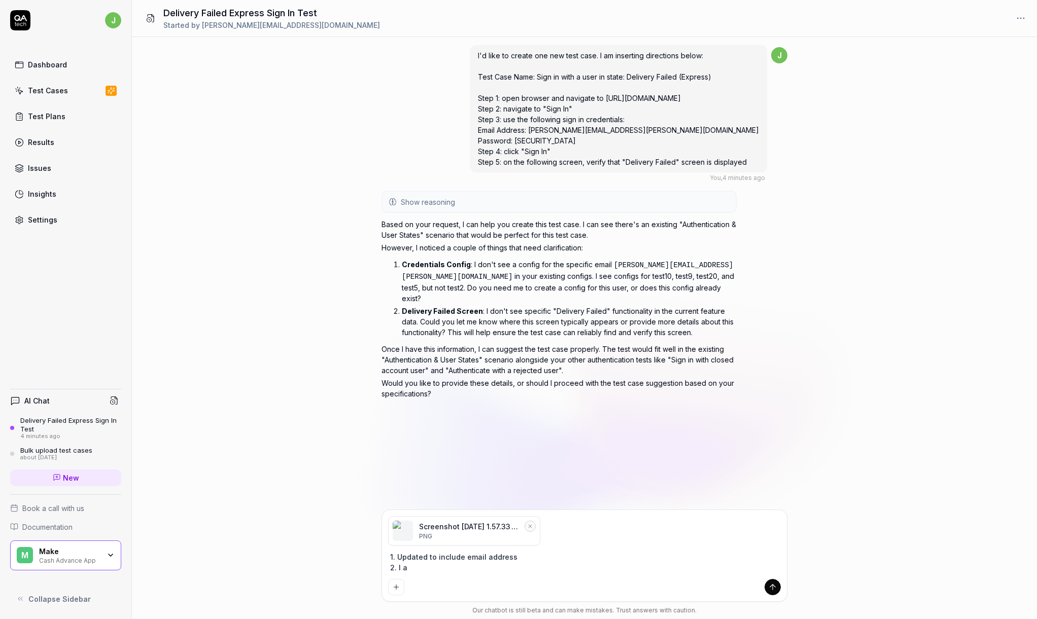
type textarea "1. Updated to include email address 2. I at"
type textarea "*"
type textarea "1. Updated to include email address 2. I att"
type textarea "*"
type textarea "1. Updated to include email address 2. I atta"
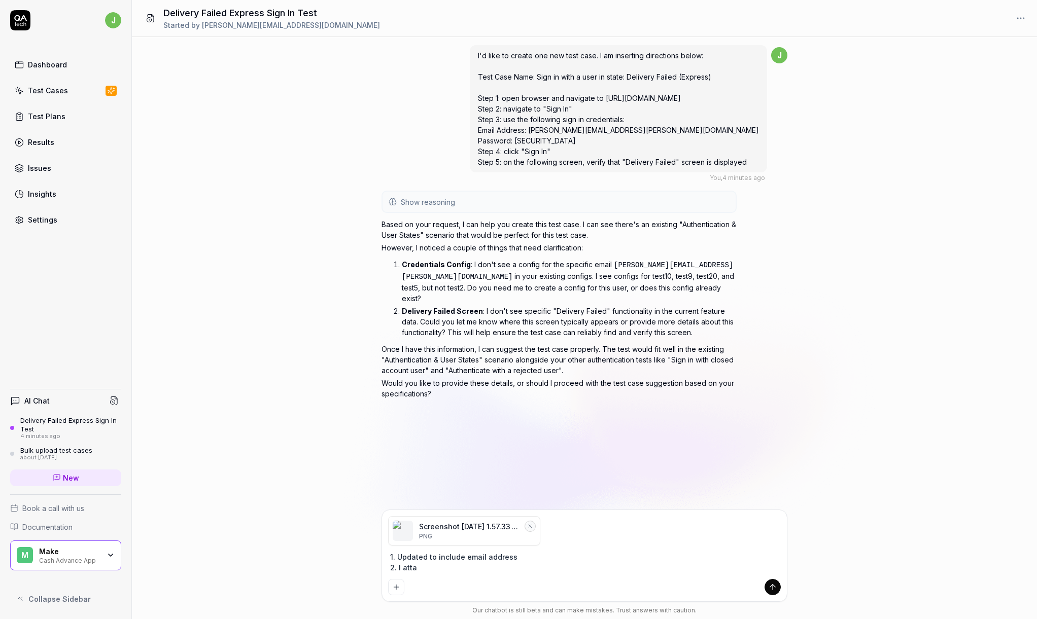
type textarea "*"
type textarea "1. Updated to include email address 2. I attac"
type textarea "*"
type textarea "1. Updated to include email address 2. I attach"
type textarea "*"
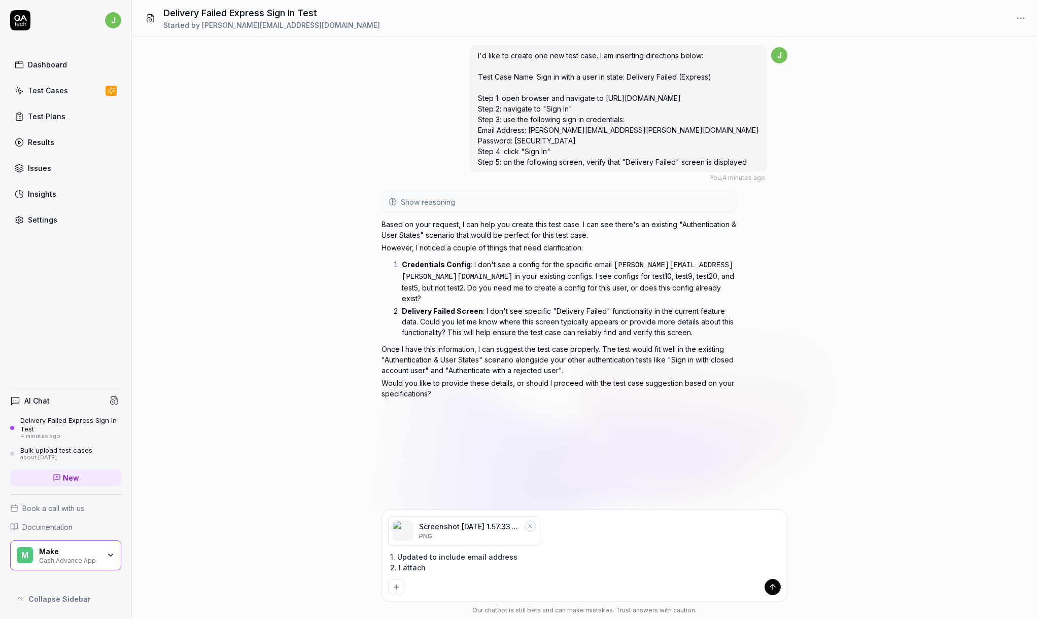
type textarea "1. Updated to include email address 2. I attache"
type textarea "*"
type textarea "1. Updated to include email address 2. I attached"
type textarea "*"
type textarea "1. Updated to include email address 2. I attached"
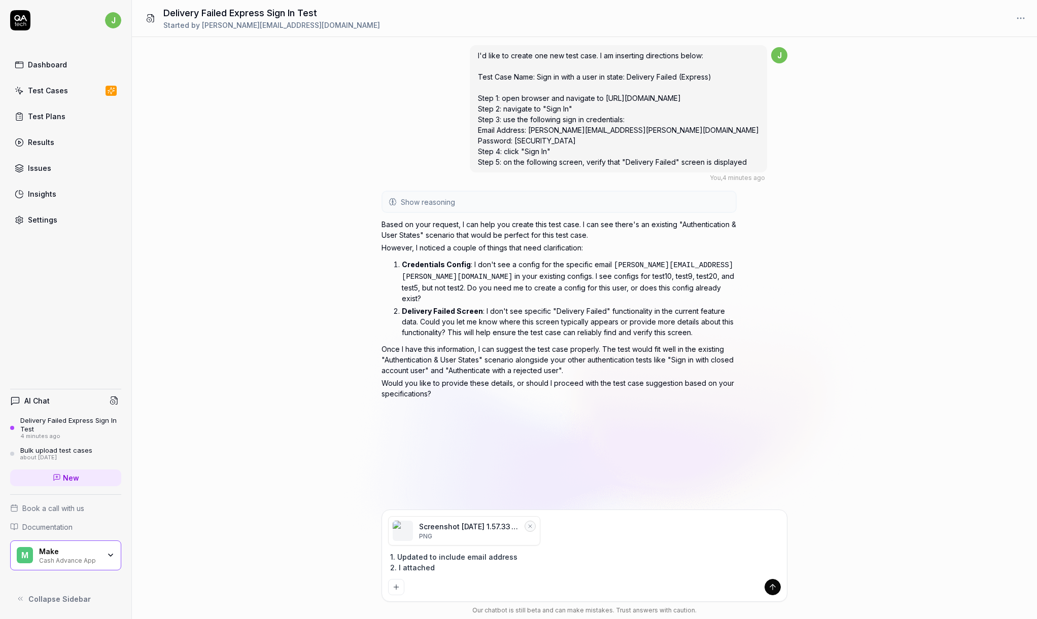
type textarea "*"
type textarea "1. Updated to include email address 2. I attached a"
type textarea "*"
type textarea "1. Updated to include email address 2. I attached a"
type textarea "*"
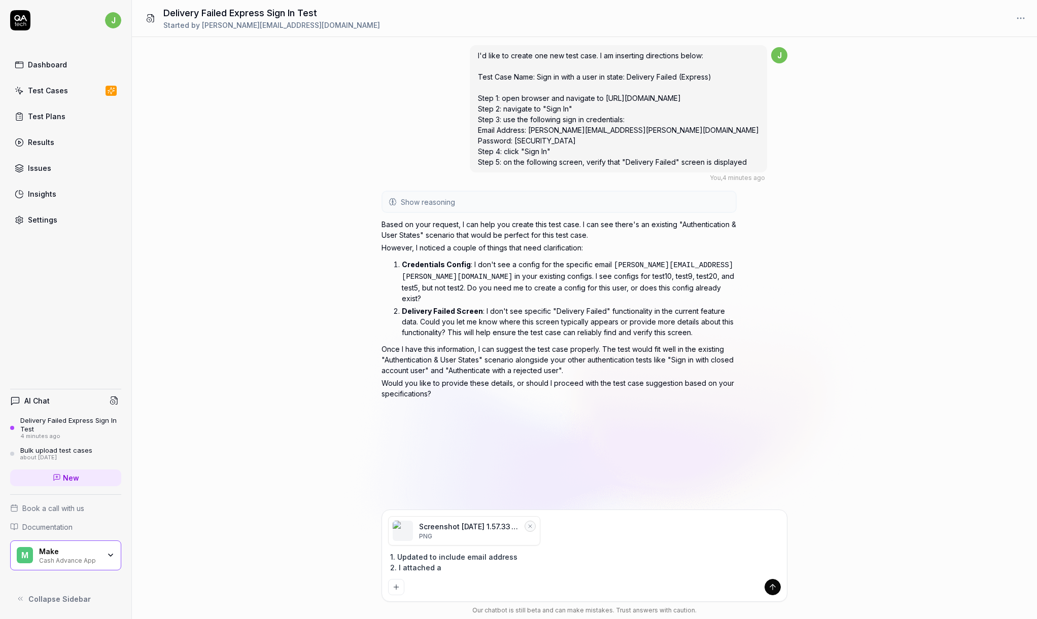
type textarea "1. Updated to include email address 2. I attached a s"
type textarea "*"
type textarea "1. Updated to include email address 2. I attached a sc"
type textarea "*"
type textarea "1. Updated to include email address 2. I attached a scr"
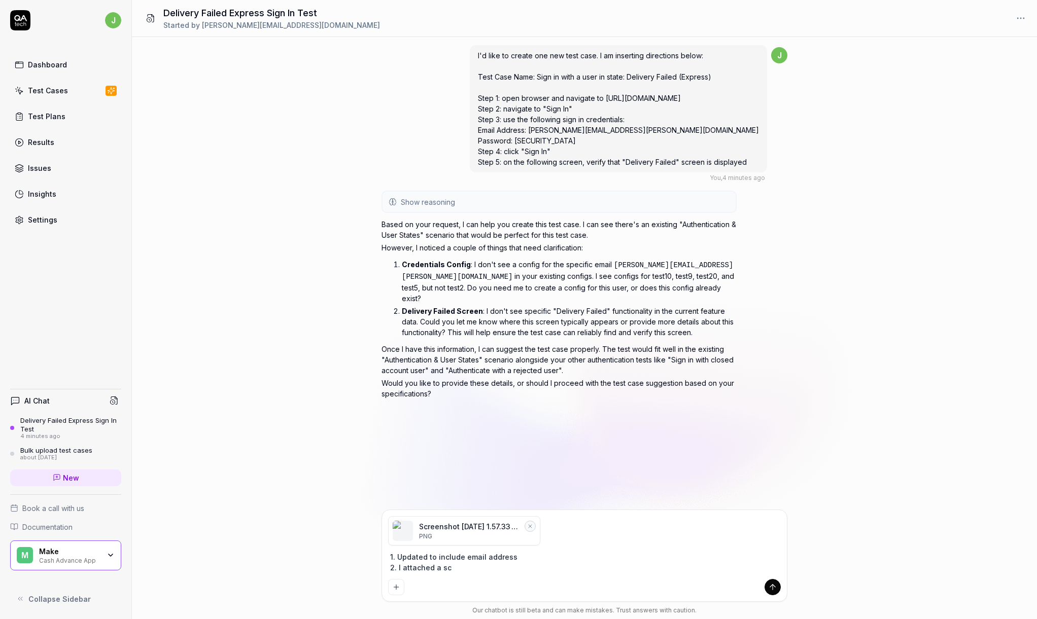
type textarea "*"
type textarea "1. Updated to include email address 2. I attached a scre"
type textarea "*"
type textarea "1. Updated to include email address 2. I attached a scree"
type textarea "*"
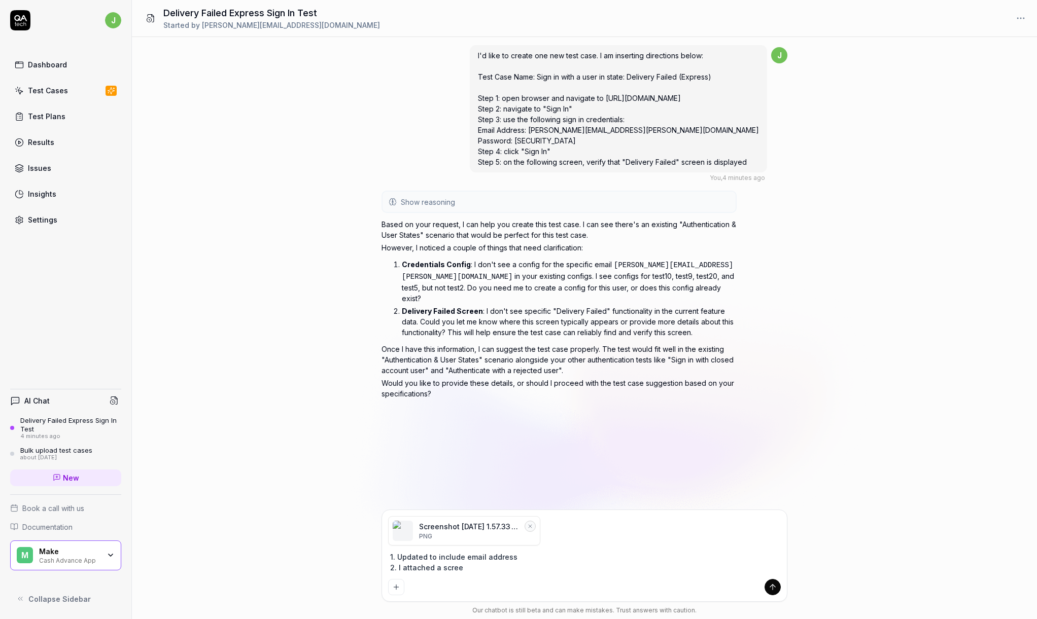
type textarea "1. Updated to include email address 2. I attached a screen"
type textarea "*"
type textarea "1. Updated to include email address 2. I attached a screens"
type textarea "*"
type textarea "1. Updated to include email address 2. I attached a screensh"
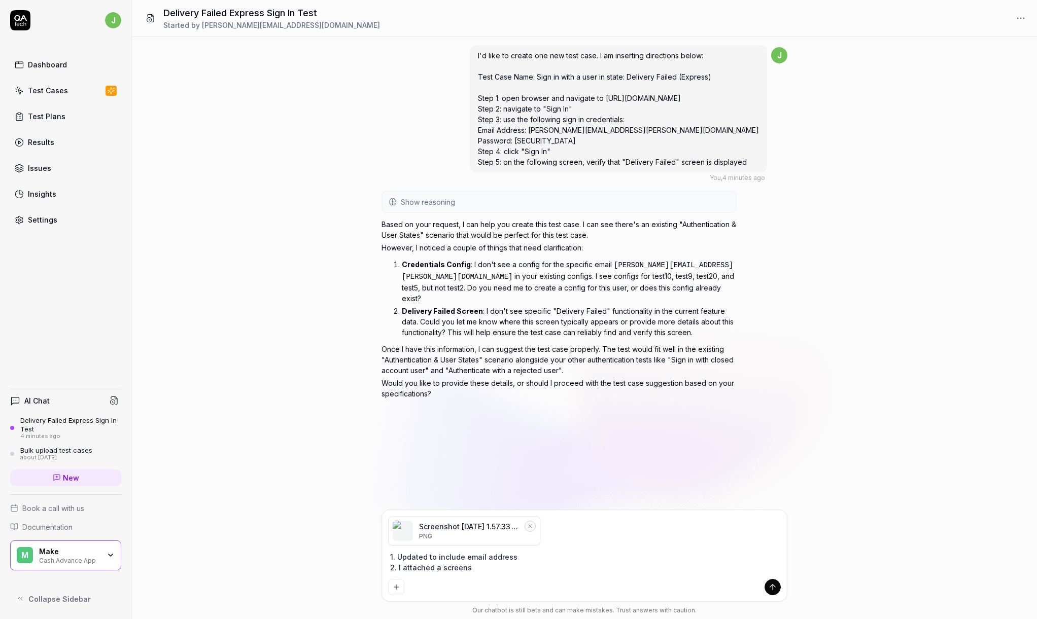
type textarea "*"
type textarea "1. Updated to include email address 2. I attached a screensho"
type textarea "*"
type textarea "1. Updated to include email address 2. I attached a screenshot"
type textarea "*"
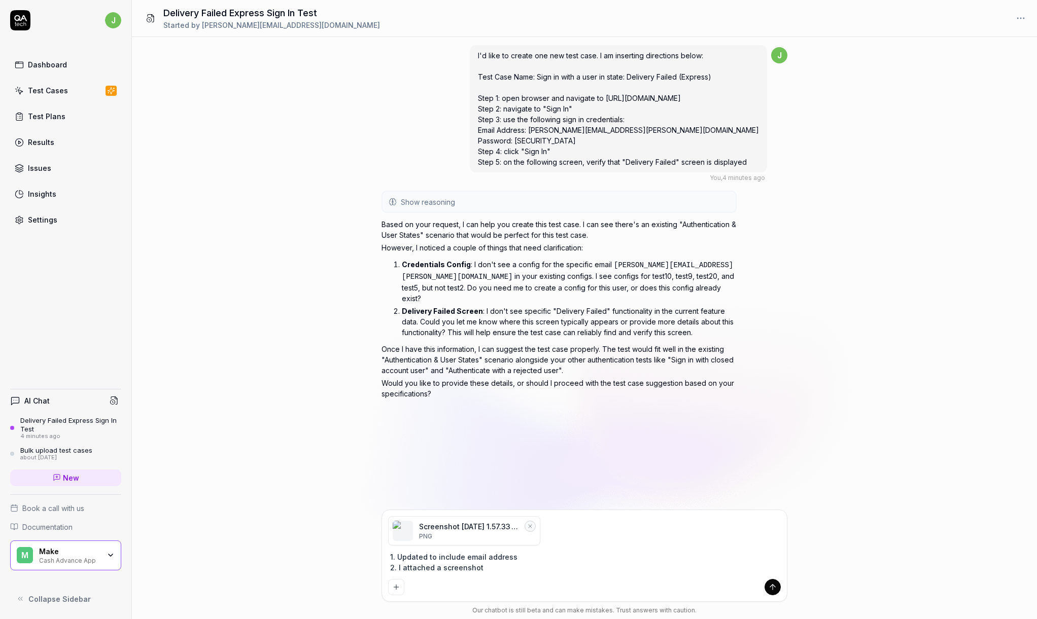
type textarea "1. Updated to include email address 2. I attached a screenshot"
type textarea "*"
click at [80, 420] on div "Delivery Failed Express Sign In Test" at bounding box center [70, 424] width 101 height 17
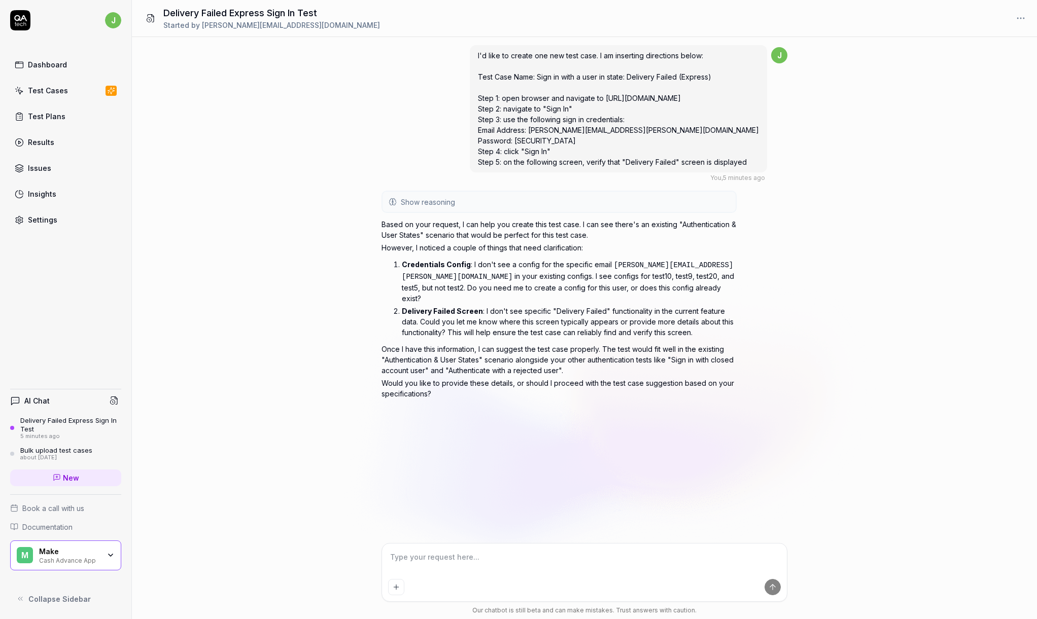
click at [44, 420] on div "Delivery Failed Express Sign In Test" at bounding box center [70, 424] width 101 height 17
click at [44, 67] on div "Dashboard" at bounding box center [47, 64] width 39 height 11
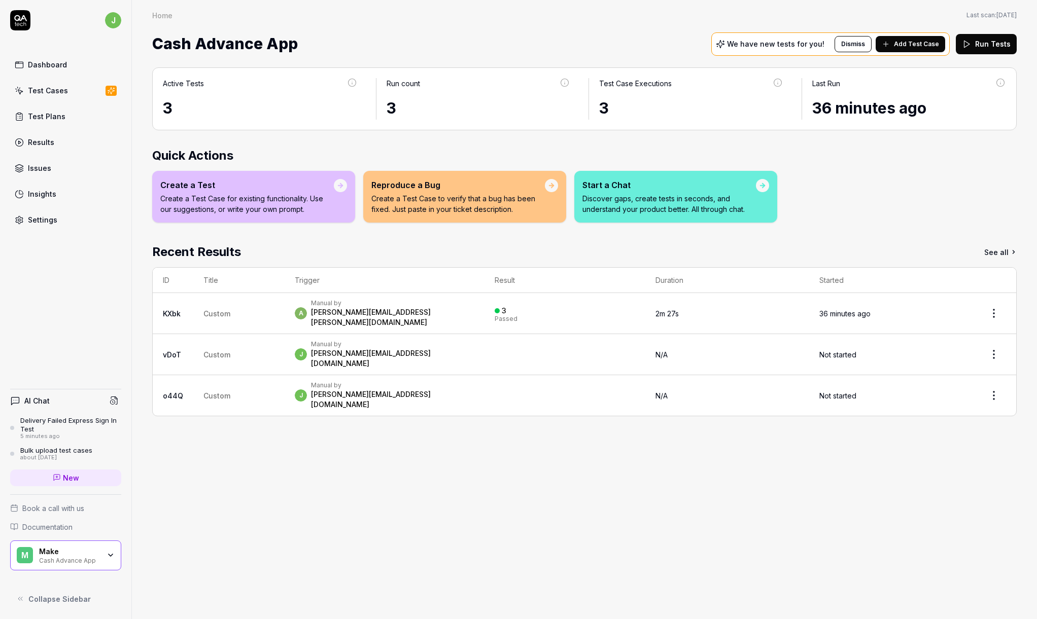
click at [65, 418] on div "Delivery Failed Express Sign In Test" at bounding box center [70, 424] width 101 height 17
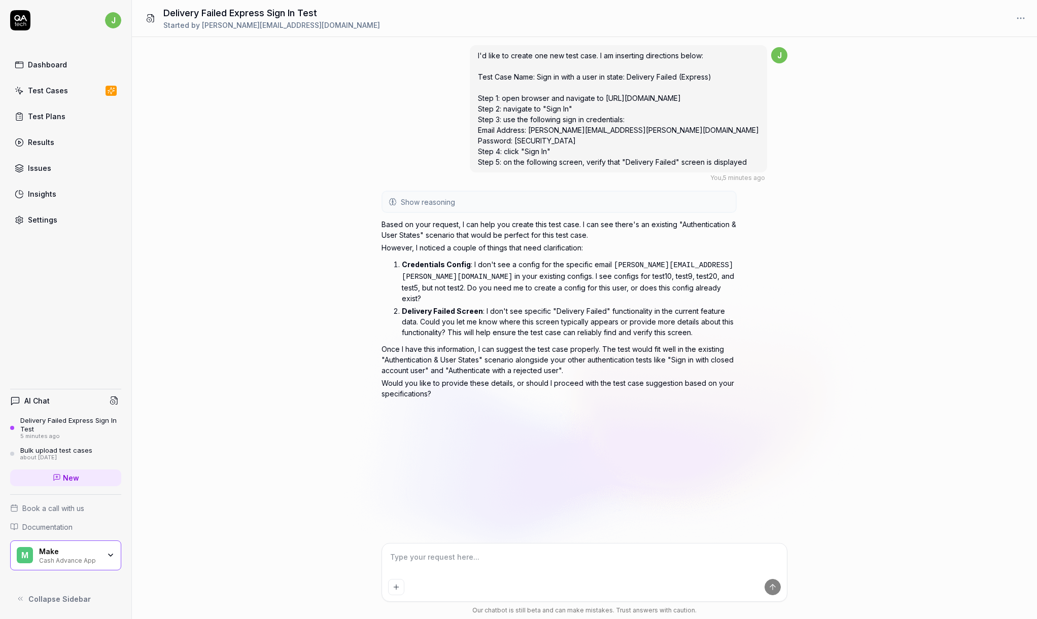
click at [65, 417] on div "Delivery Failed Express Sign In Test" at bounding box center [70, 424] width 101 height 17
click at [38, 421] on div "Delivery Failed Express Sign In Test" at bounding box center [70, 424] width 101 height 17
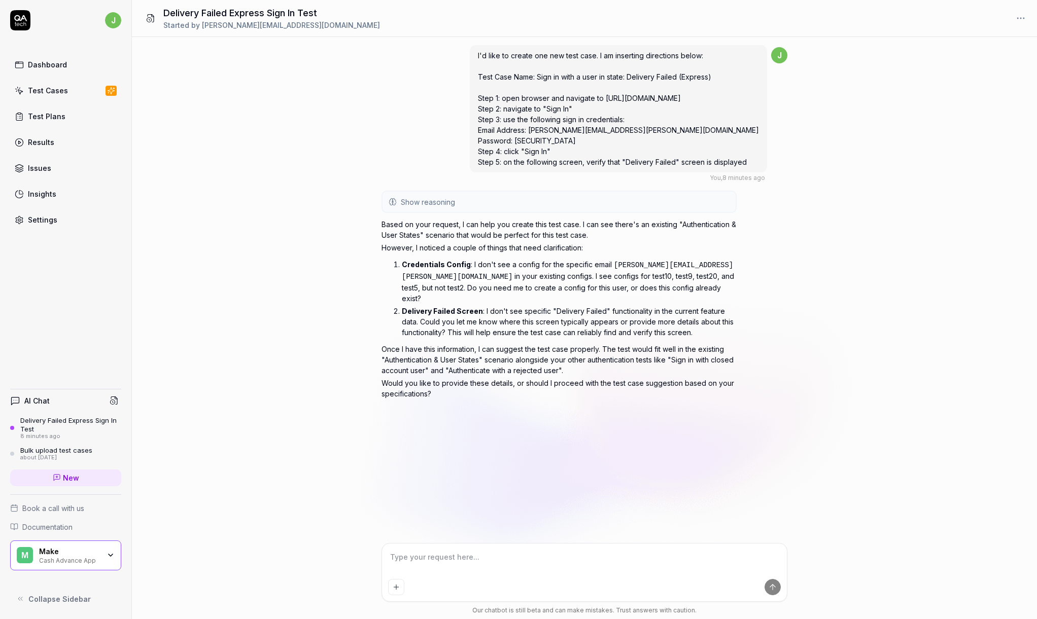
click at [546, 570] on textarea at bounding box center [584, 562] width 393 height 25
type textarea "*"
